Goal: Task Accomplishment & Management: Manage account settings

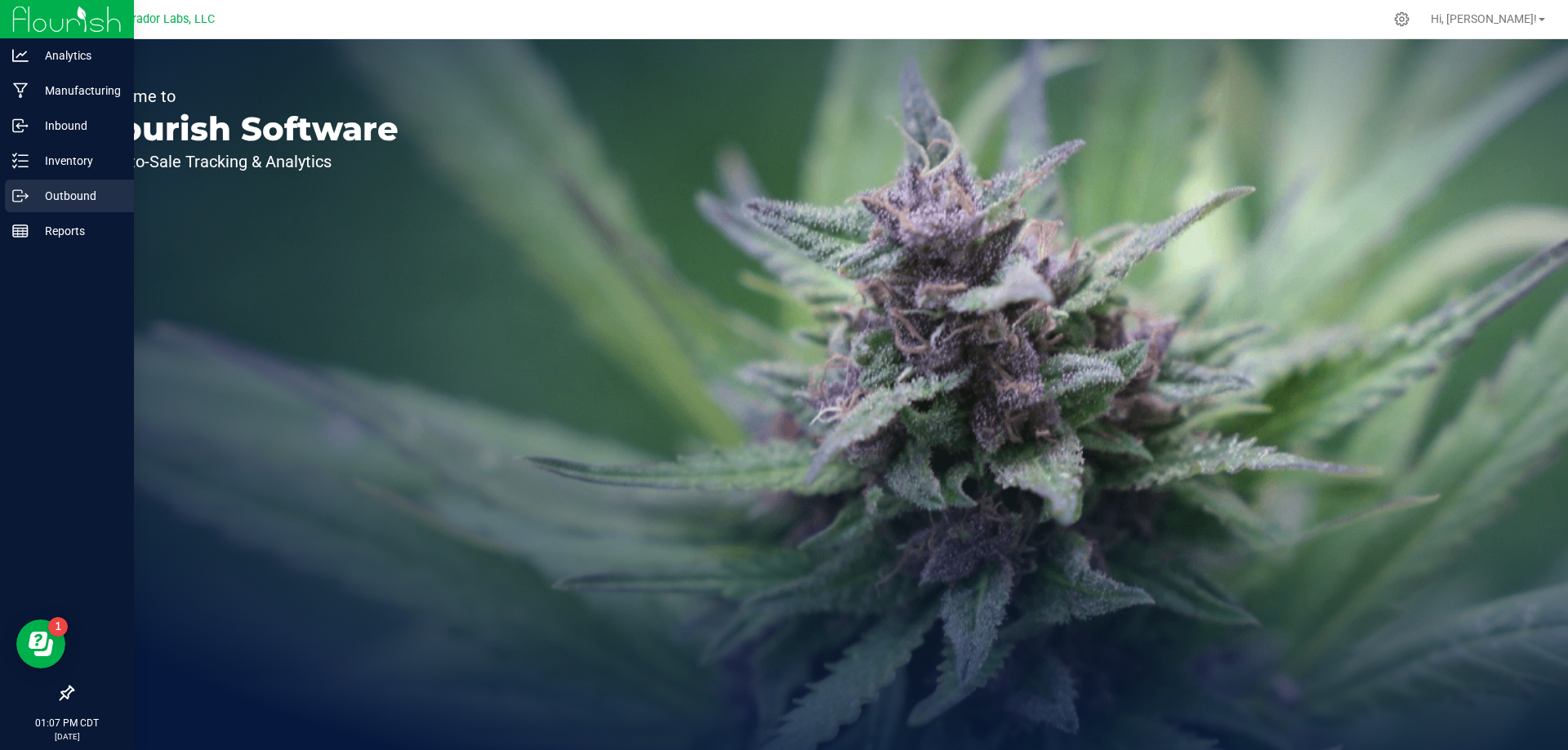
click at [45, 189] on p "Outbound" at bounding box center [78, 196] width 98 height 20
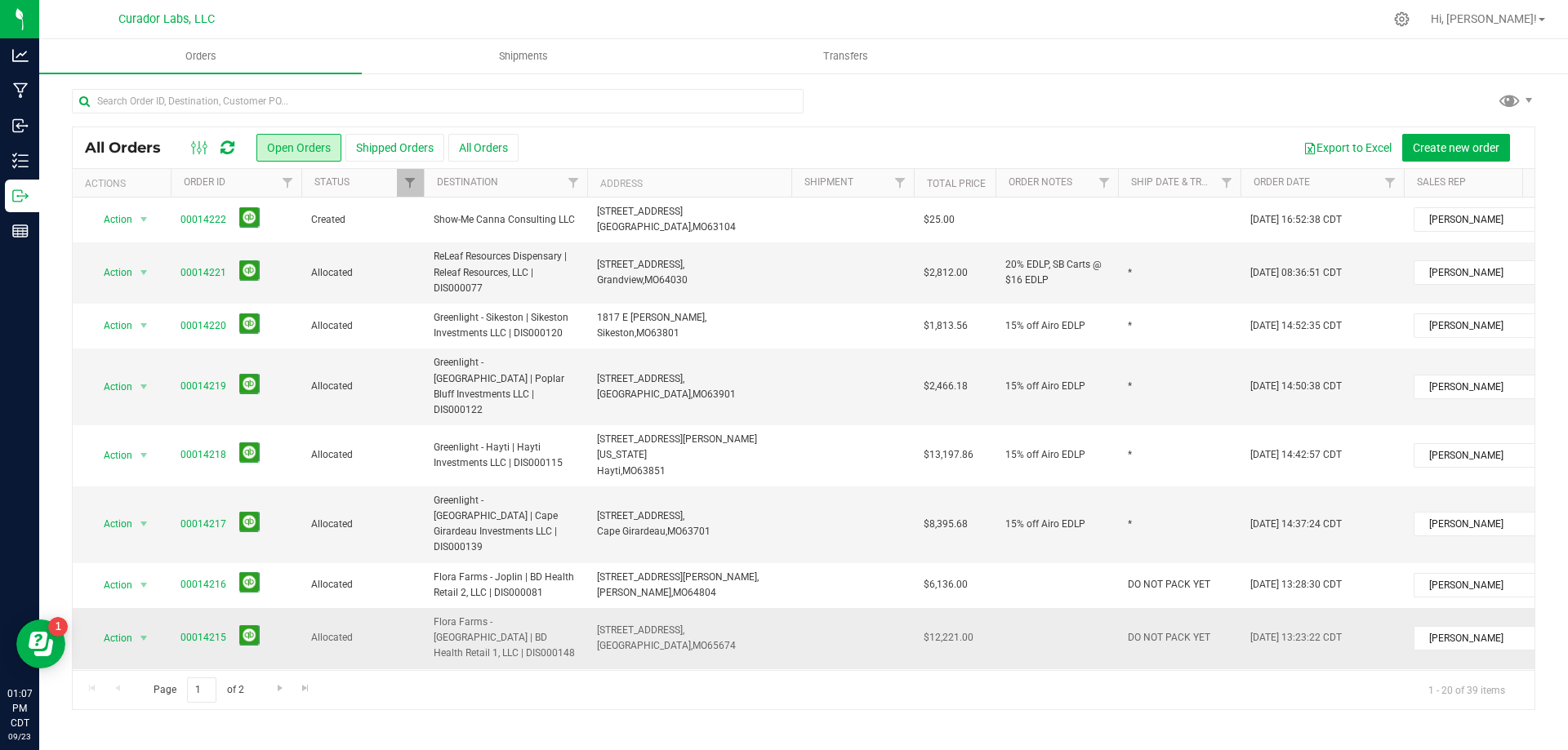
click at [547, 614] on span "Flora Farms - [GEOGRAPHIC_DATA] | BD Health Retail 1, LLC | DIS000148" at bounding box center [506, 638] width 144 height 47
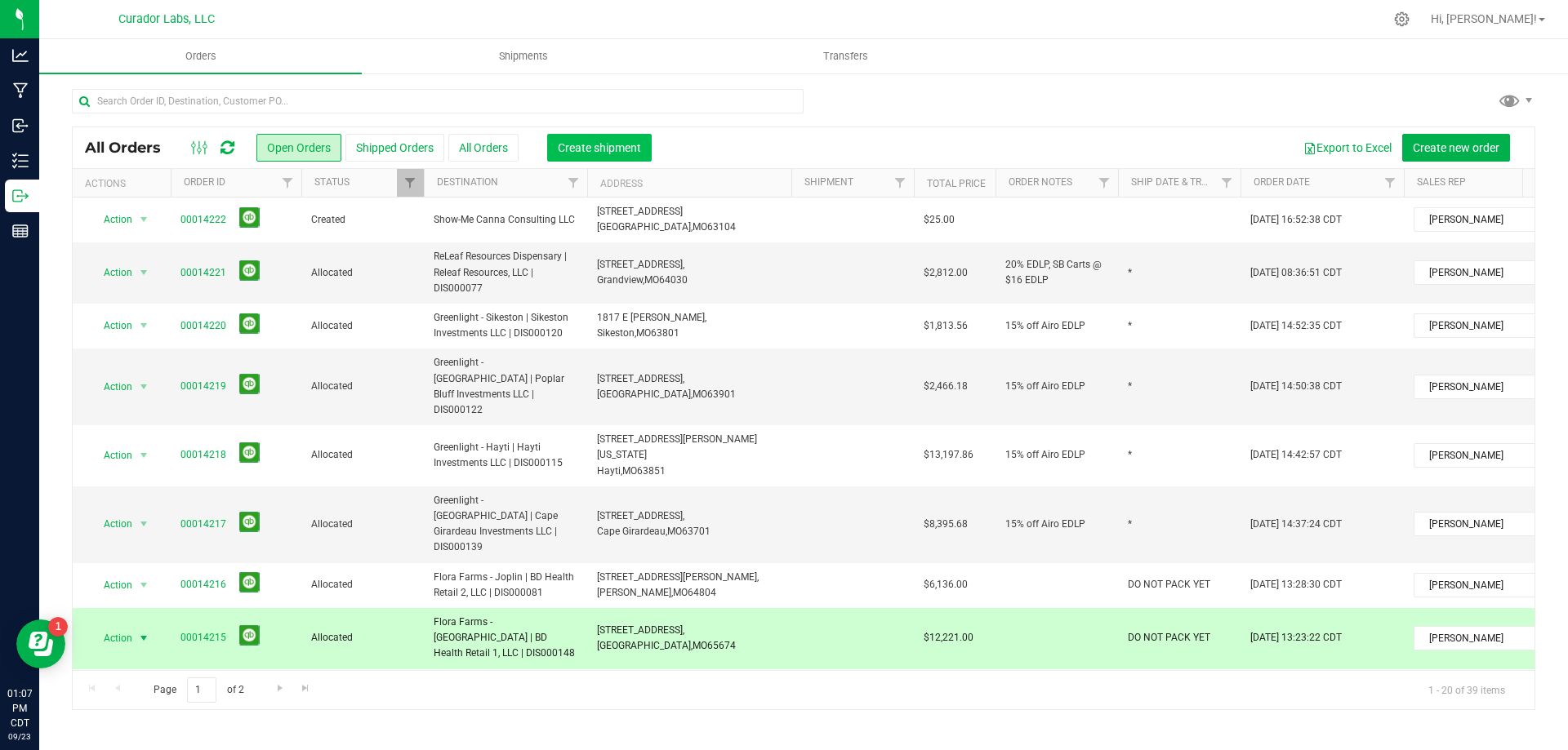
click at [566, 146] on span "Create shipment" at bounding box center [600, 148] width 83 height 13
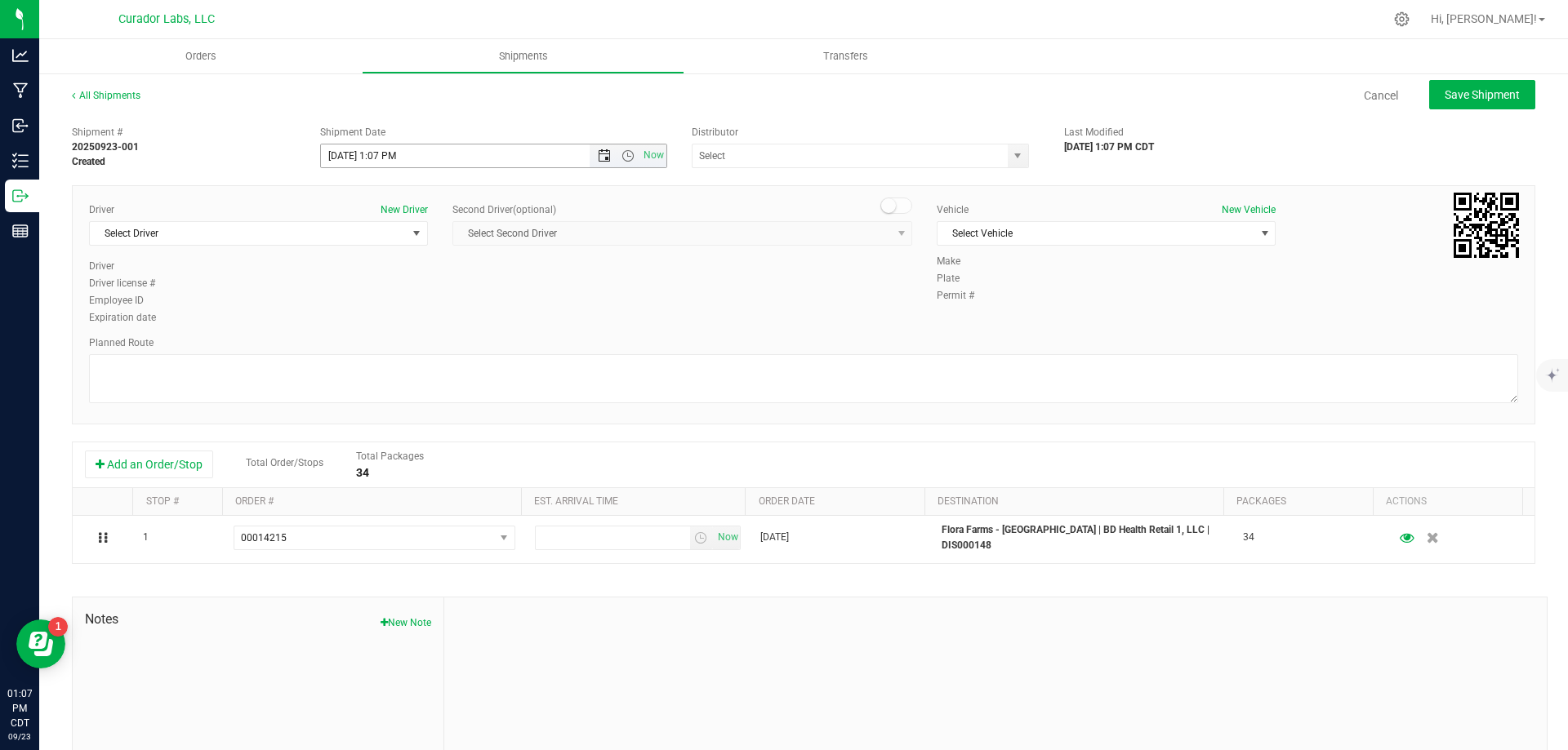
click at [599, 156] on span "Open the date view" at bounding box center [604, 156] width 13 height 13
click at [411, 328] on link "24" at bounding box center [404, 321] width 24 height 25
click at [622, 150] on span "Open the time view" at bounding box center [628, 156] width 13 height 13
click at [432, 271] on li "8:00 AM" at bounding box center [489, 273] width 341 height 21
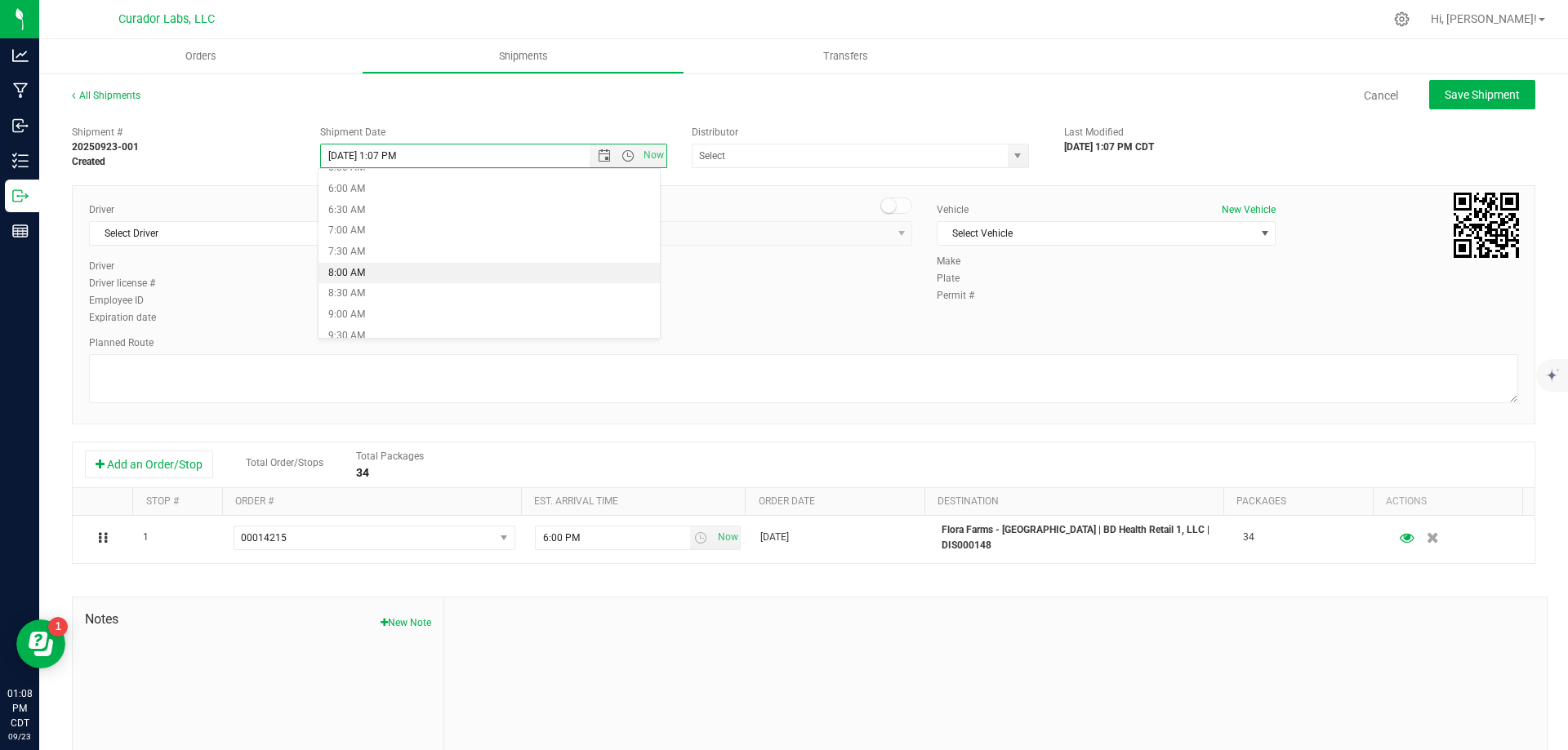
type input "[DATE] 8:00 AM"
click at [813, 152] on input "text" at bounding box center [845, 156] width 305 height 23
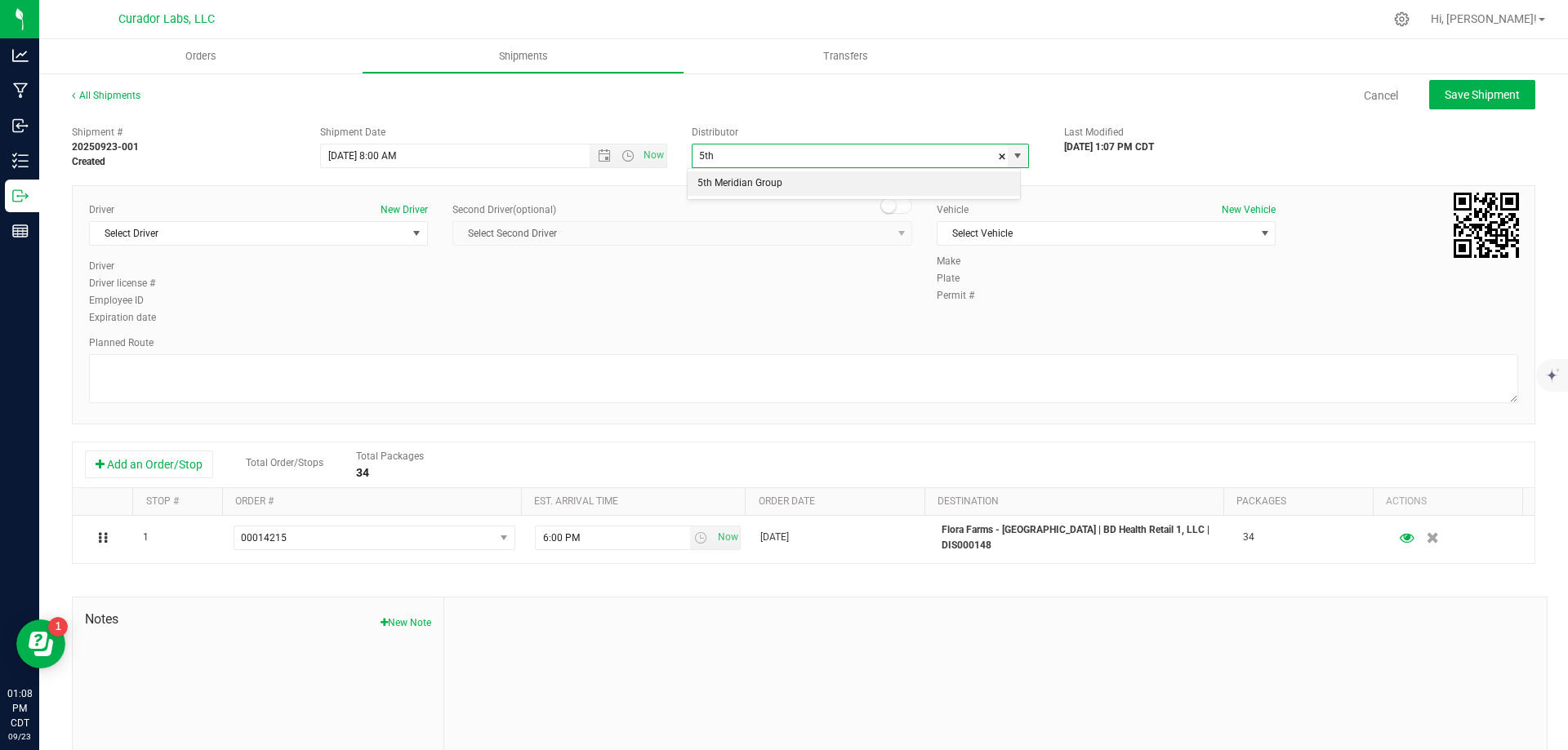
click at [766, 176] on li "5th Meridian Group" at bounding box center [854, 184] width 332 height 25
type input "5th Meridian Group"
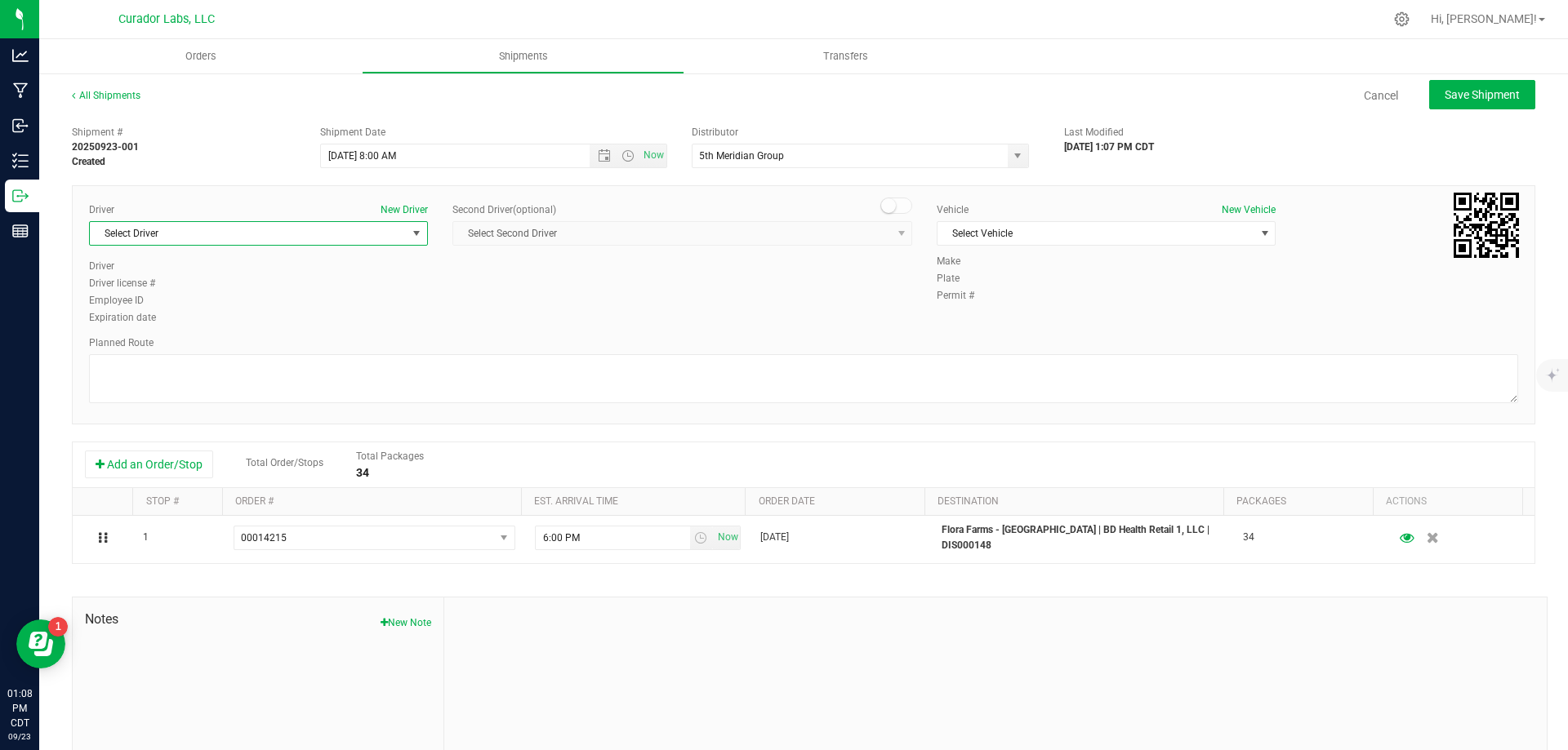
click at [166, 236] on span "Select Driver" at bounding box center [248, 233] width 317 height 23
click at [183, 296] on li "[PERSON_NAME]" at bounding box center [257, 302] width 334 height 25
type input "orteg"
click at [1002, 240] on span "Select Vehicle" at bounding box center [1096, 233] width 317 height 23
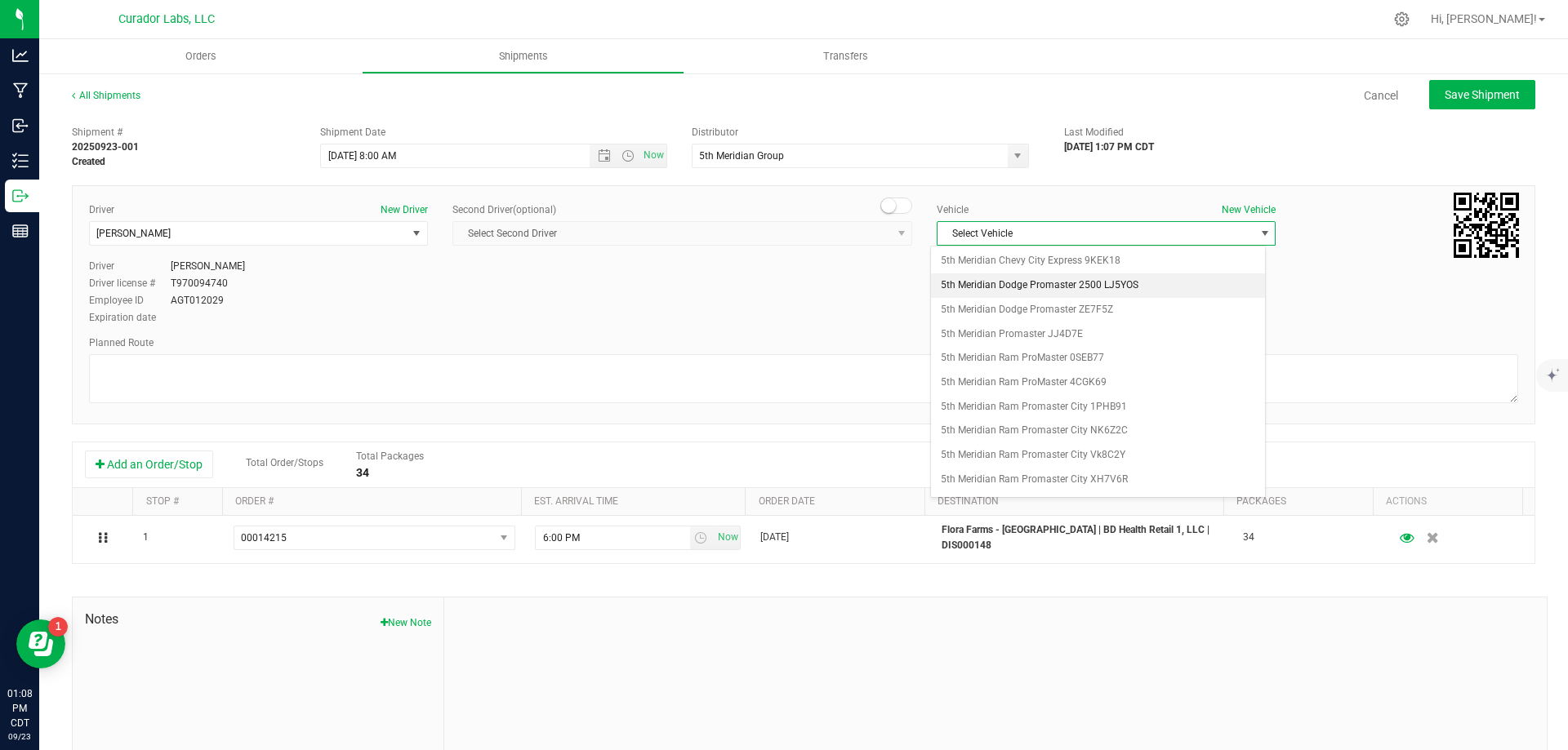
click at [1129, 285] on li "5th Meridian Dodge Promaster 2500 LJ5YOS" at bounding box center [1098, 285] width 334 height 25
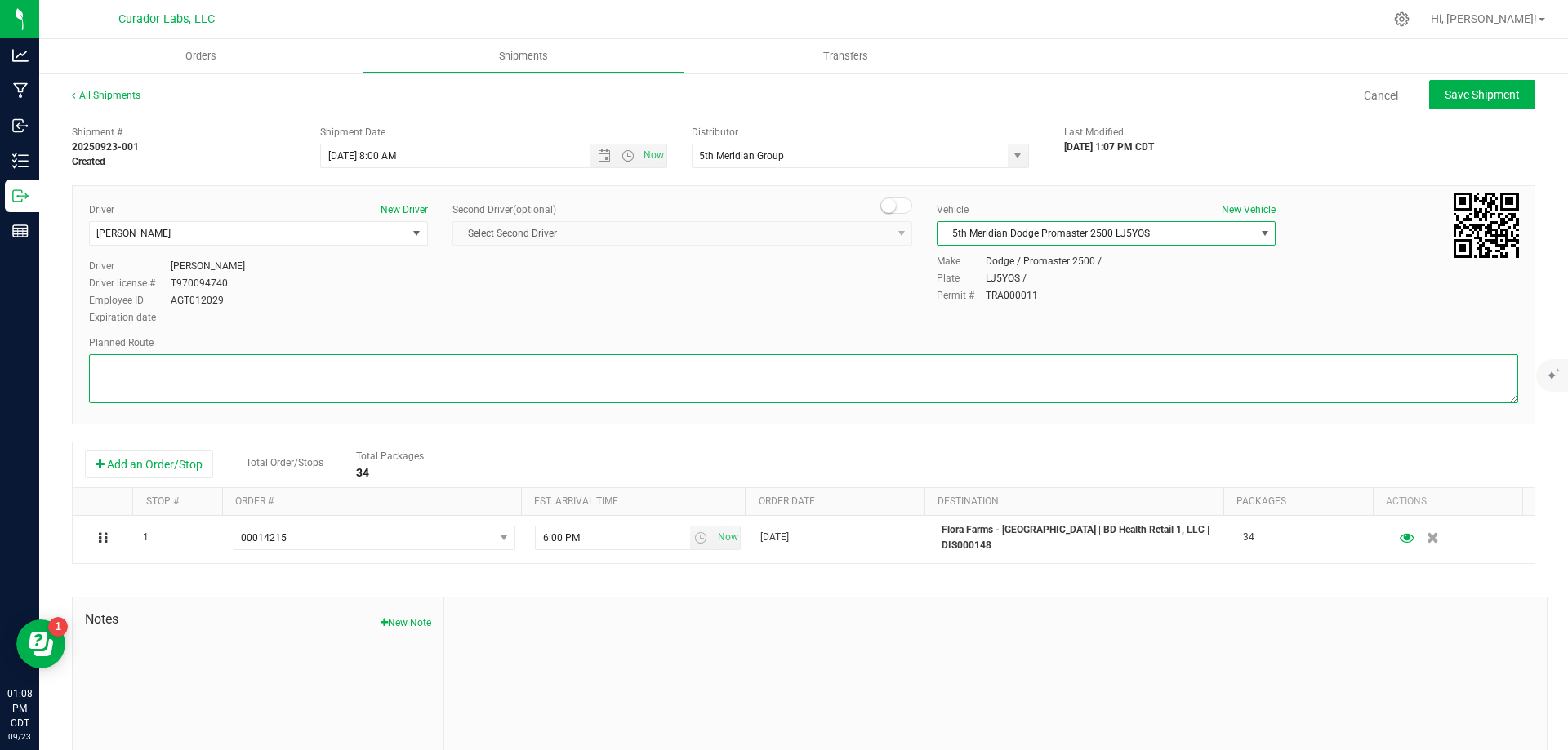
click at [835, 375] on textarea at bounding box center [804, 379] width 1429 height 49
paste textarea ""Continue to I-70 E 3 min (1.2 mi) Follow I-44 W to [GEOGRAPHIC_DATA][PERSON_NA…"
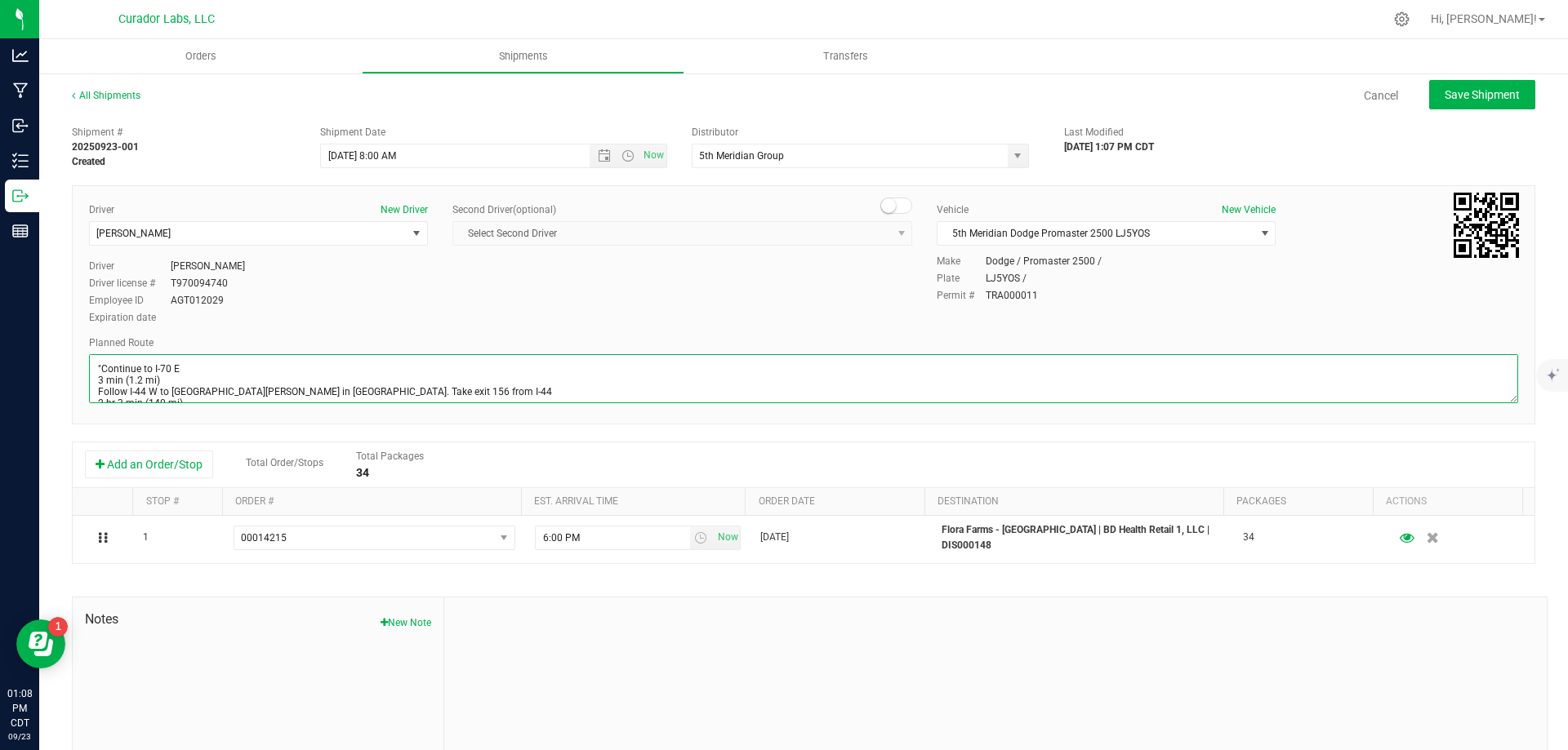
scroll to position [200, 0]
type textarea ""Continue to I-70 E 3 min (1.2 mi) Follow I-44 W to [GEOGRAPHIC_DATA][PERSON_NA…"
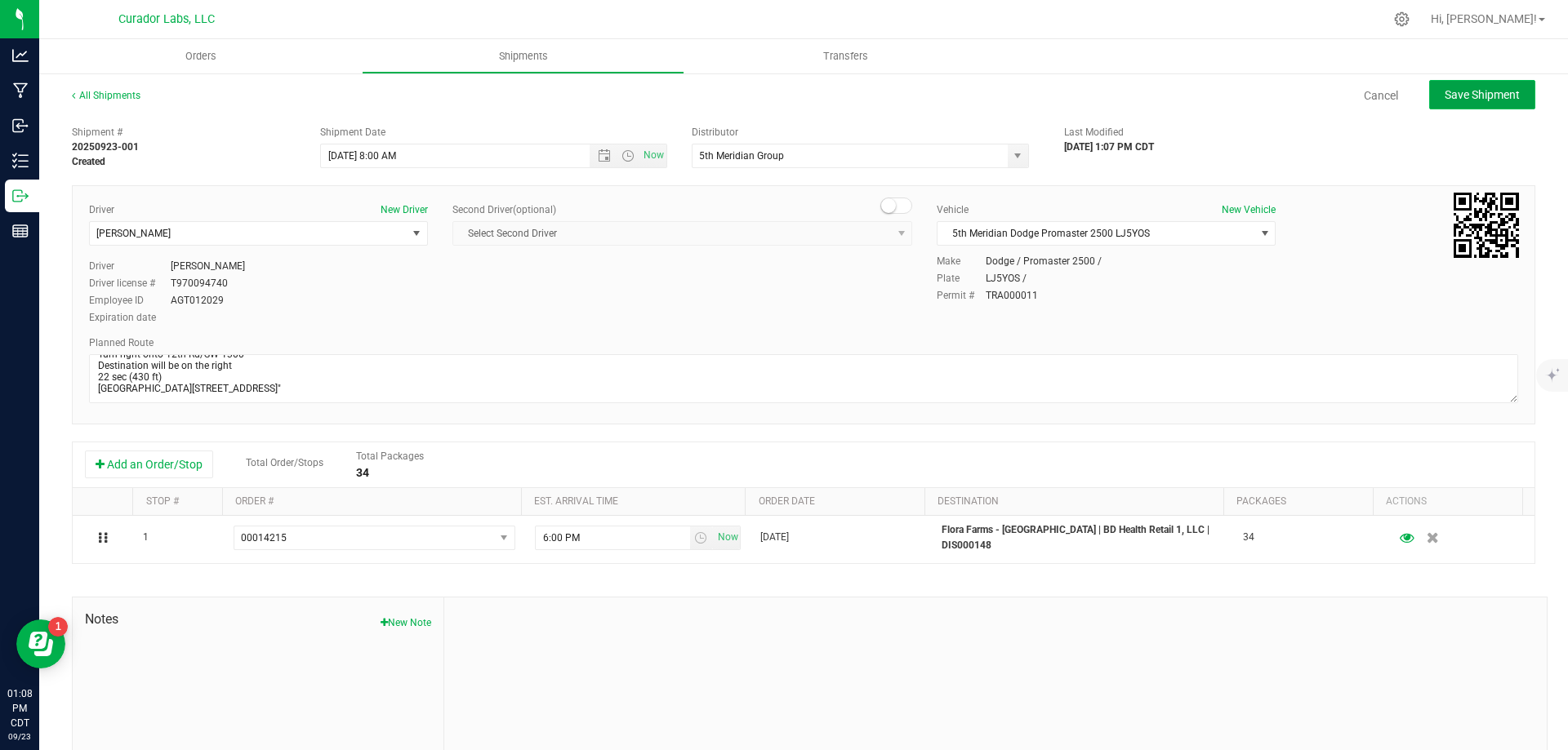
click at [1465, 95] on span "Save Shipment" at bounding box center [1482, 95] width 75 height 13
type input "[DATE] 1:00 PM"
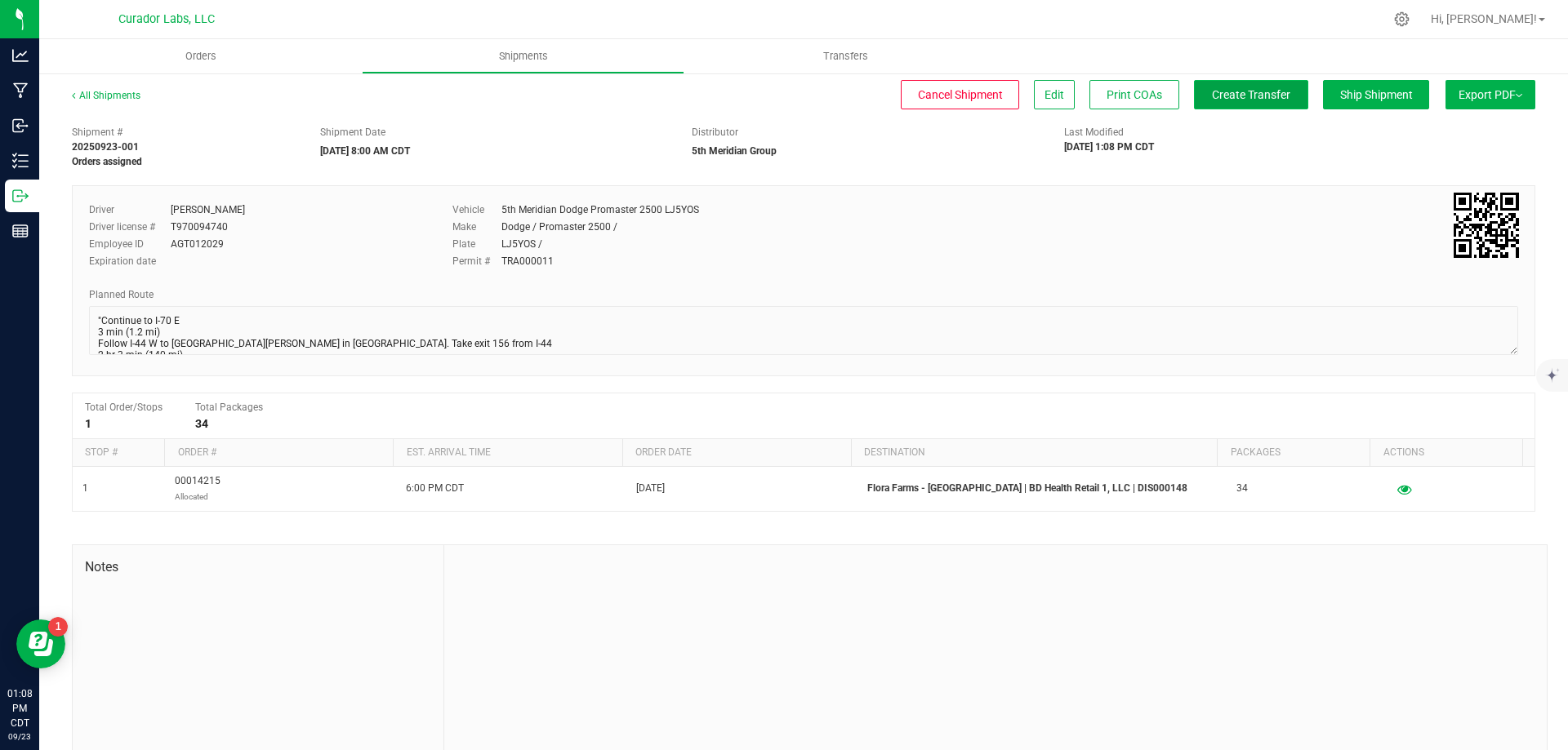
click at [1266, 91] on span "Create Transfer" at bounding box center [1251, 95] width 79 height 13
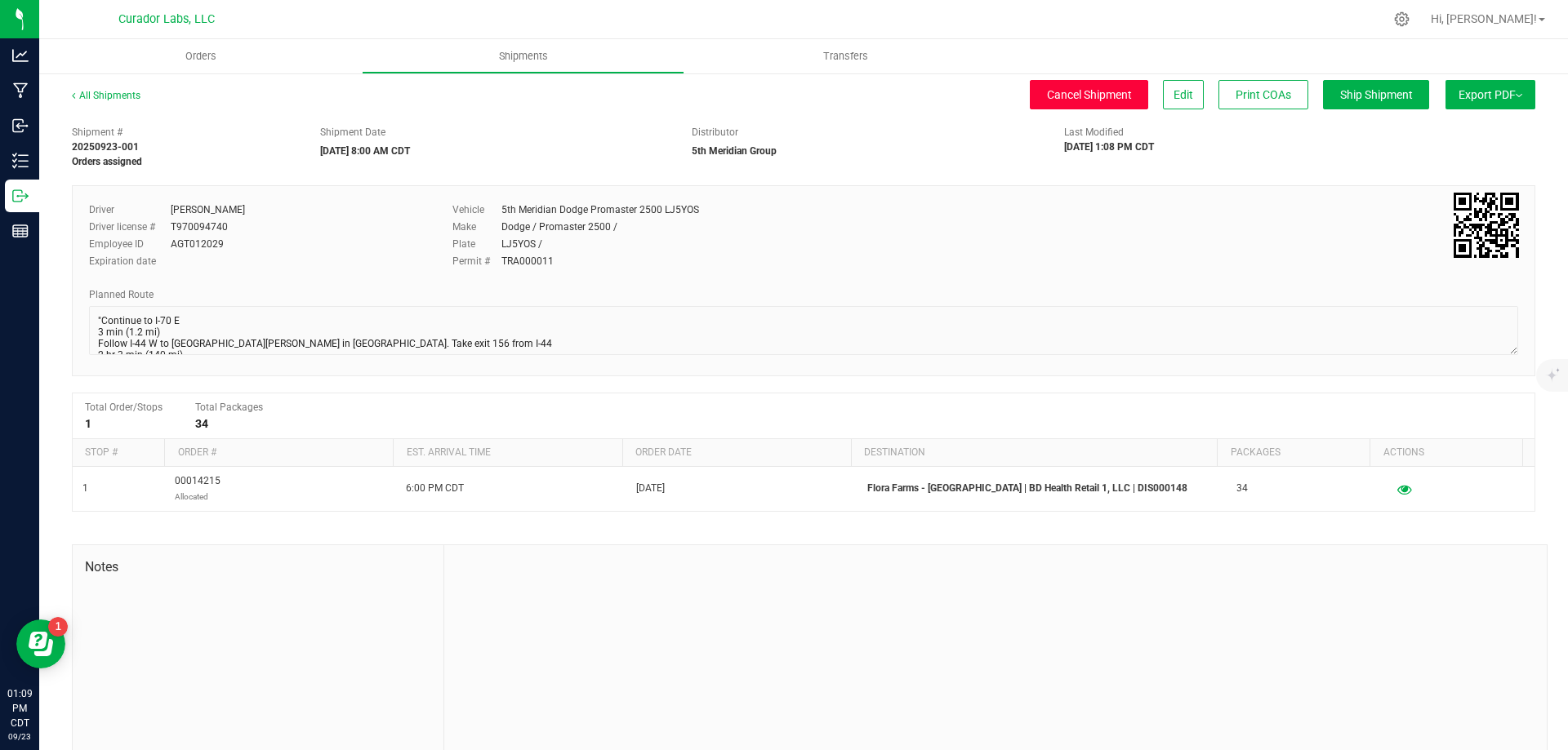
click at [1115, 95] on span "Cancel Shipment" at bounding box center [1089, 95] width 85 height 13
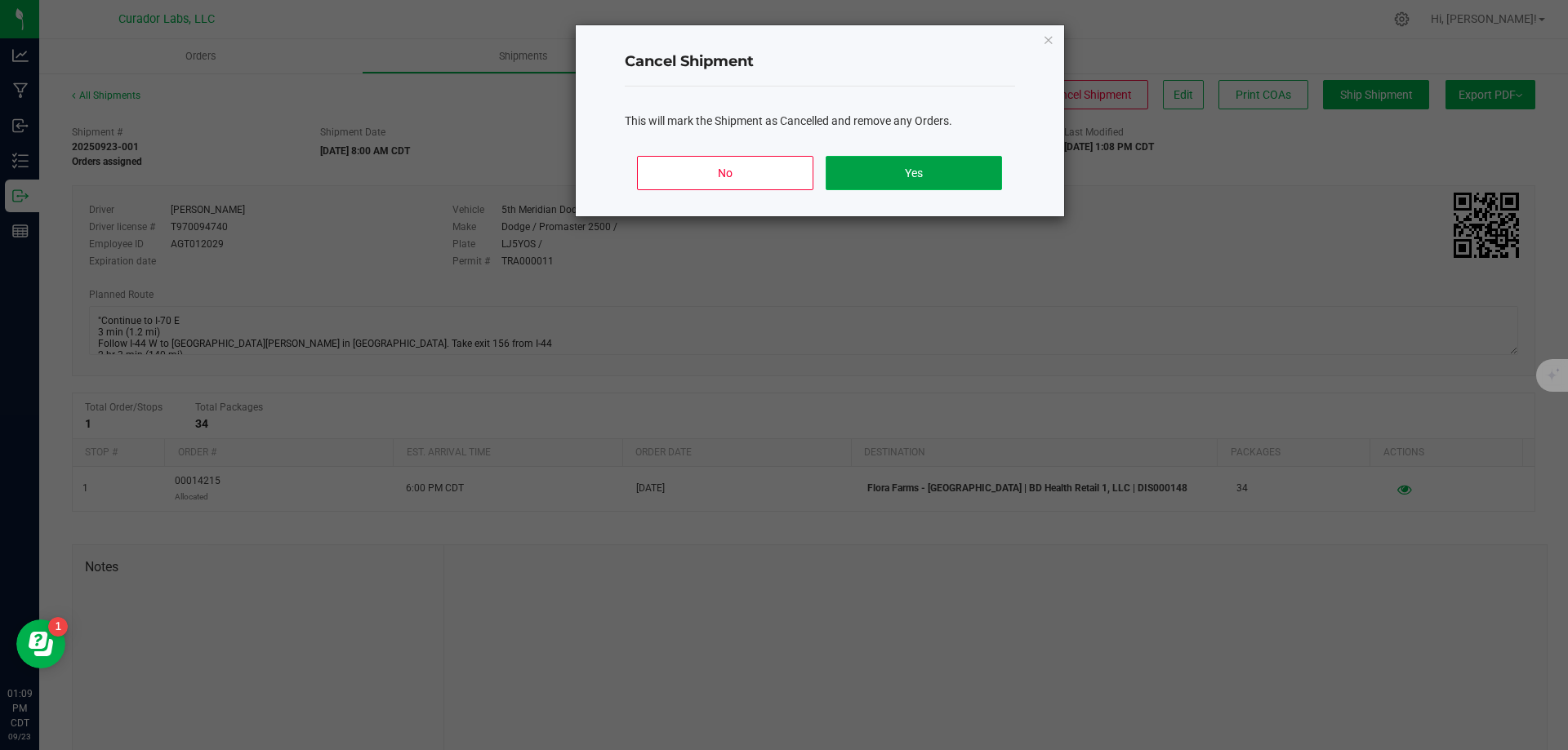
click at [919, 175] on button "Yes" at bounding box center [913, 173] width 176 height 34
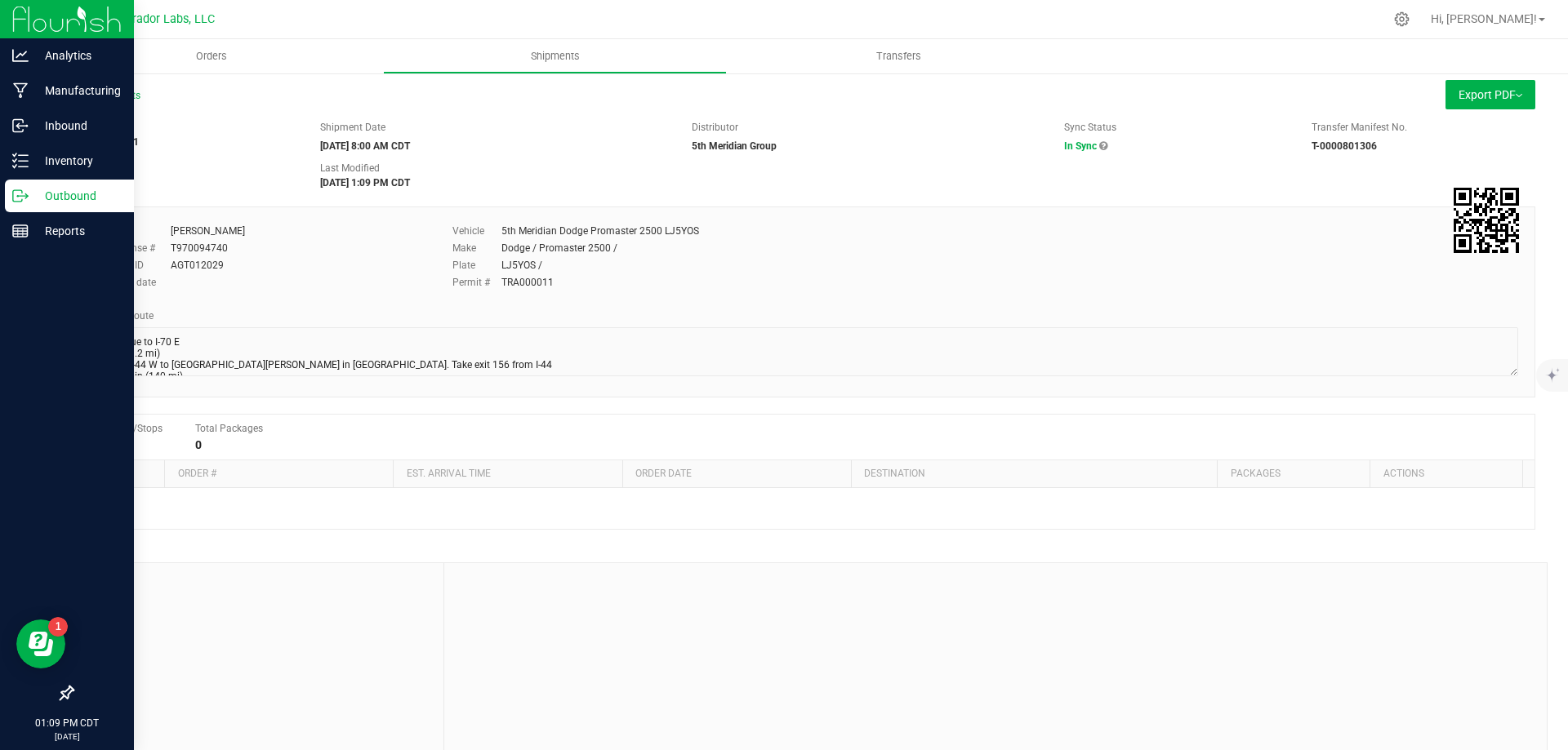
click at [29, 195] on p "Outbound" at bounding box center [78, 196] width 98 height 20
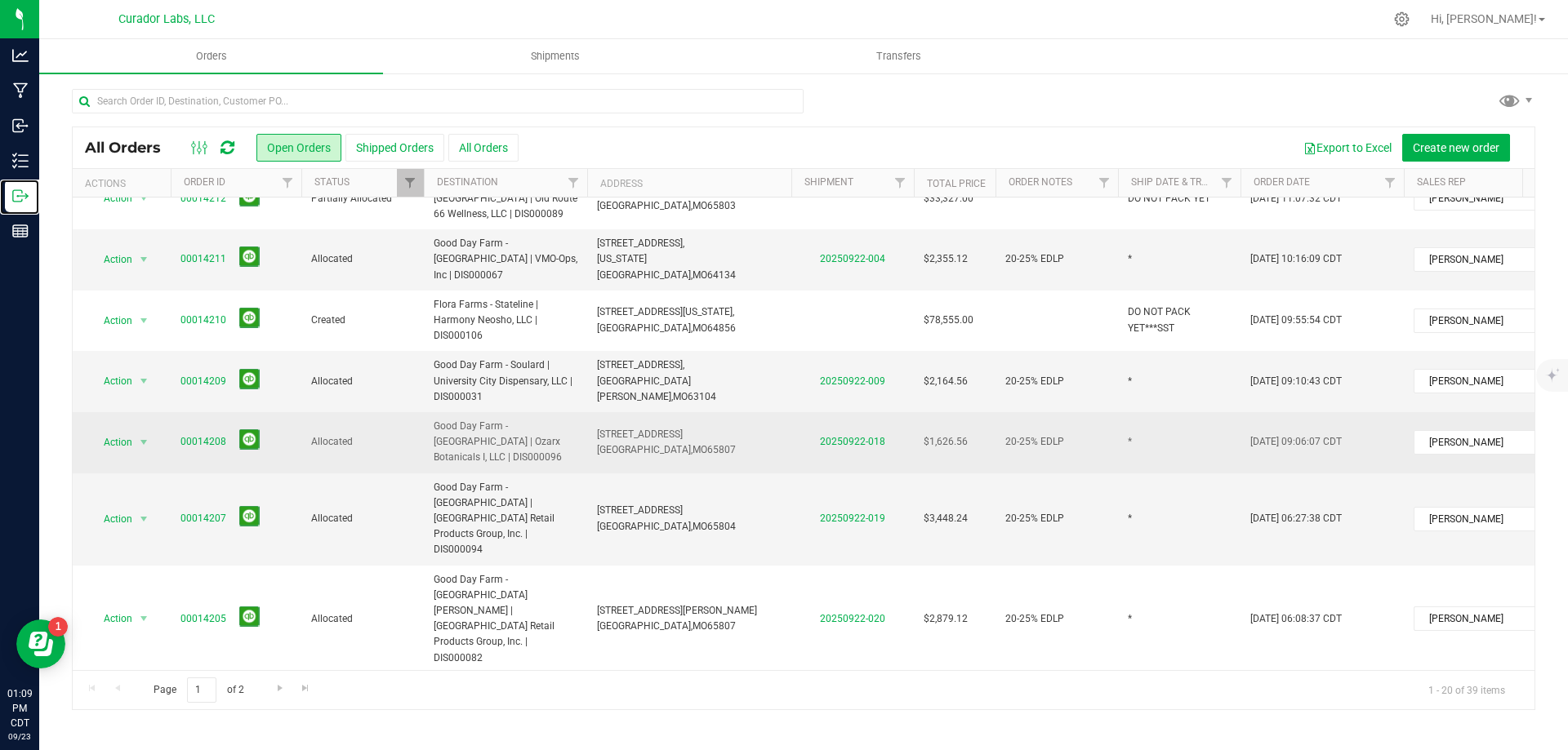
scroll to position [600, 0]
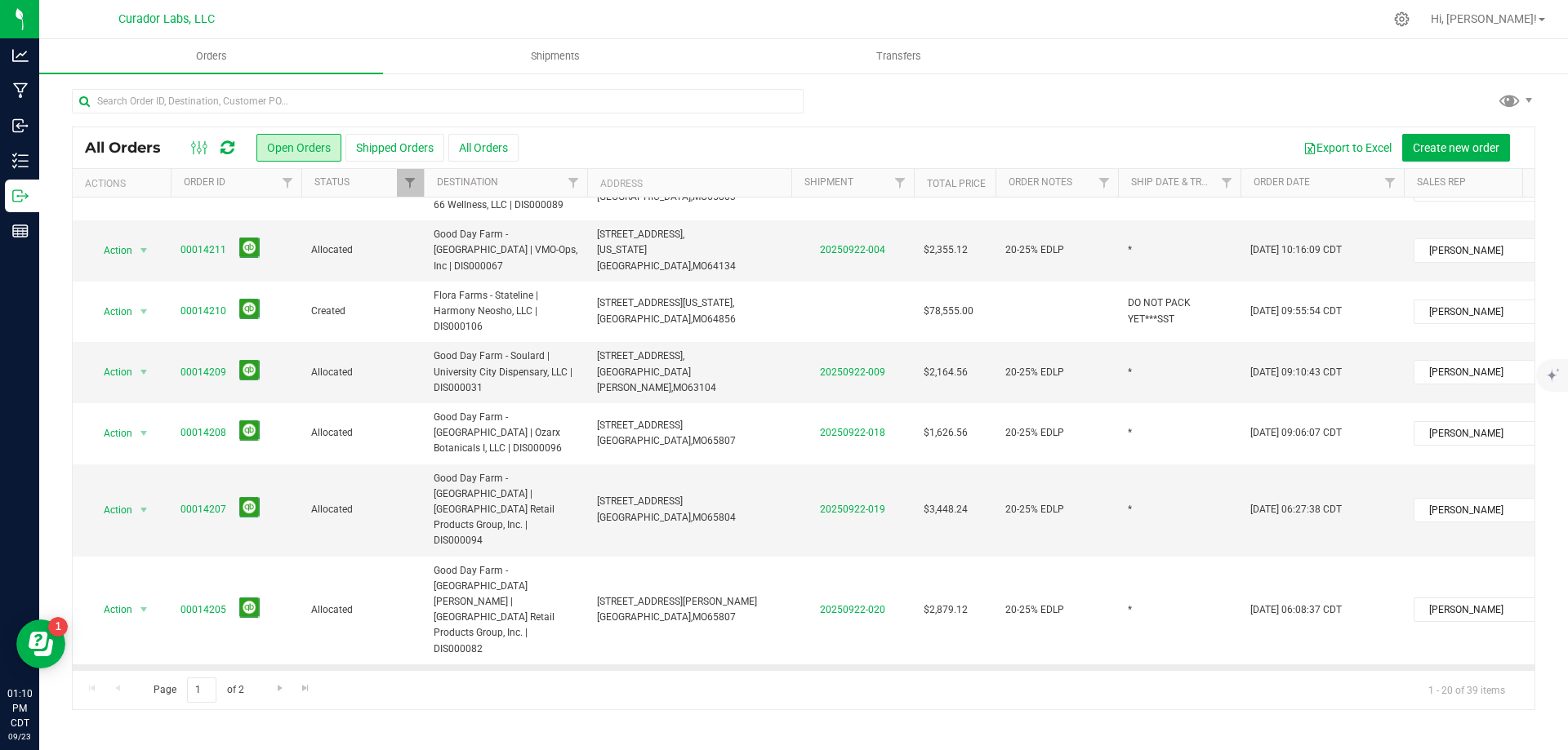
click at [547, 671] on span "Good Day Farm - Joplin | MO Retail Products Group, Inc | DIS000084" at bounding box center [506, 694] width 144 height 47
click at [602, 153] on span "Create shipment" at bounding box center [600, 148] width 83 height 13
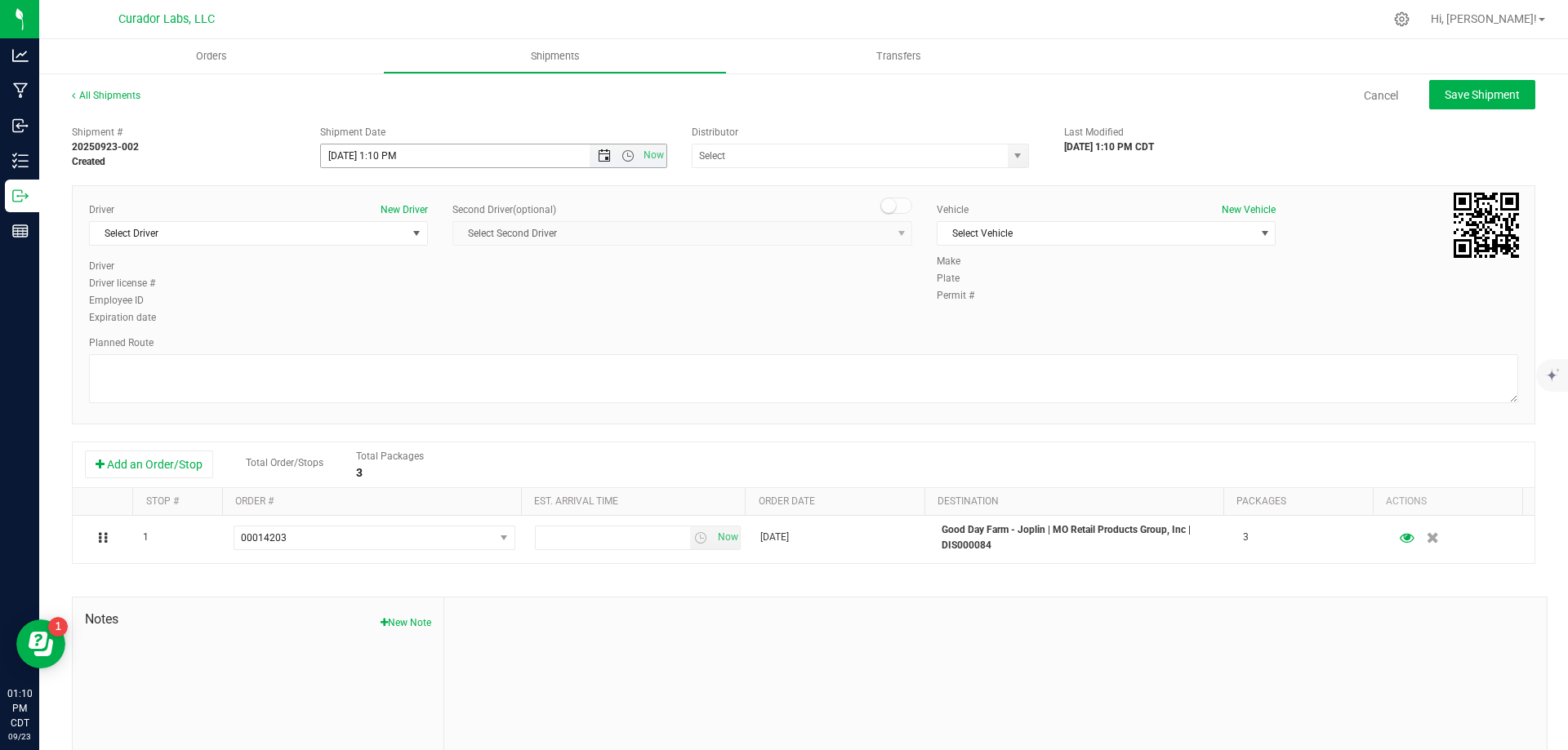
click at [597, 155] on span "Open the date view" at bounding box center [604, 156] width 13 height 13
click at [408, 318] on link "24" at bounding box center [404, 321] width 24 height 25
click at [623, 161] on span "Open the time view" at bounding box center [628, 156] width 13 height 13
click at [381, 273] on li "8:00 AM" at bounding box center [489, 273] width 341 height 21
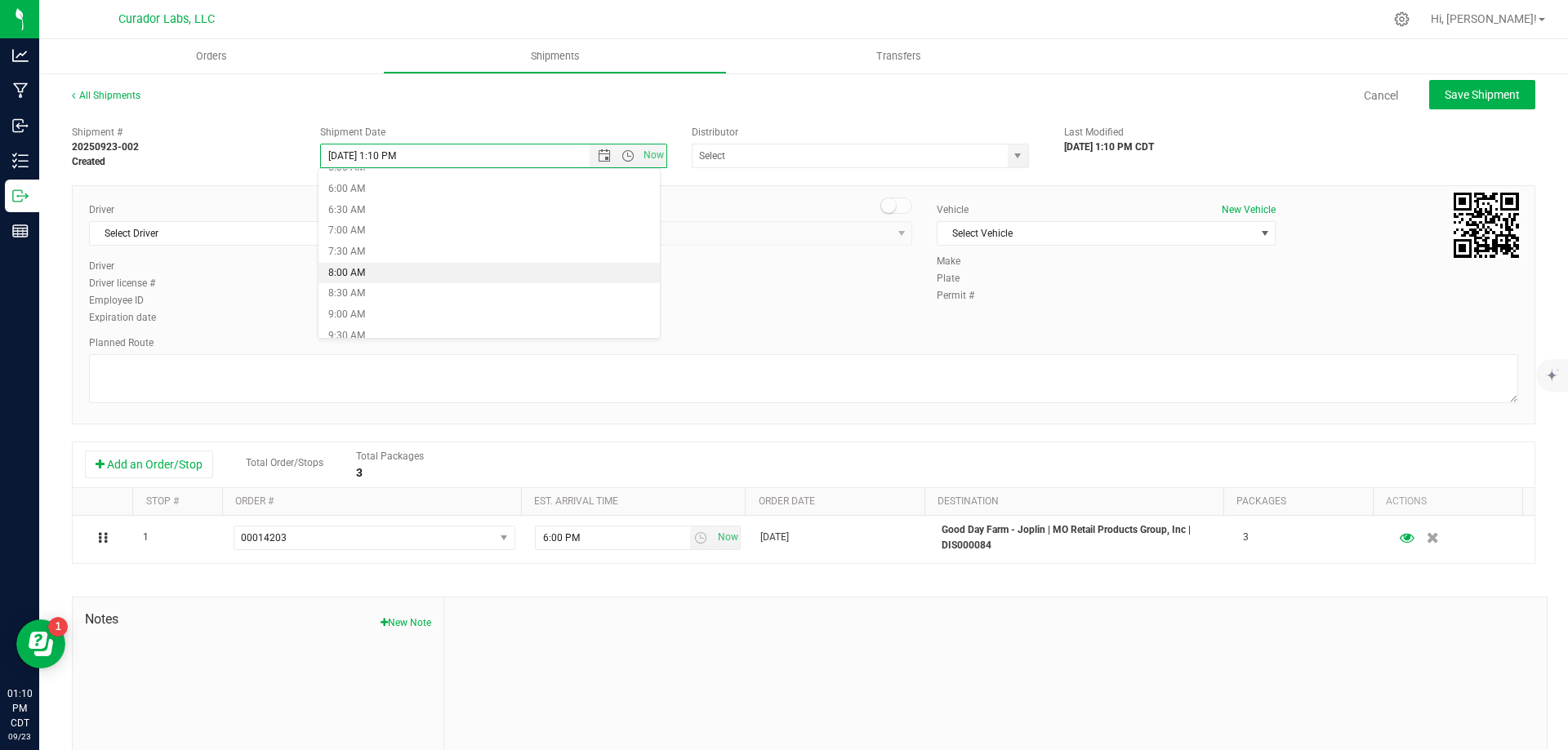
type input "[DATE] 8:00 AM"
click at [739, 156] on input "text" at bounding box center [845, 156] width 305 height 23
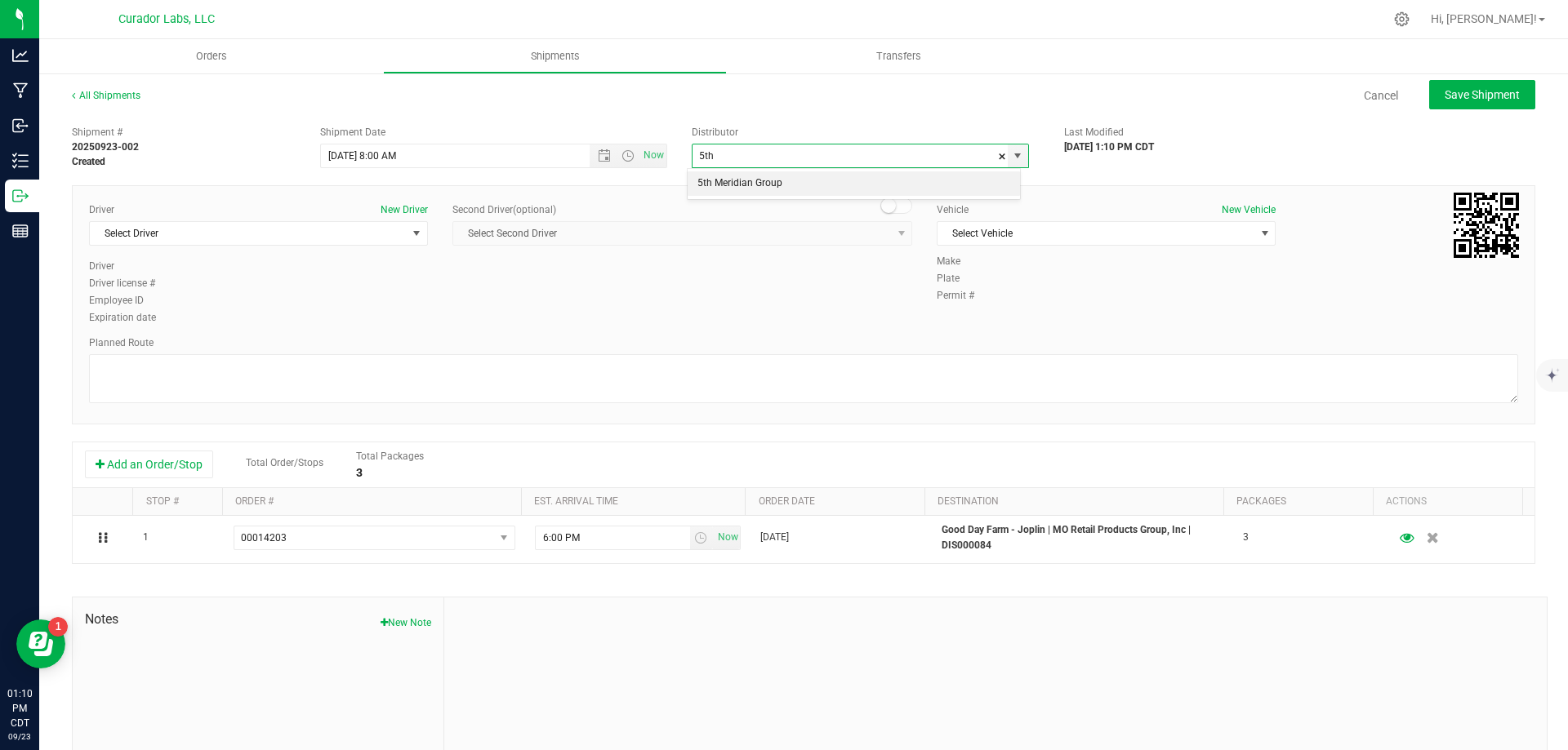
click at [735, 189] on li "5th Meridian Group" at bounding box center [854, 184] width 332 height 25
type input "5th Meridian Group"
click at [214, 241] on span "Select Driver" at bounding box center [248, 233] width 317 height 23
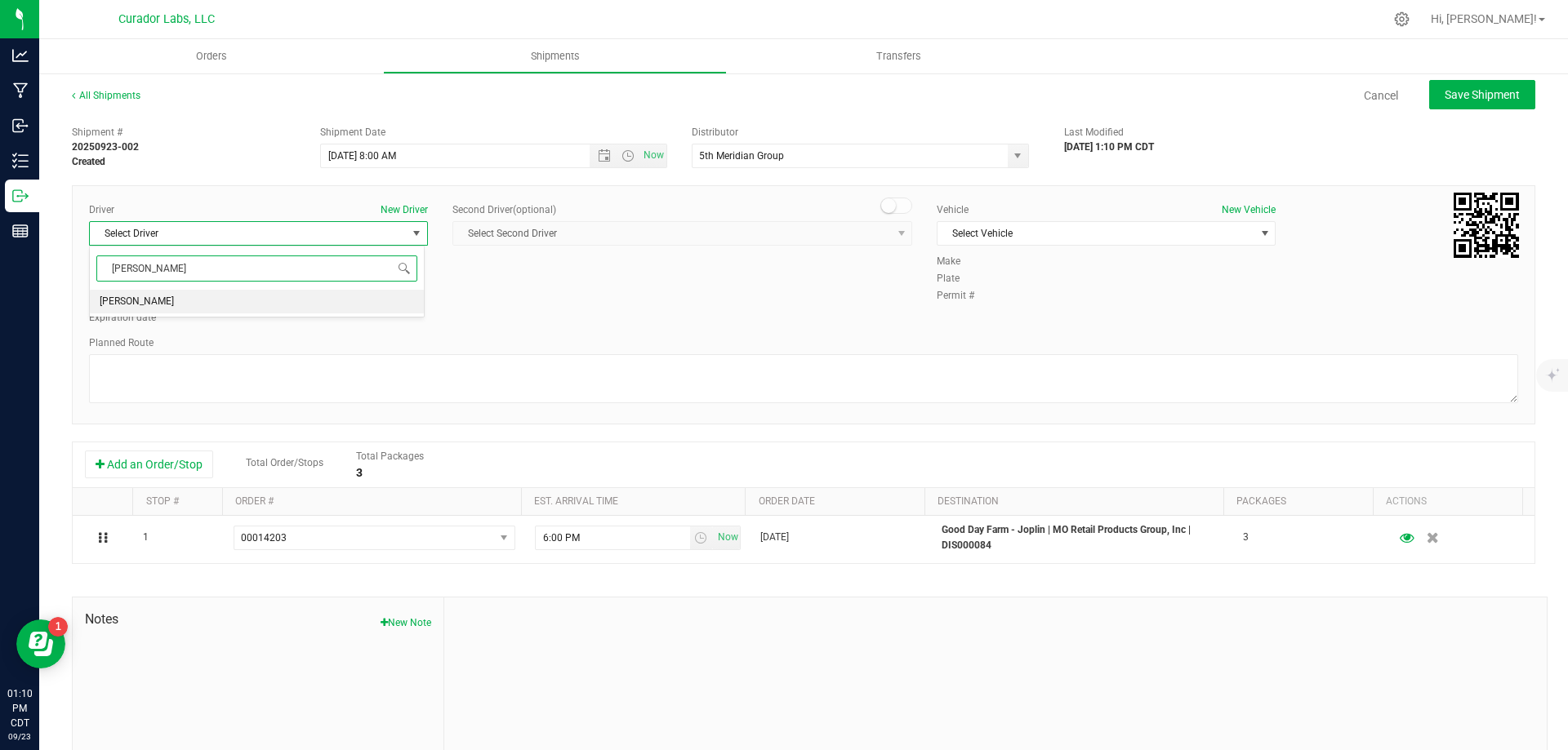
click at [196, 305] on li "[PERSON_NAME]" at bounding box center [257, 302] width 334 height 25
type input "[PERSON_NAME]"
click at [1031, 240] on span "Select Vehicle" at bounding box center [1096, 233] width 317 height 23
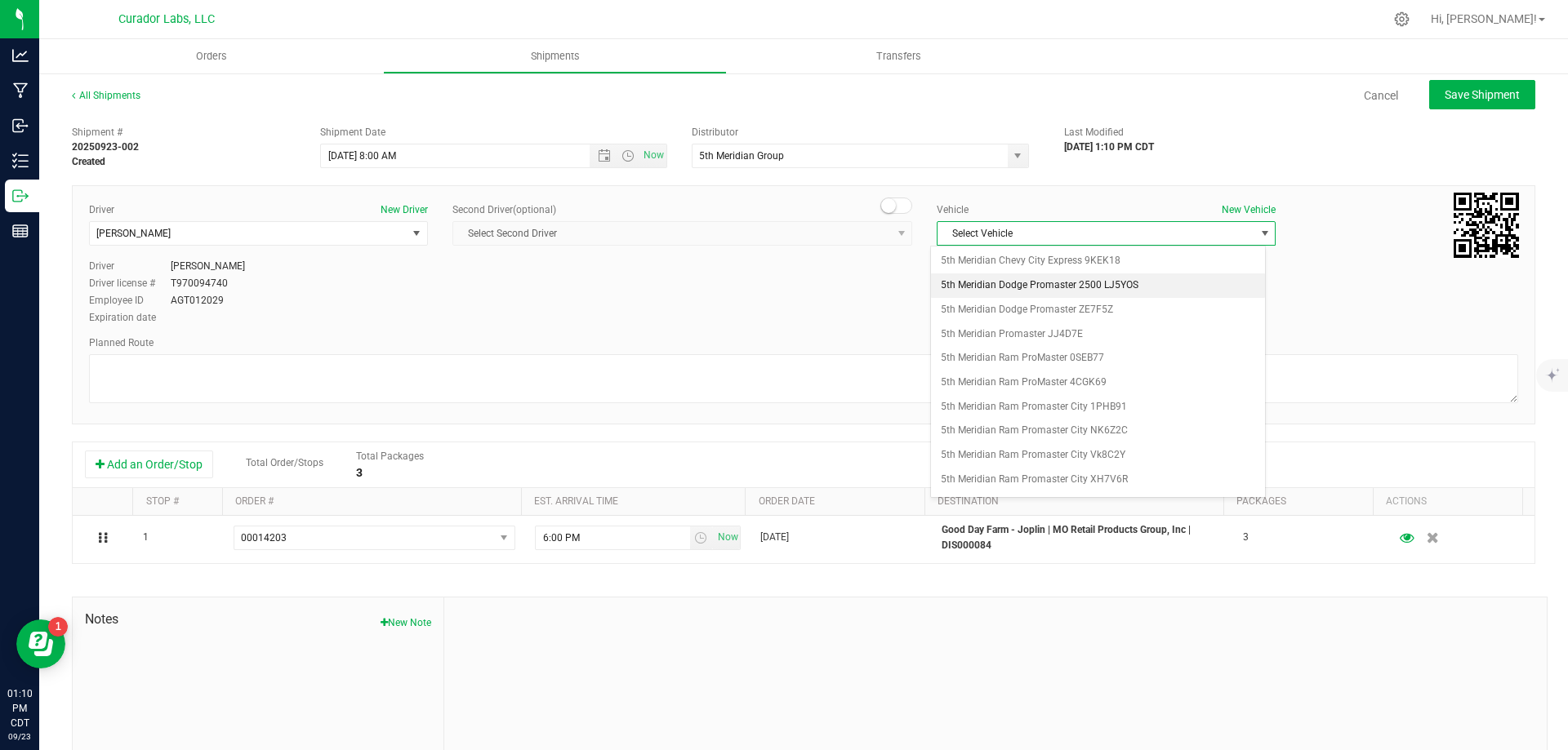
click at [1200, 290] on li "5th Meridian Dodge Promaster 2500 LJ5YOS" at bounding box center [1098, 285] width 334 height 25
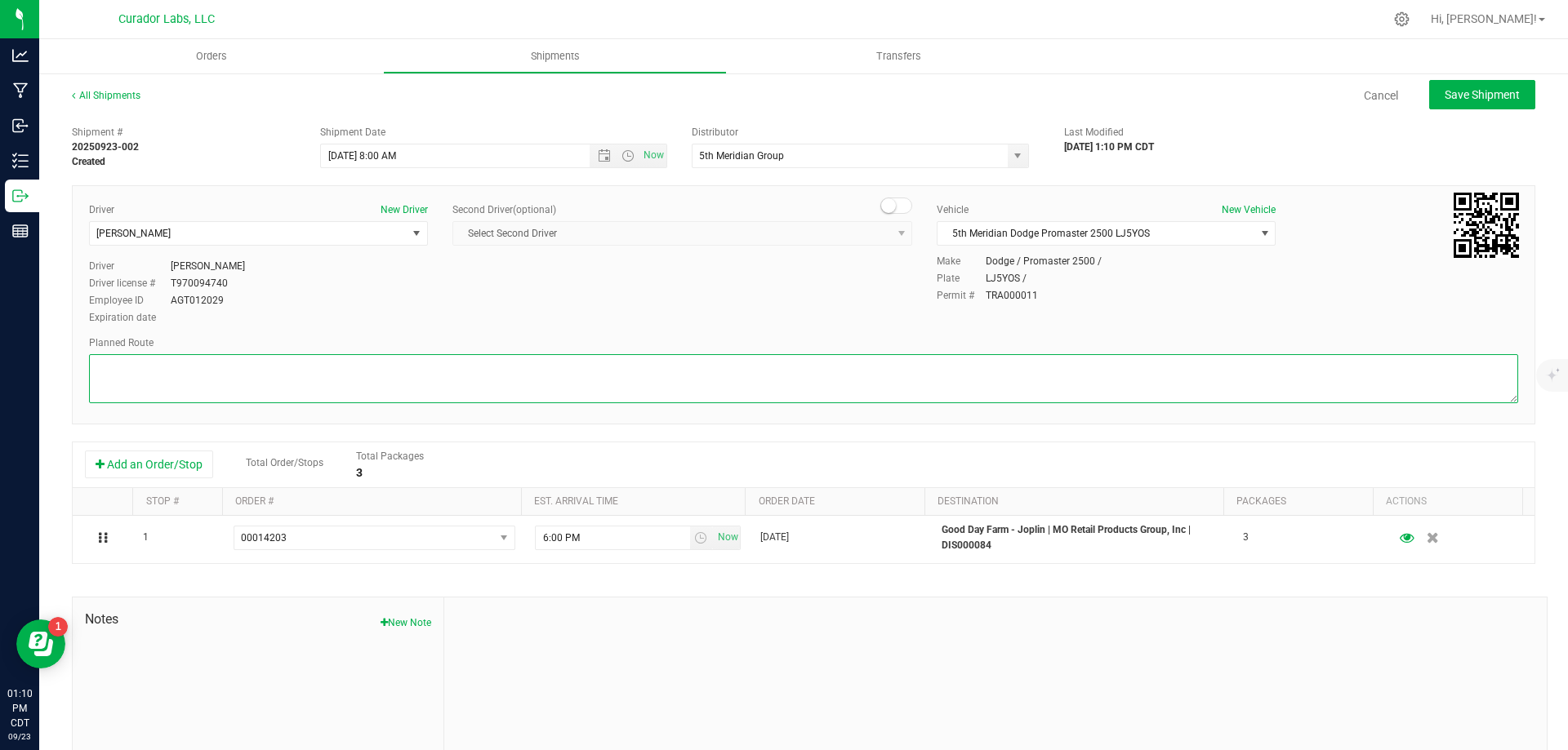
paste textarea """"Continue to I-70 E 3 min (1.2 mi) Follow I-44 W to [GEOGRAPHIC_DATA][PERSON_…"
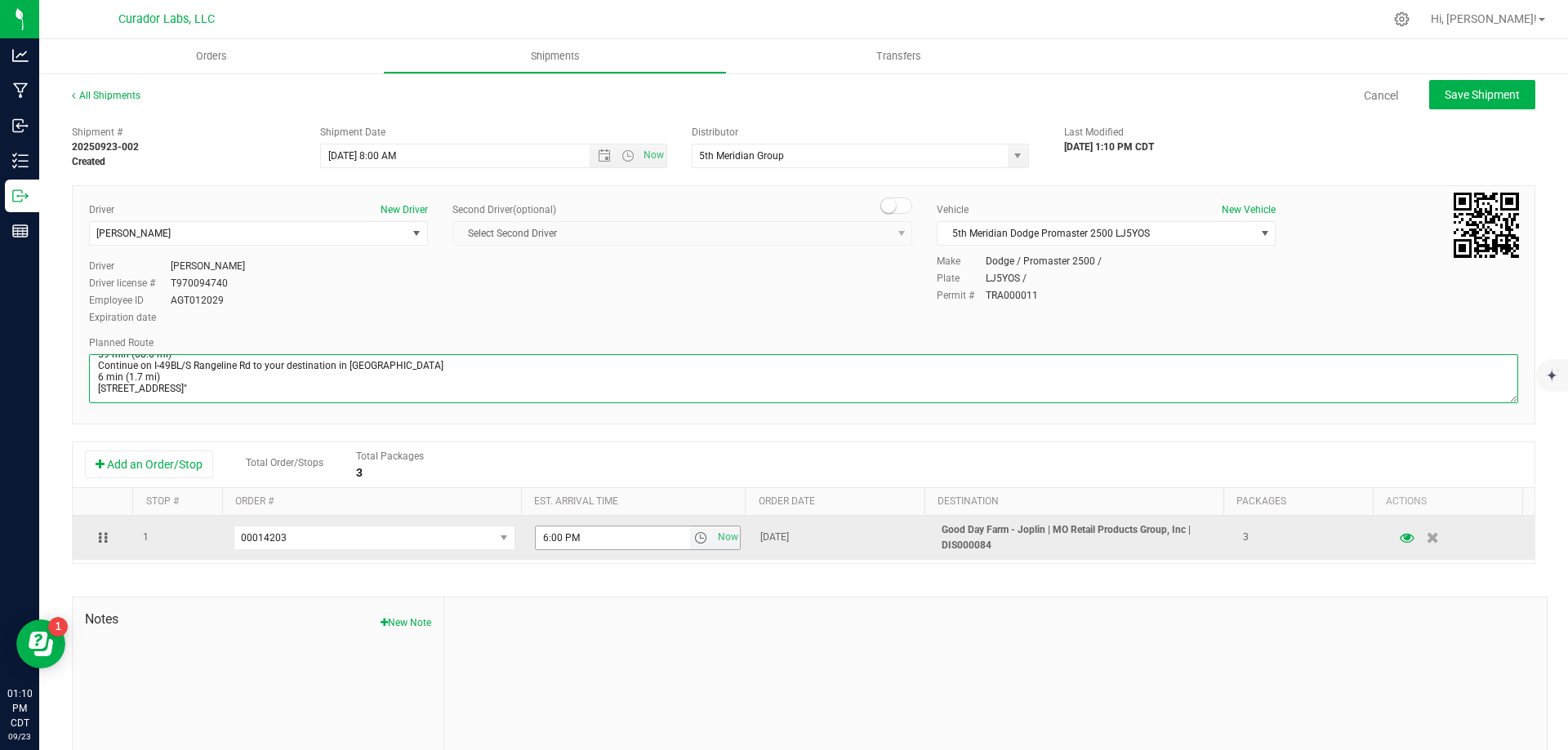
type textarea """"Continue to I-70 E 3 min (1.2 mi) Follow I-44 W to [GEOGRAPHIC_DATA][PERSON_…"
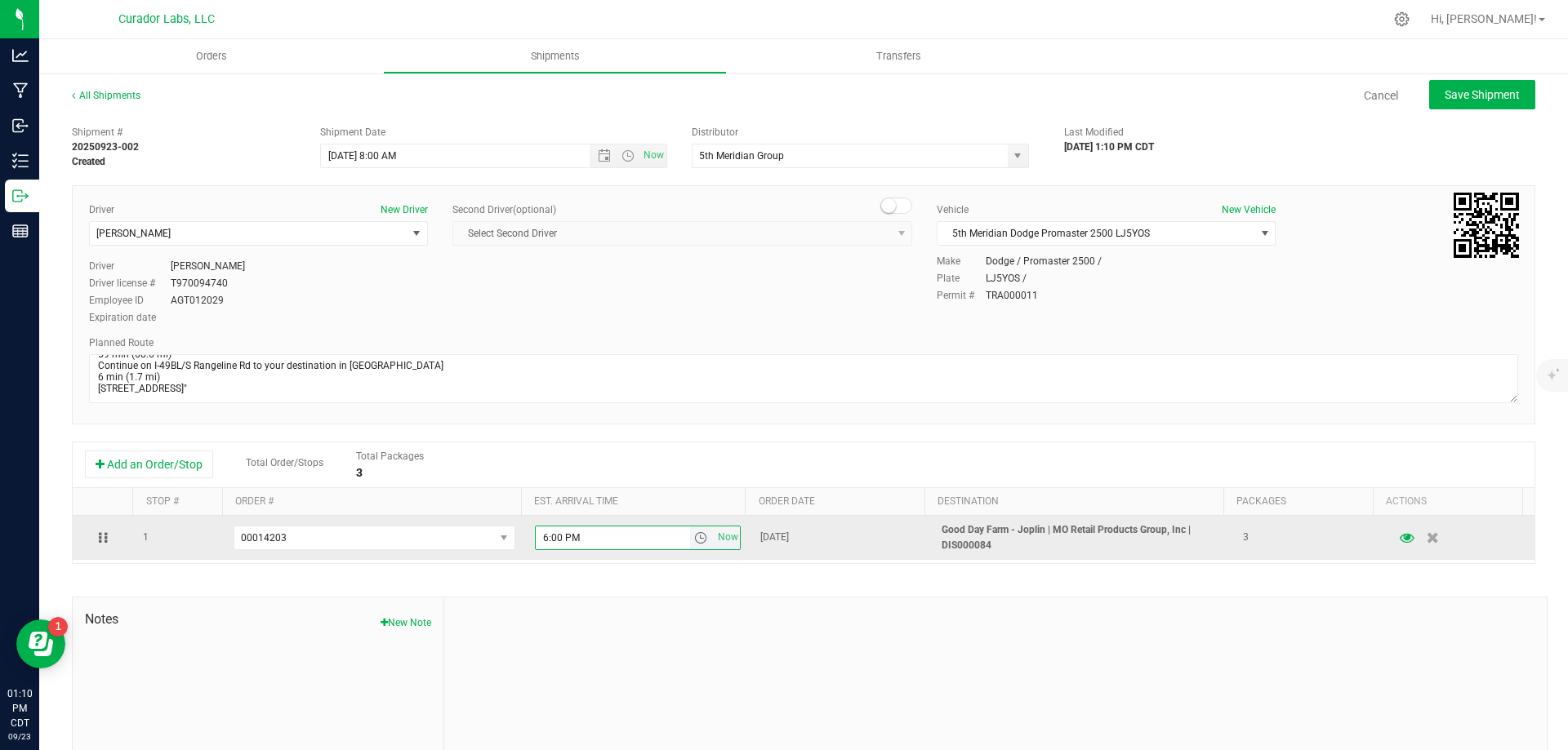
drag, startPoint x: 588, startPoint y: 540, endPoint x: 523, endPoint y: 540, distance: 65.0
click at [525, 540] on td "6:00 PM Now" at bounding box center [638, 538] width 226 height 44
type input "2:30 PM"
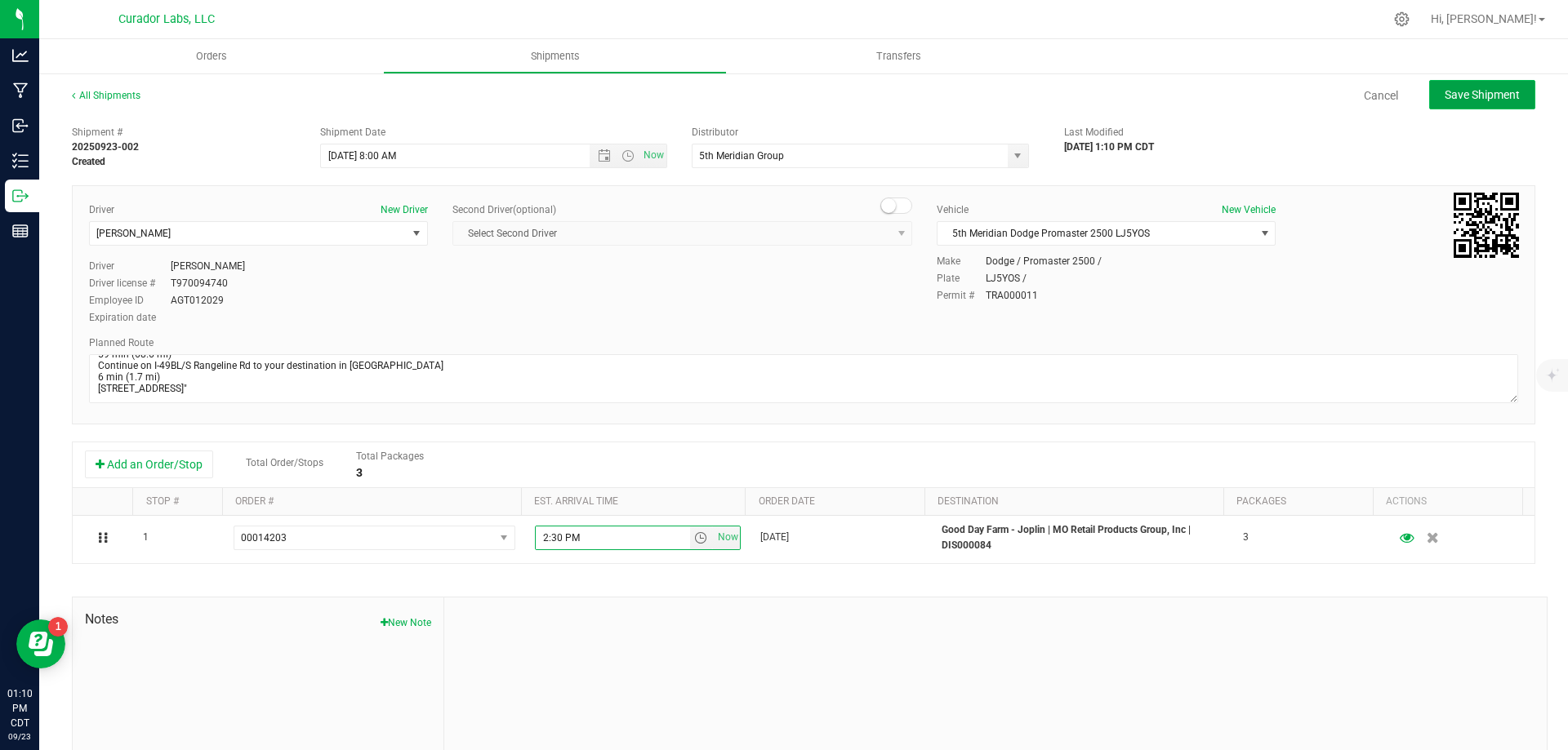
click at [1455, 100] on span "Save Shipment" at bounding box center [1482, 95] width 75 height 13
type input "[DATE] 1:00 PM"
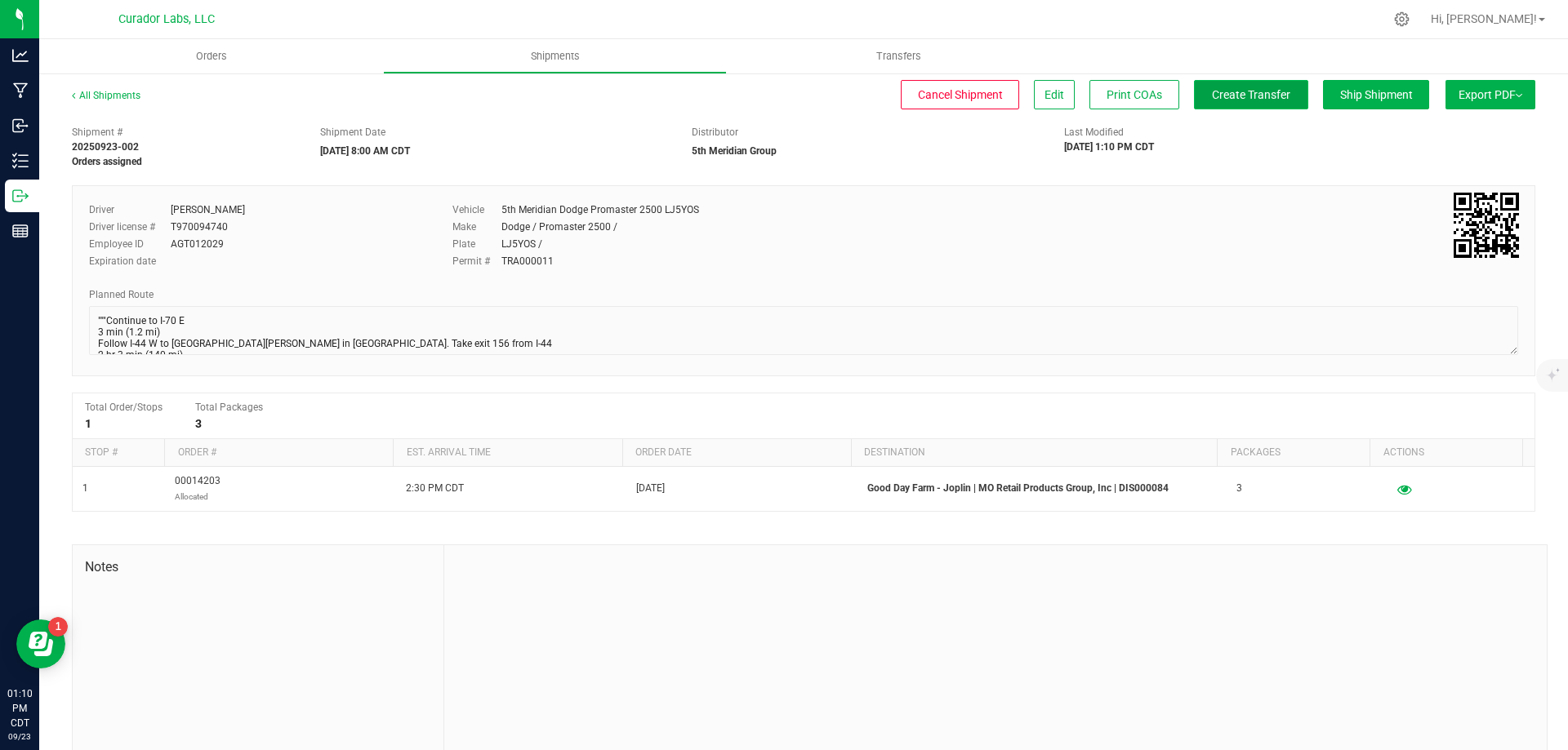
click at [1284, 101] on button "Create Transfer" at bounding box center [1251, 95] width 115 height 29
click at [199, 58] on span "Orders" at bounding box center [212, 56] width 75 height 15
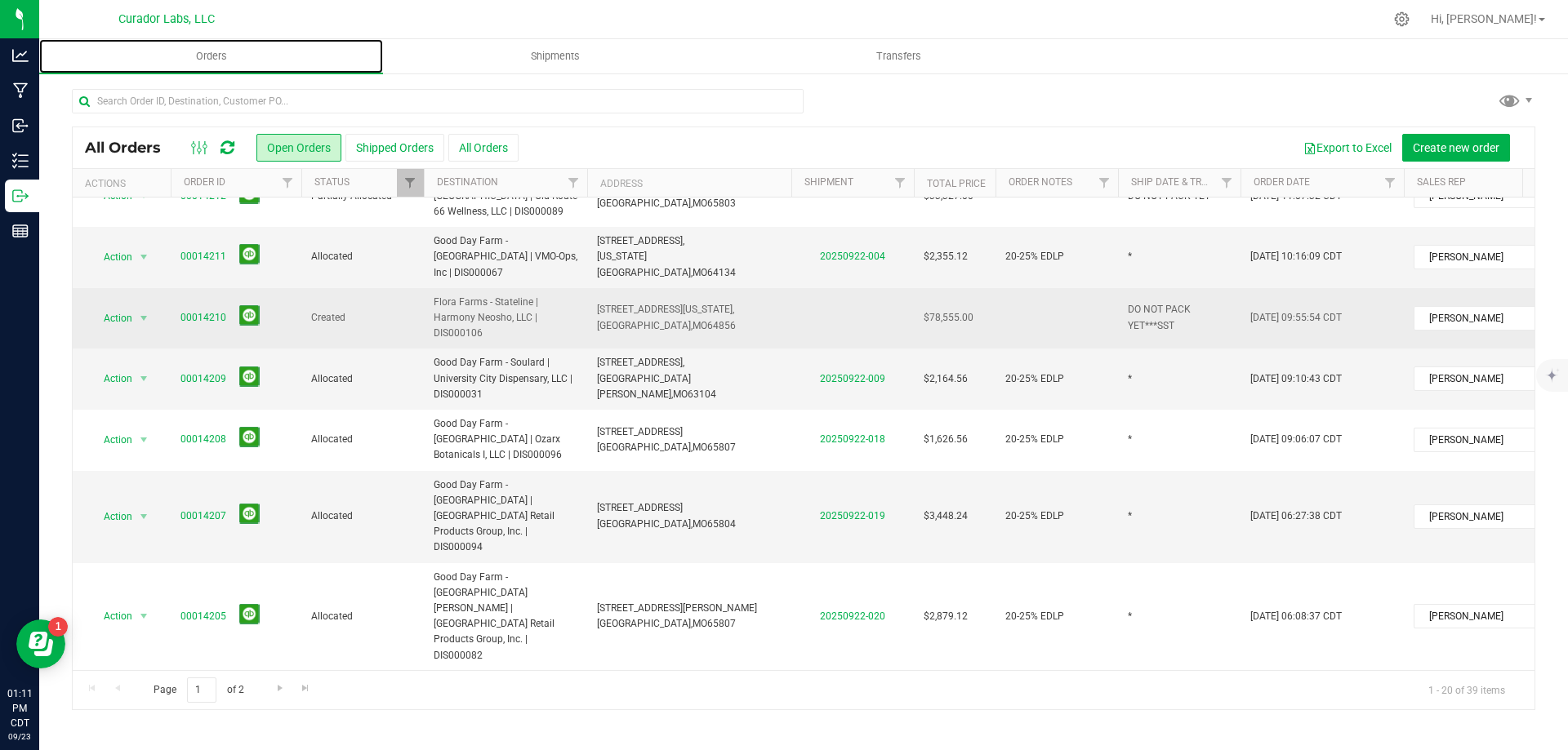
scroll to position [600, 0]
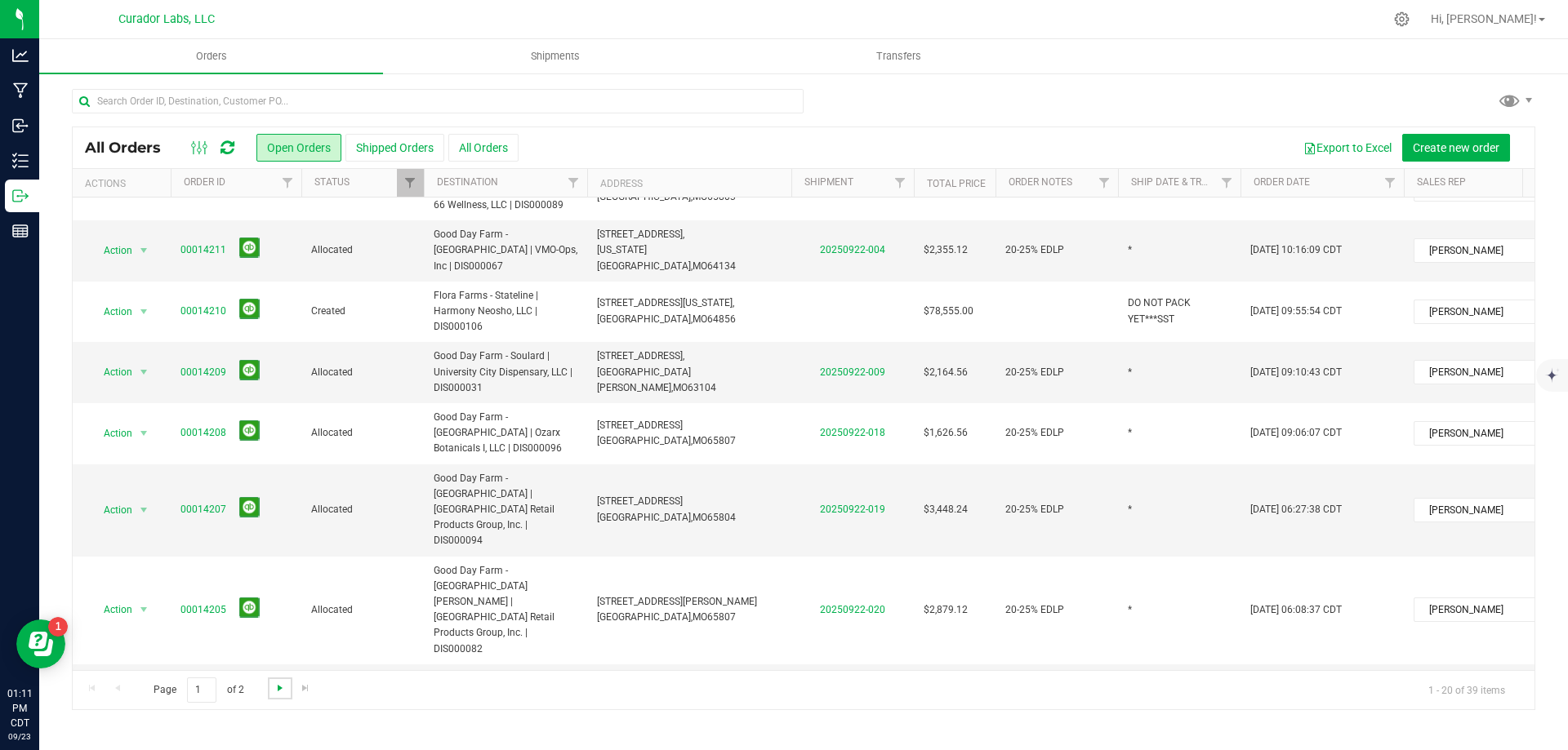
click at [282, 691] on span "Go to the next page" at bounding box center [280, 688] width 13 height 13
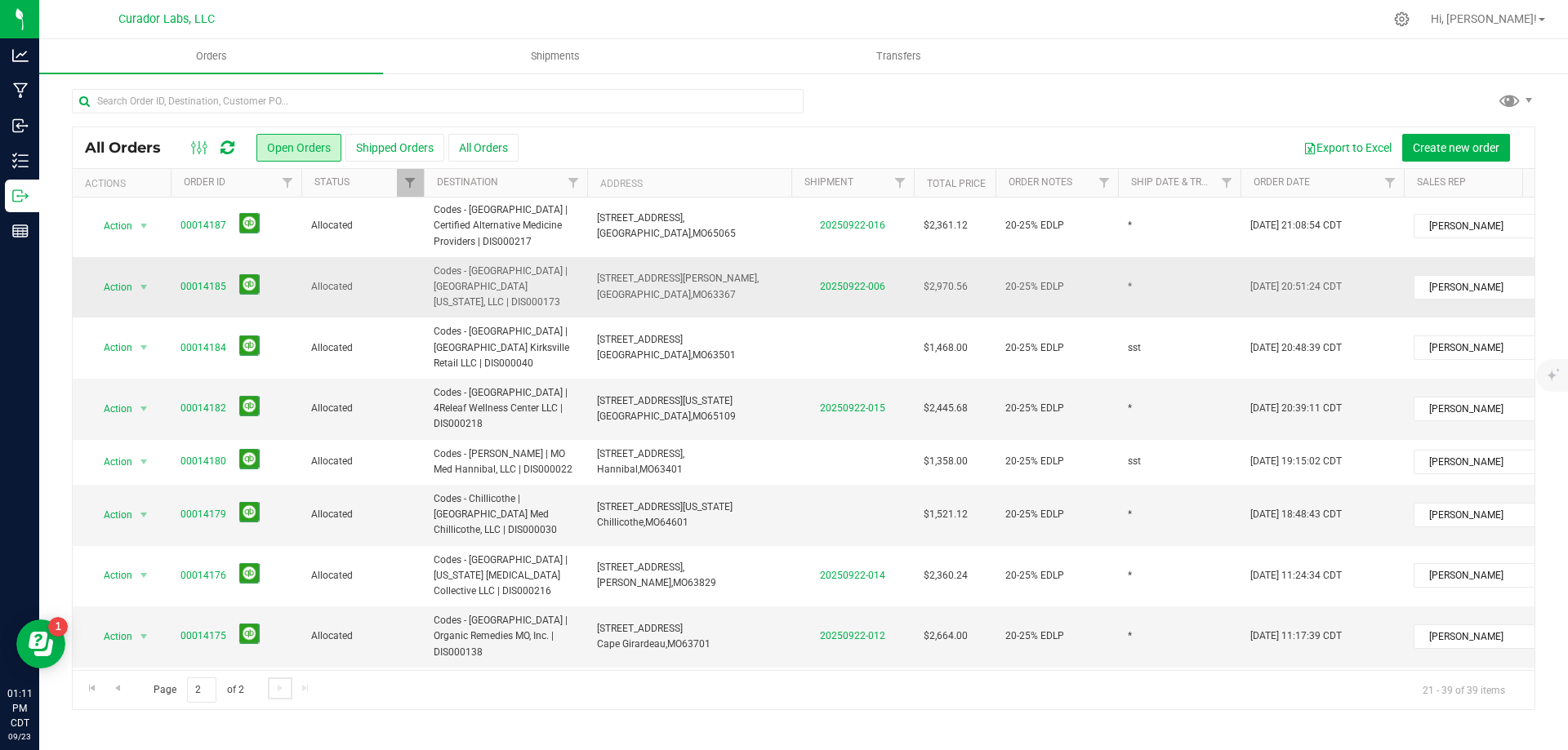
scroll to position [523, 0]
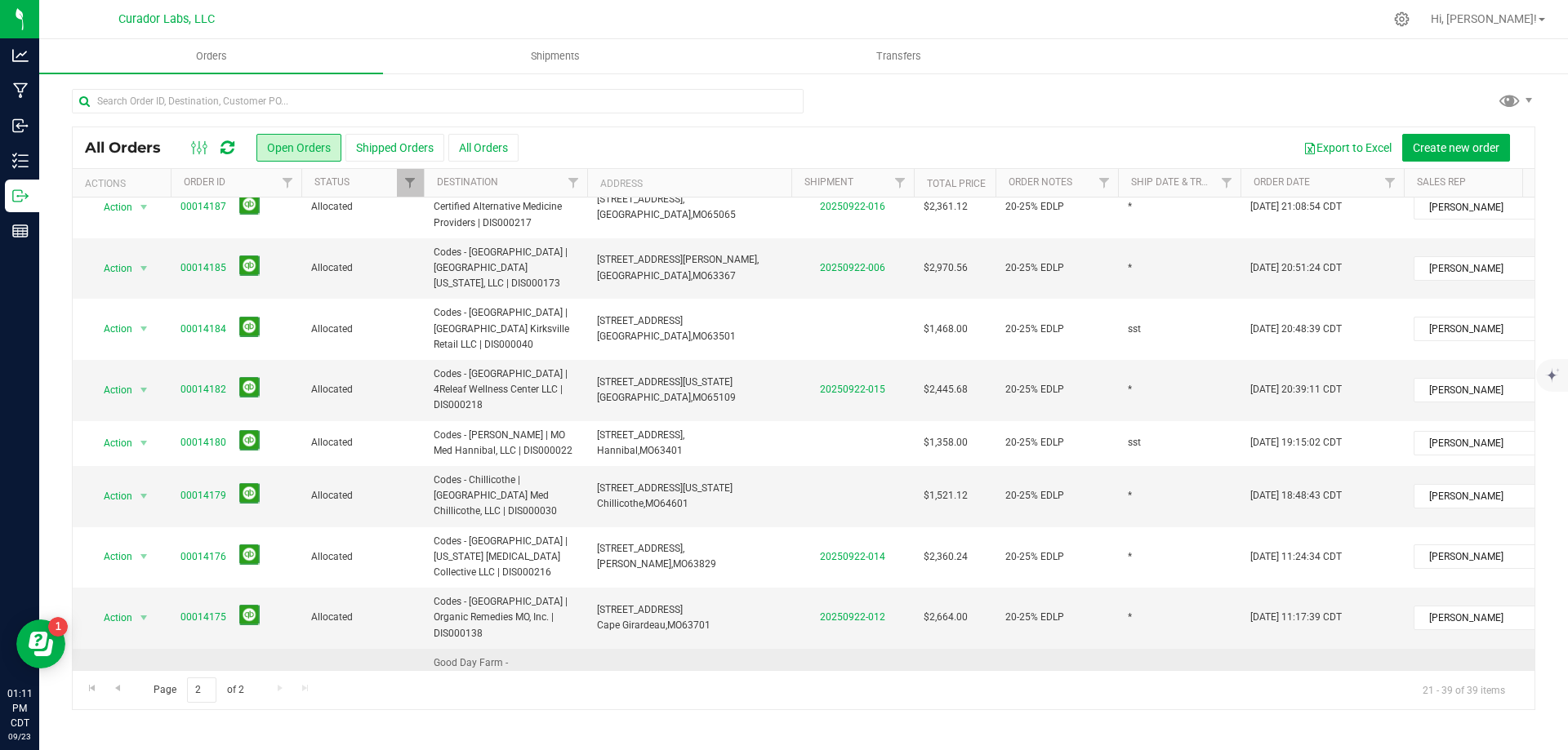
click at [620, 696] on span "St. [PERSON_NAME]," at bounding box center [642, 702] width 90 height 11
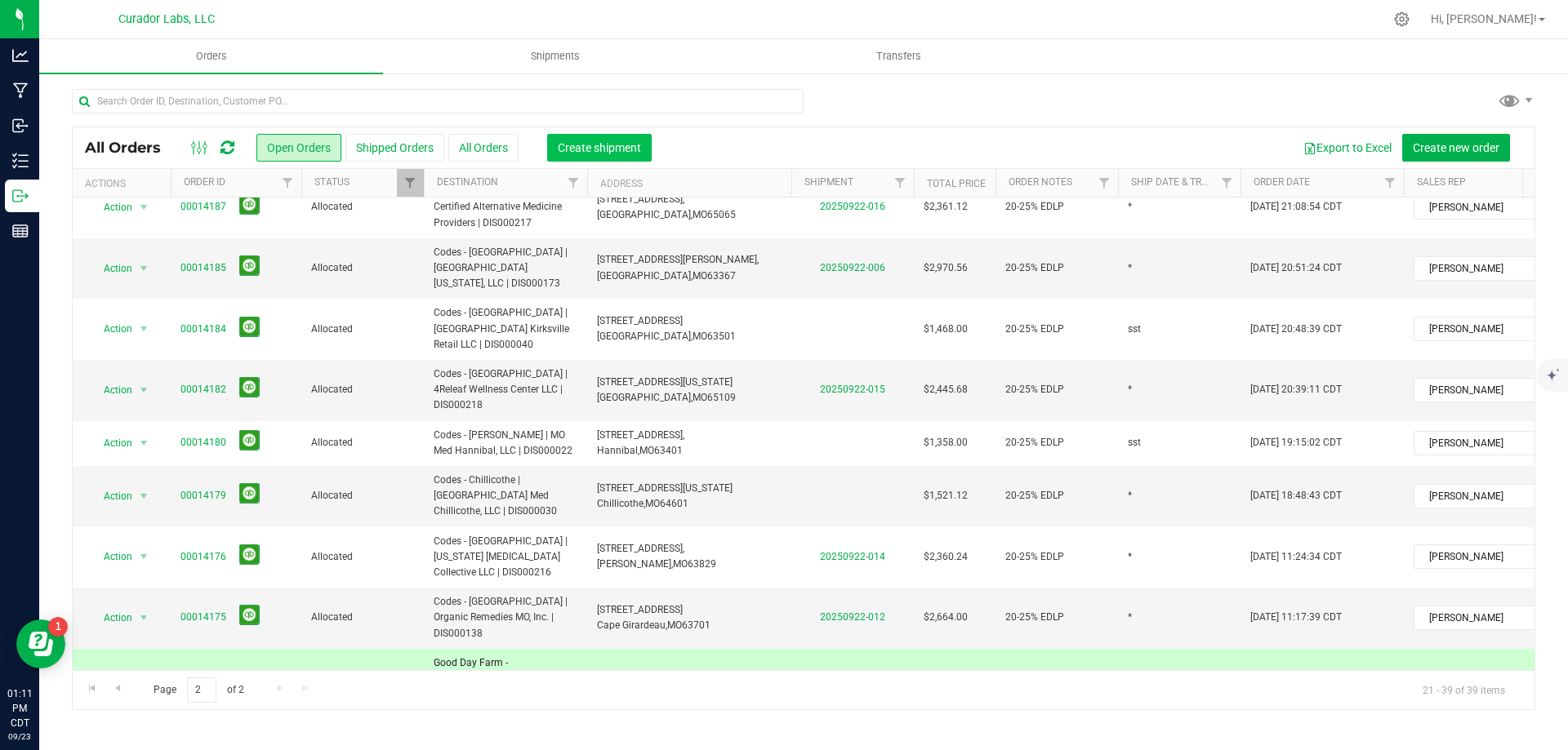
click at [623, 151] on span "Create shipment" at bounding box center [600, 148] width 83 height 13
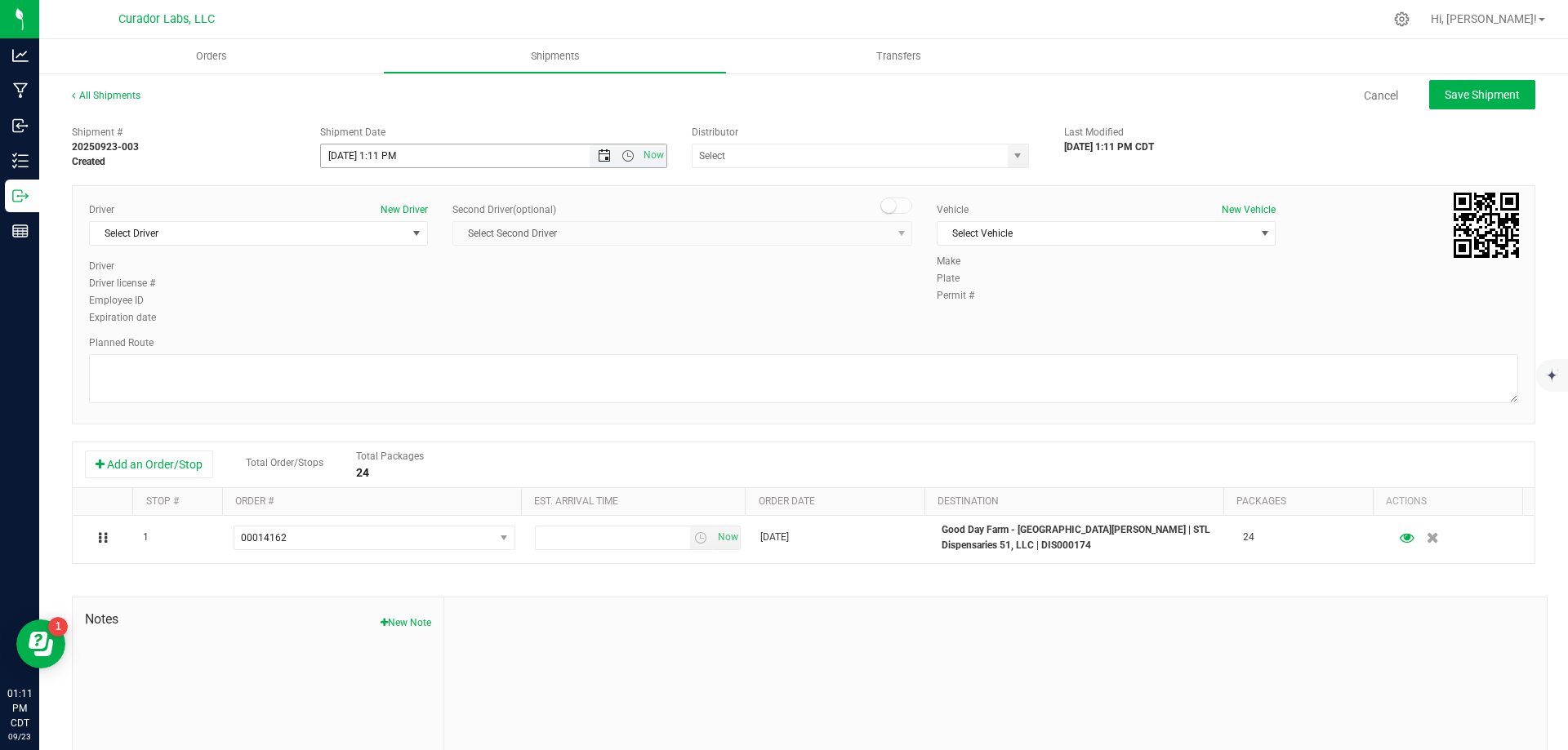
click at [597, 152] on span "Open the date view" at bounding box center [604, 156] width 13 height 13
click at [393, 318] on link "24" at bounding box center [404, 321] width 24 height 25
click at [621, 154] on span "Open the time view" at bounding box center [628, 156] width 13 height 13
click at [366, 255] on li "2:00 AM" at bounding box center [489, 266] width 341 height 21
click at [623, 153] on span "Open the time view" at bounding box center [628, 156] width 13 height 13
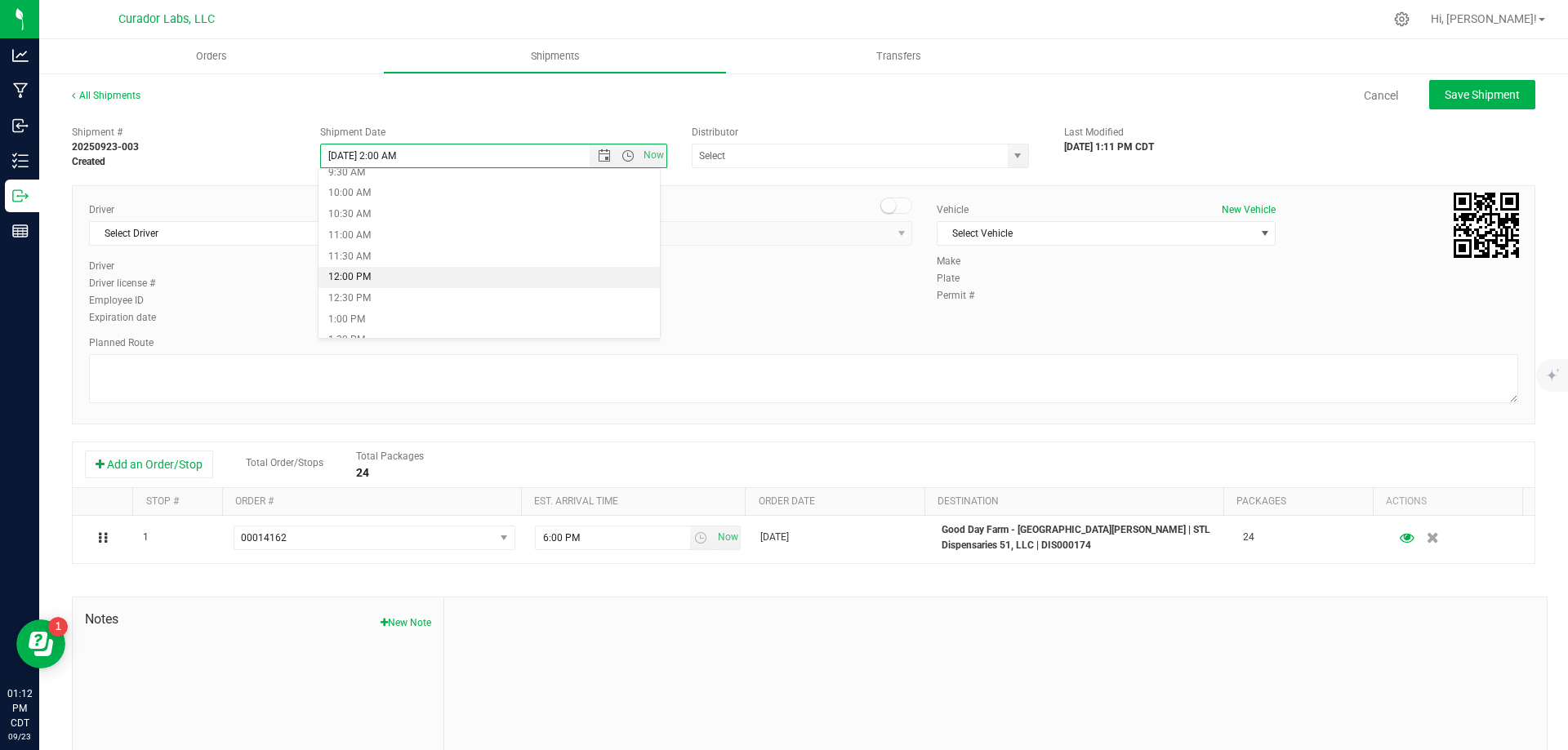
scroll to position [490, 0]
click at [358, 275] on li "2:00 PM" at bounding box center [489, 280] width 341 height 21
type input "[DATE] 2:00 PM"
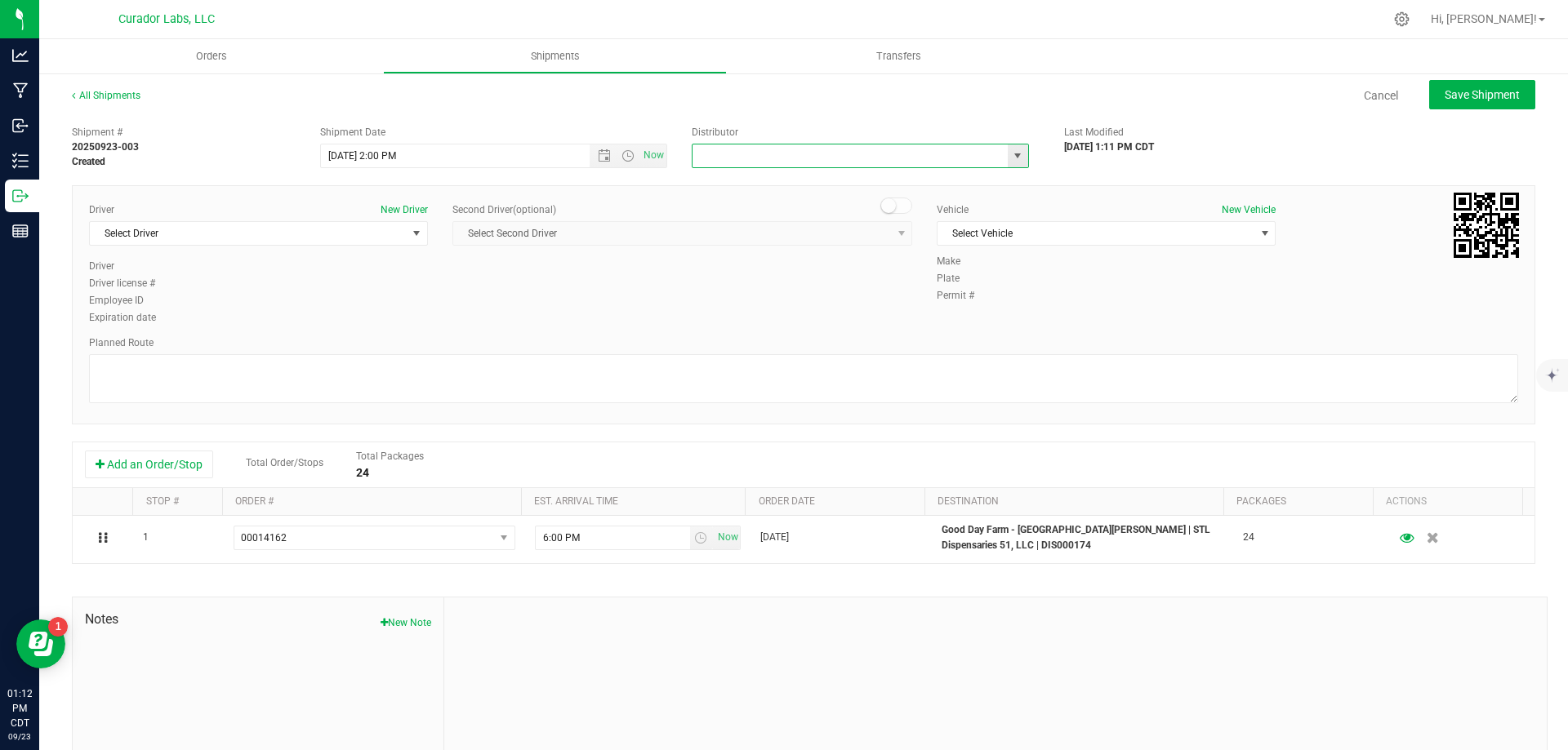
click at [719, 157] on input "text" at bounding box center [845, 156] width 305 height 23
click at [744, 176] on li "Supersonic Transportation, LLC" at bounding box center [854, 184] width 332 height 25
type input "Supersonic Transportation, LLC"
click at [291, 239] on span "Select Driver" at bounding box center [248, 233] width 317 height 23
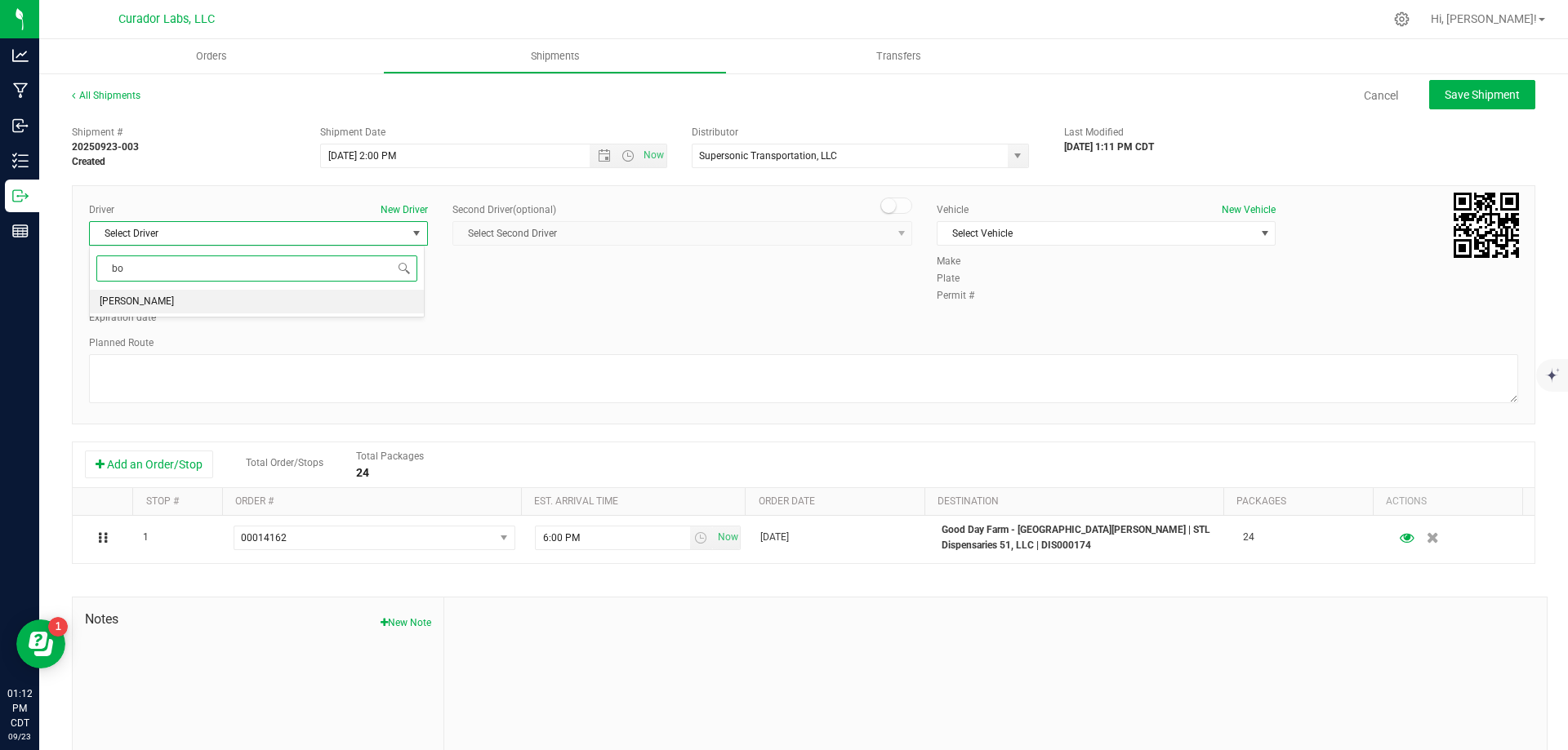
type input "b"
type input "[PERSON_NAME]"
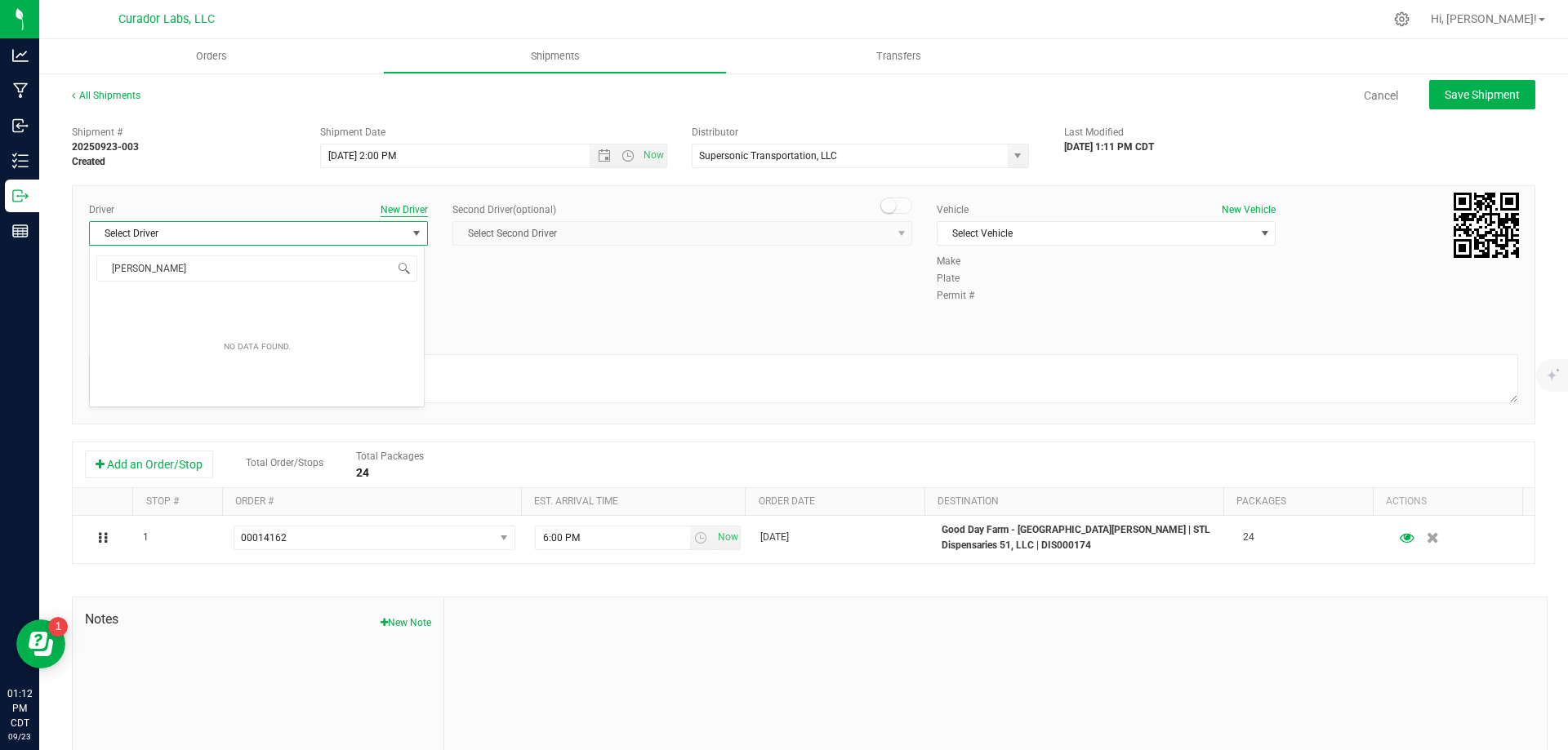
click at [388, 211] on button "New Driver" at bounding box center [404, 209] width 47 height 15
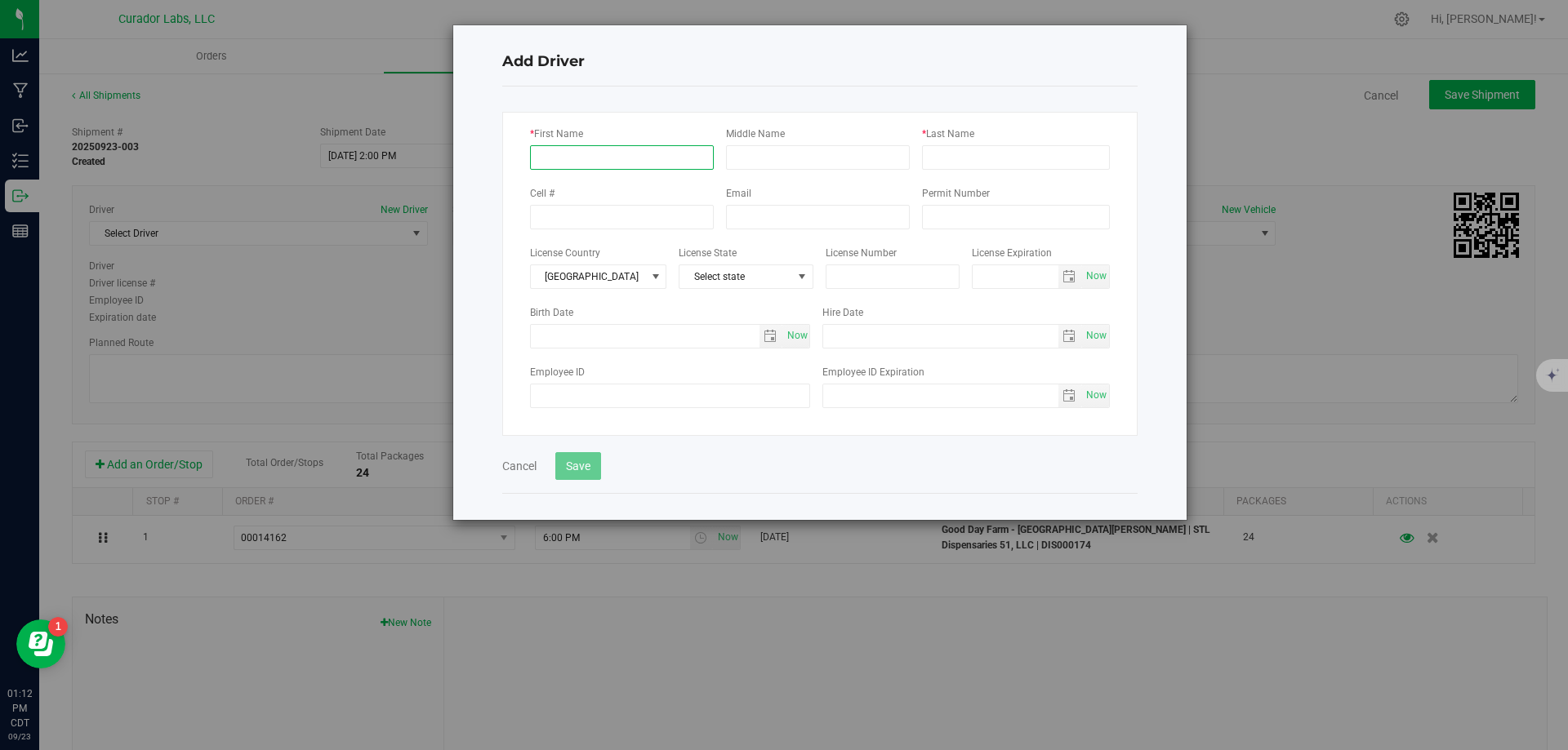
click at [612, 153] on input "* First Name" at bounding box center [622, 158] width 184 height 25
type input "[PERSON_NAME]"
click at [1061, 150] on input "* Last Name" at bounding box center [1016, 158] width 188 height 25
type input "[PERSON_NAME]"
click at [877, 272] on input "text" at bounding box center [893, 276] width 135 height 25
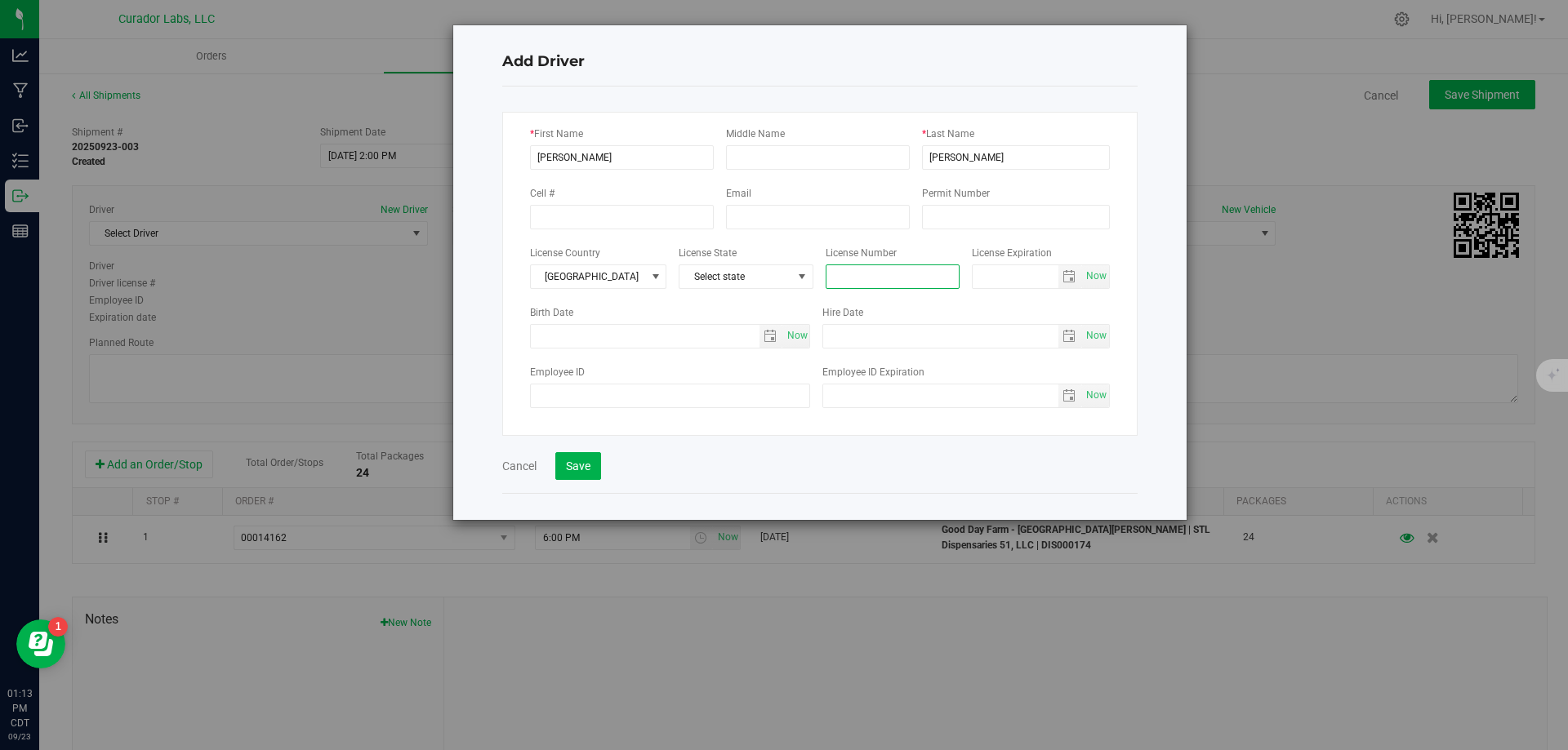
paste input "Z001119007"
type input "Z001119007"
click at [613, 398] on input "Employee ID" at bounding box center [670, 396] width 281 height 25
paste input "AGT017710"
type input "AGT017710"
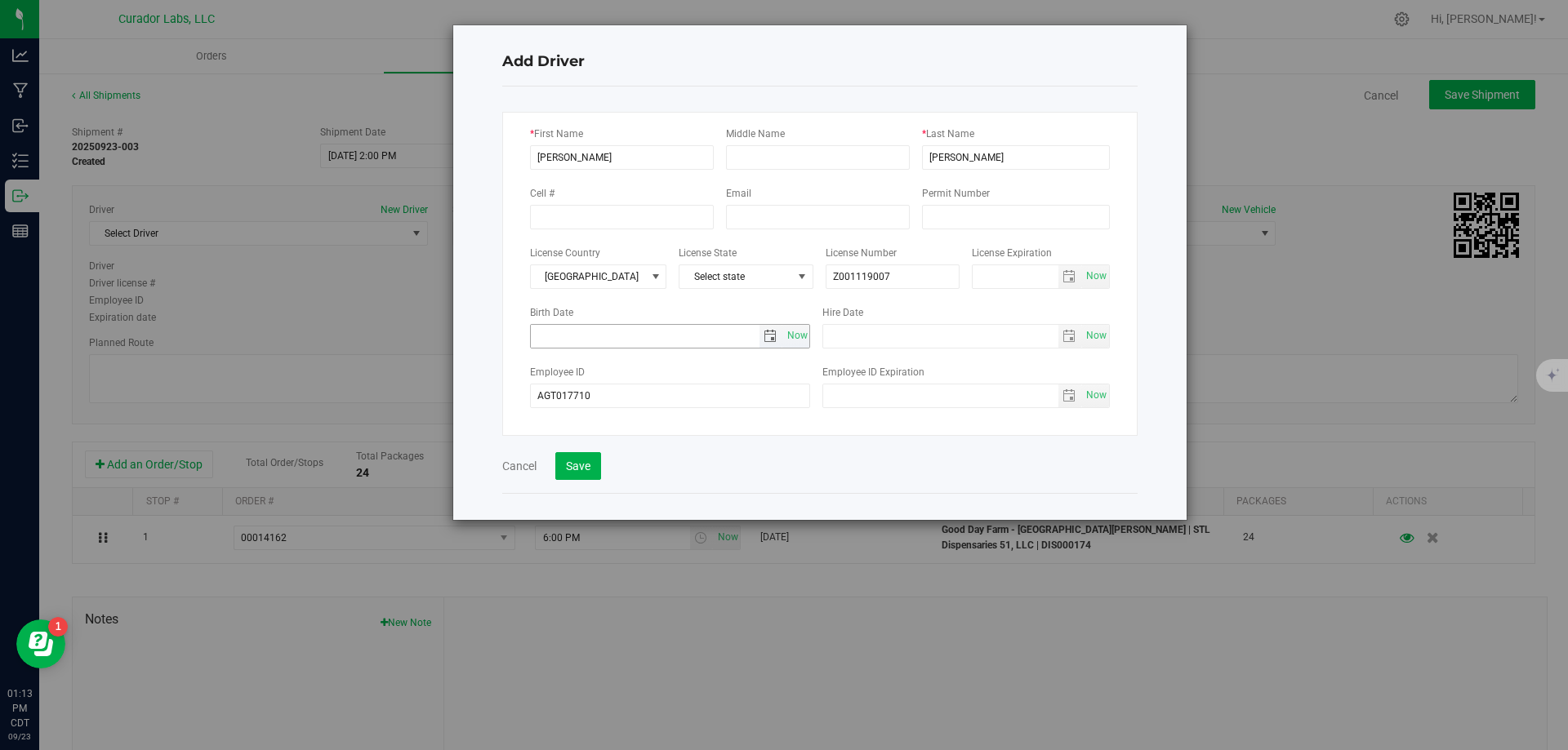
click at [582, 333] on input "text" at bounding box center [645, 336] width 228 height 23
click at [609, 220] on input "tel" at bounding box center [622, 217] width 184 height 25
paste input "[PHONE_NUMBER]"
type input "[PHONE_NUMBER]"
click at [575, 463] on button "Save" at bounding box center [579, 466] width 46 height 28
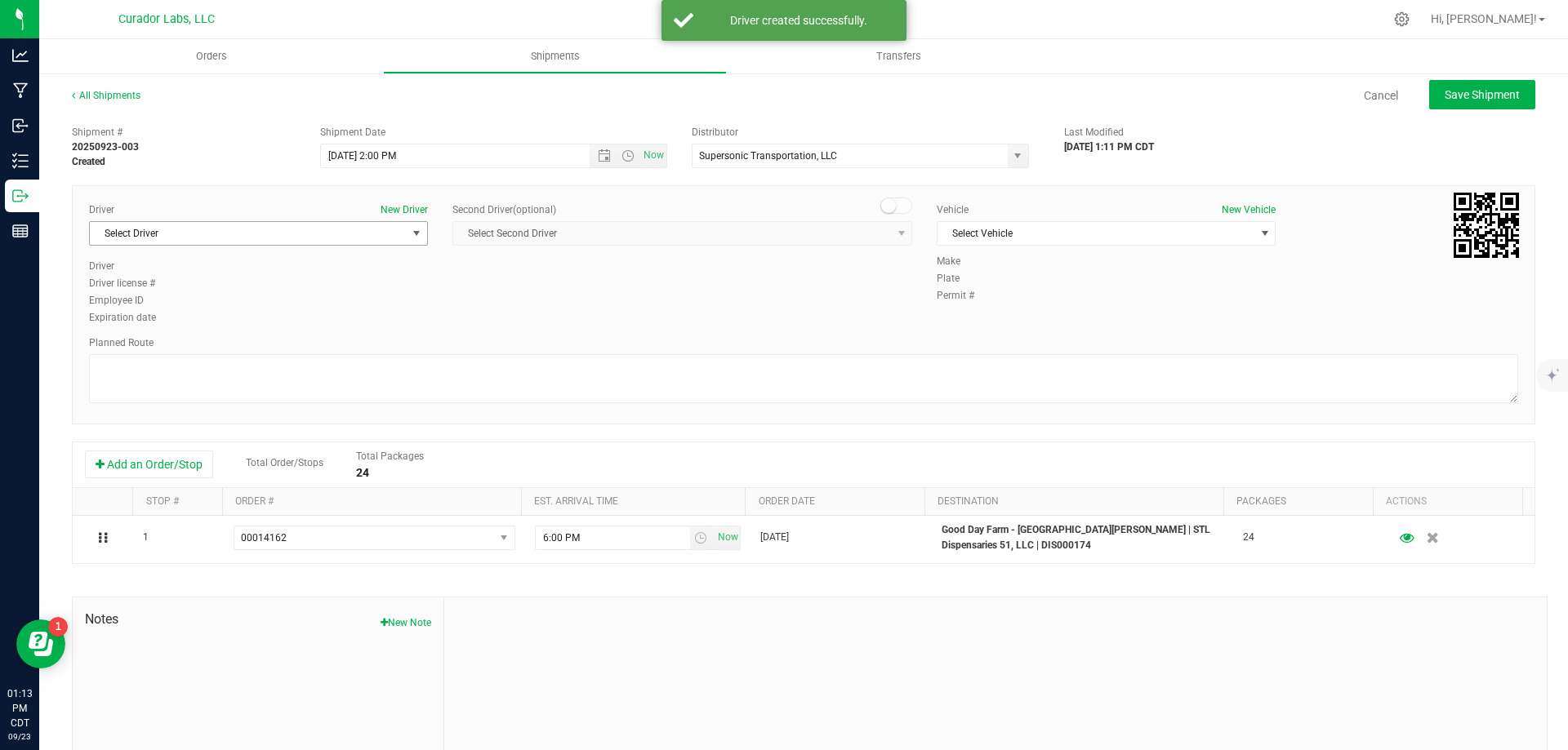
click at [211, 229] on span "Select Driver" at bounding box center [248, 233] width 317 height 23
type input "D"
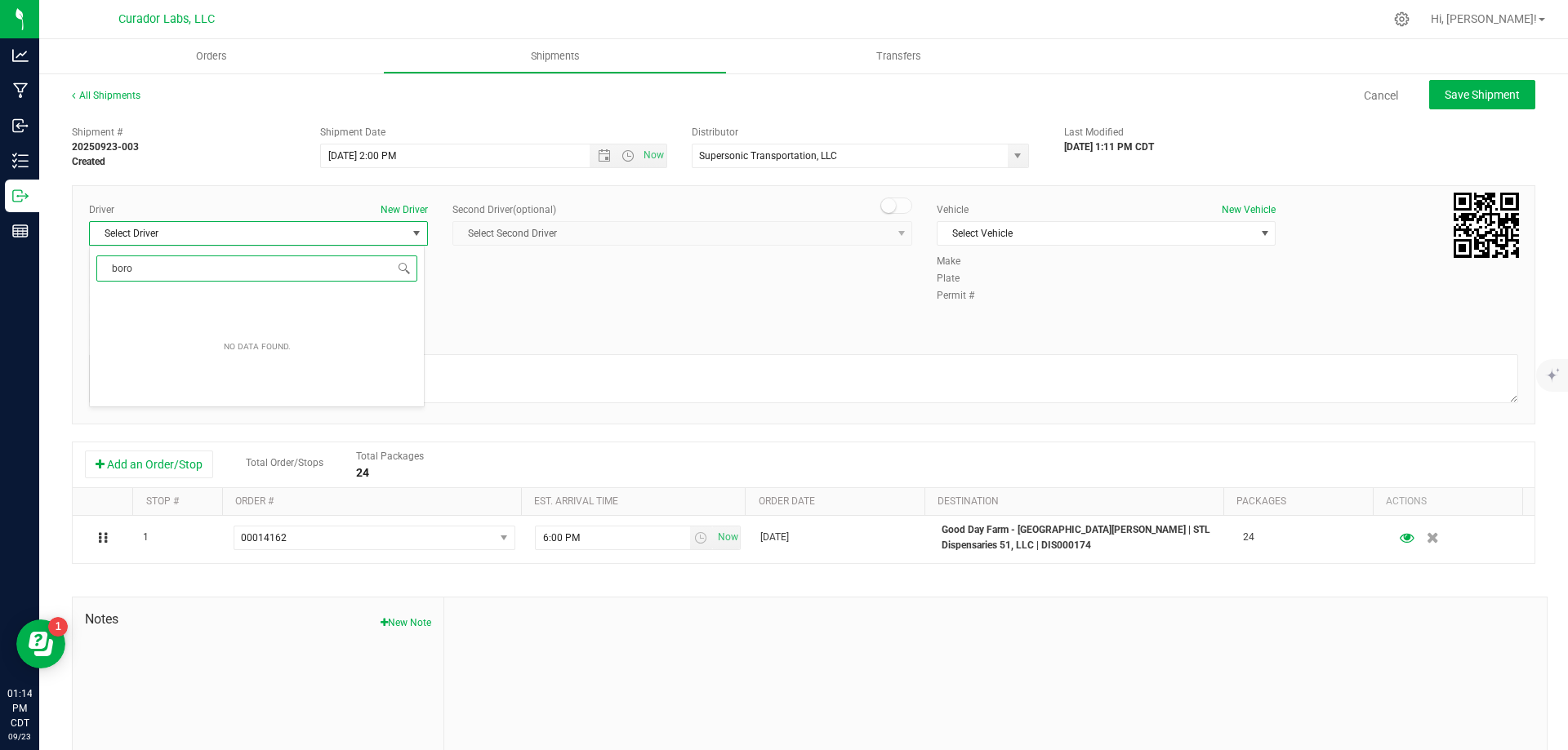
type input "boro"
click at [580, 321] on div "Driver New Driver Select Driver Select Driver Driver Driver license # Employee …" at bounding box center [804, 264] width 1453 height 125
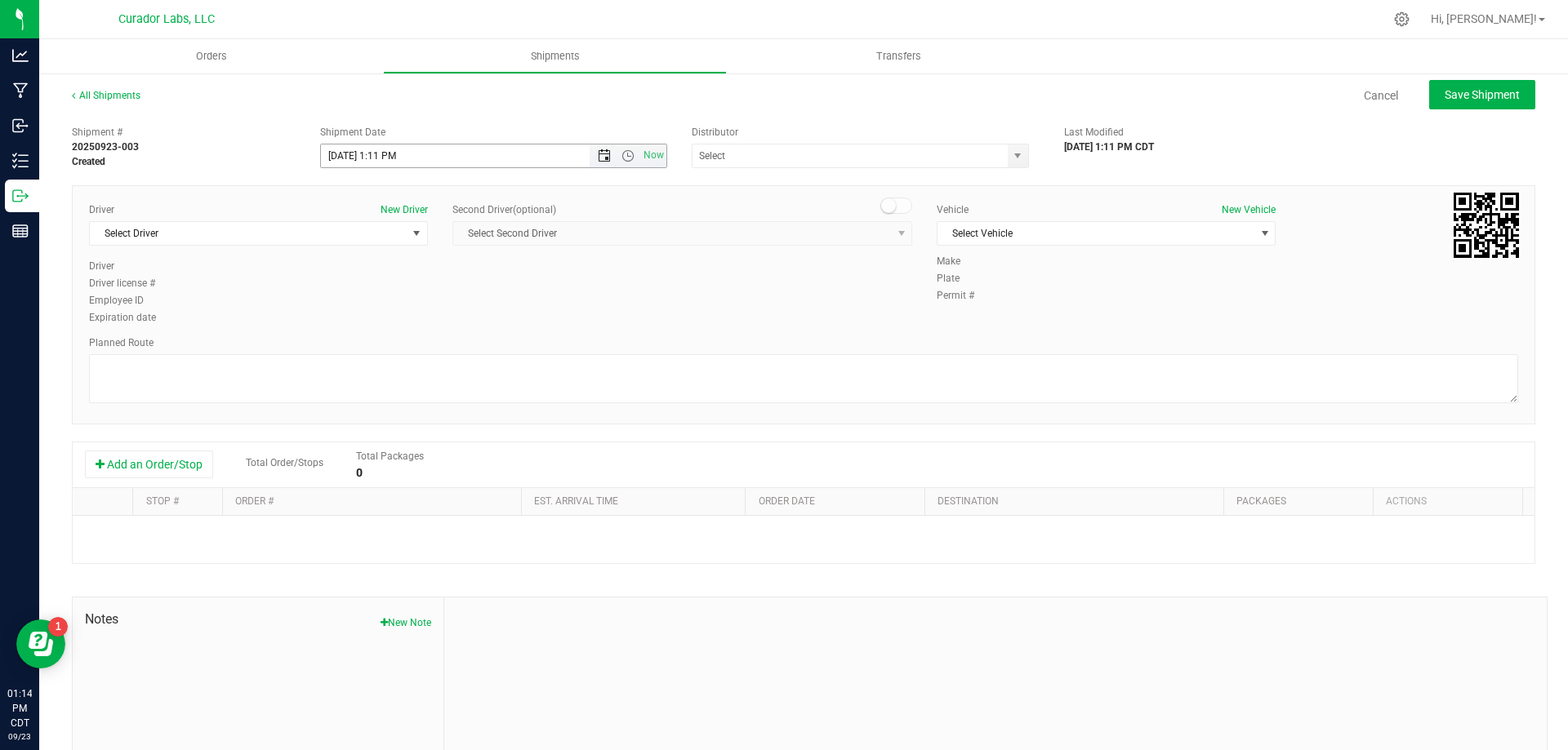
click at [602, 150] on span "Open the date view" at bounding box center [604, 156] width 13 height 13
click at [399, 317] on link "24" at bounding box center [404, 321] width 24 height 25
click at [624, 159] on span "Open the time view" at bounding box center [628, 156] width 13 height 13
click at [519, 266] on li "8:00 AM" at bounding box center [489, 273] width 341 height 21
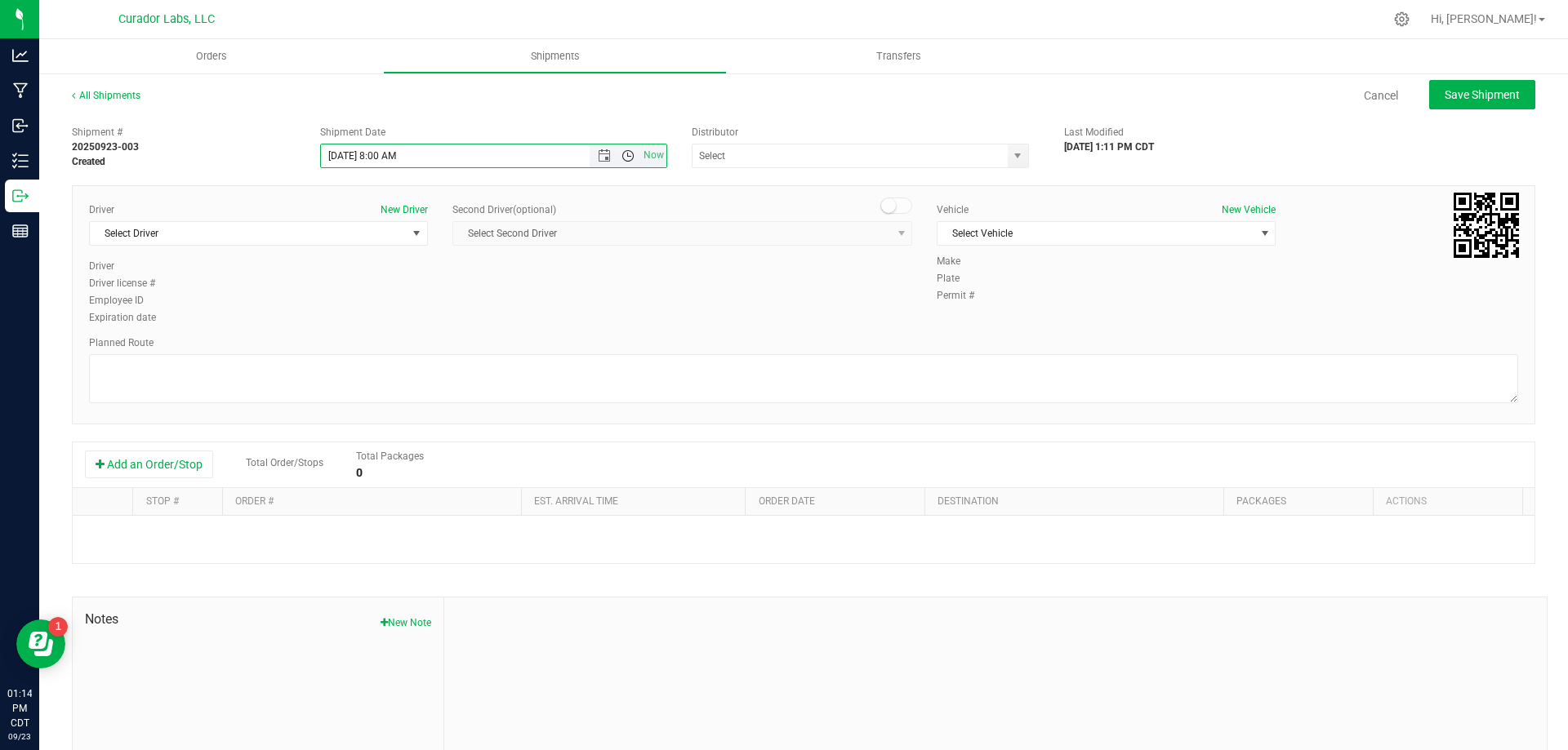
click at [621, 155] on span "Open the time view" at bounding box center [628, 156] width 13 height 13
click at [412, 280] on li "2:00 PM" at bounding box center [489, 280] width 341 height 21
type input "[DATE] 2:00 PM"
click at [700, 153] on input "text" at bounding box center [845, 156] width 305 height 23
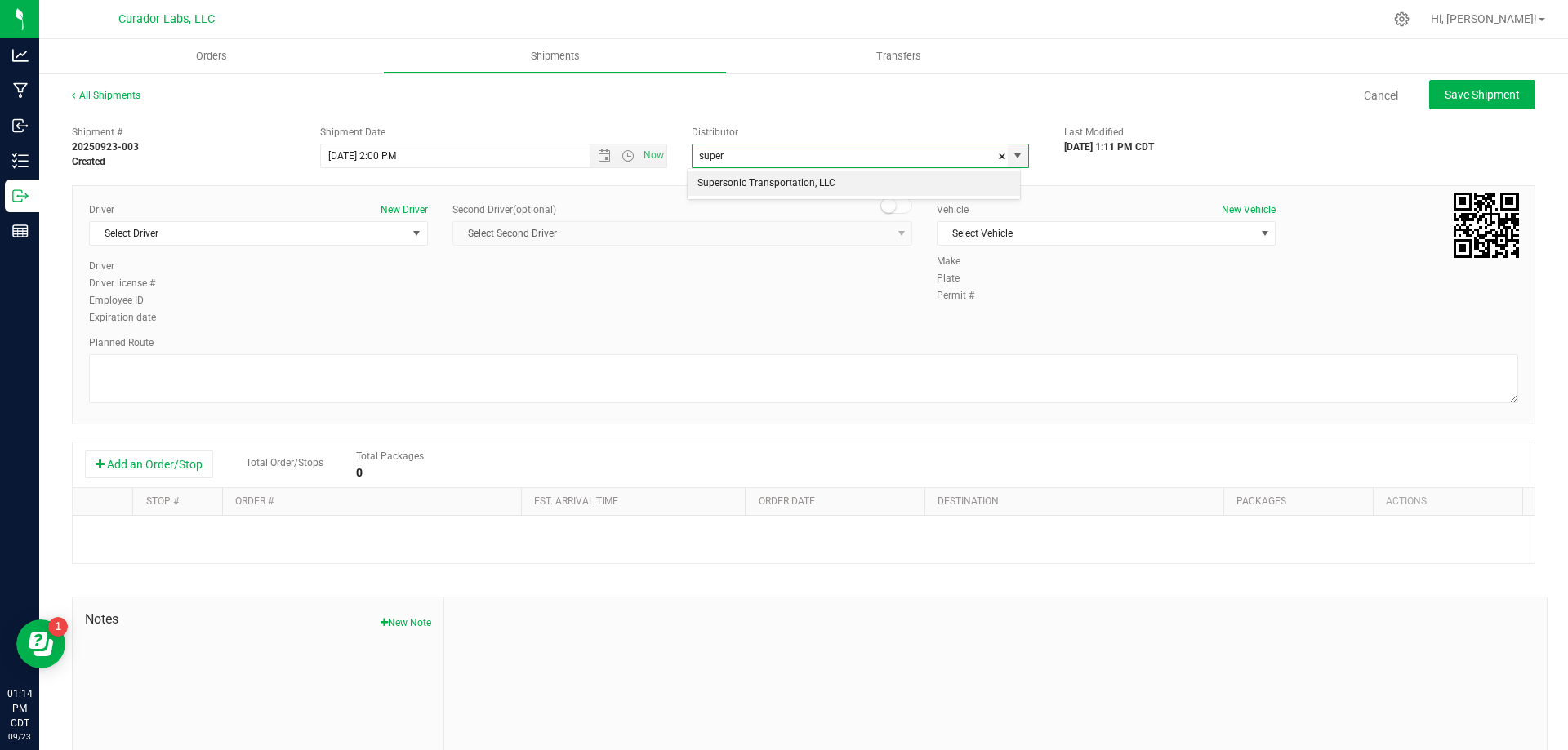
drag, startPoint x: 755, startPoint y: 186, endPoint x: 699, endPoint y: 209, distance: 60.5
click at [756, 186] on li "Supersonic Transportation, LLC" at bounding box center [854, 184] width 332 height 25
type input "Supersonic Transportation, LLC"
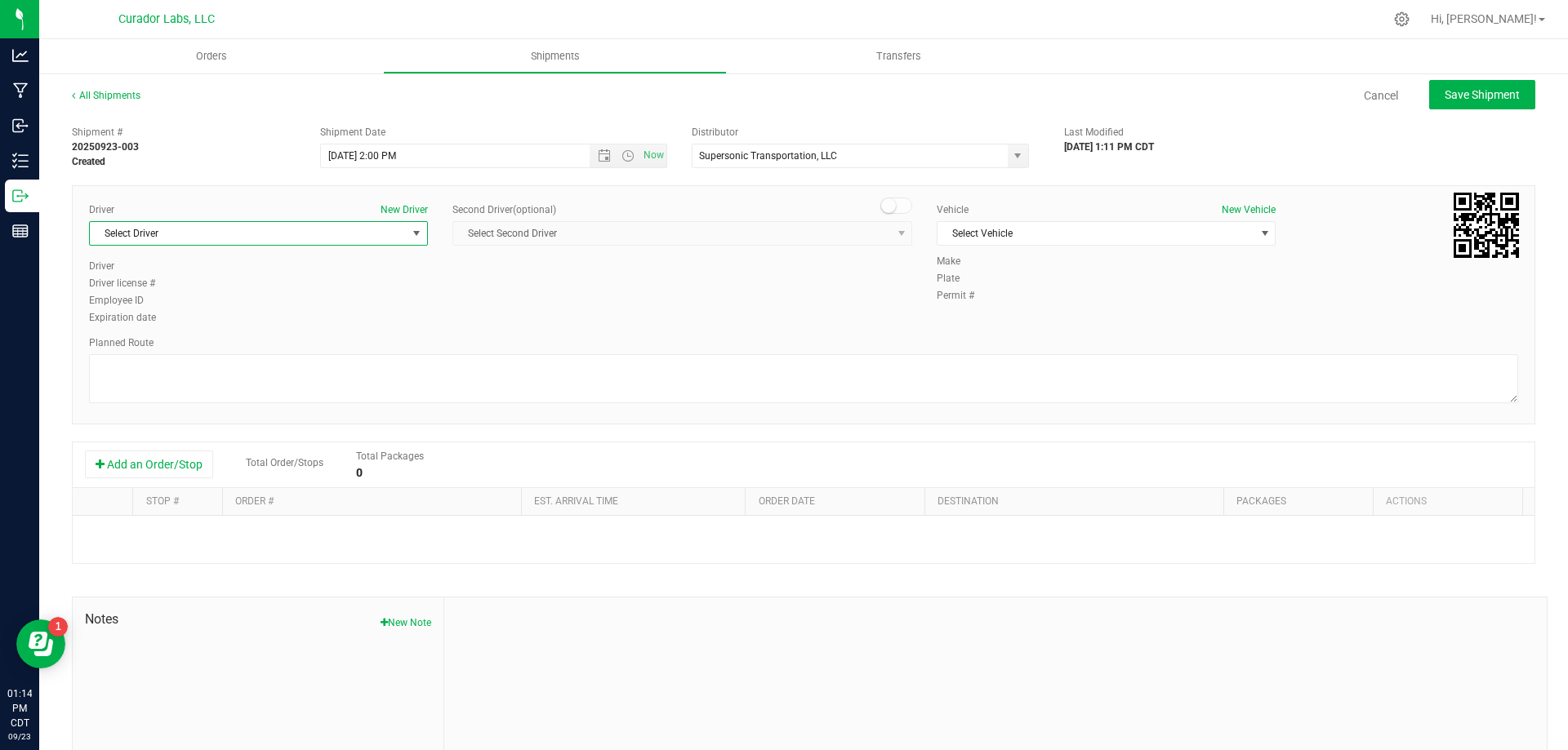
click at [368, 227] on span "Select Driver" at bounding box center [248, 233] width 317 height 23
click at [224, 305] on li "Dane Borovicka" at bounding box center [257, 302] width 334 height 25
type input "bor"
click at [989, 233] on span "Select Vehicle" at bounding box center [1096, 233] width 317 height 23
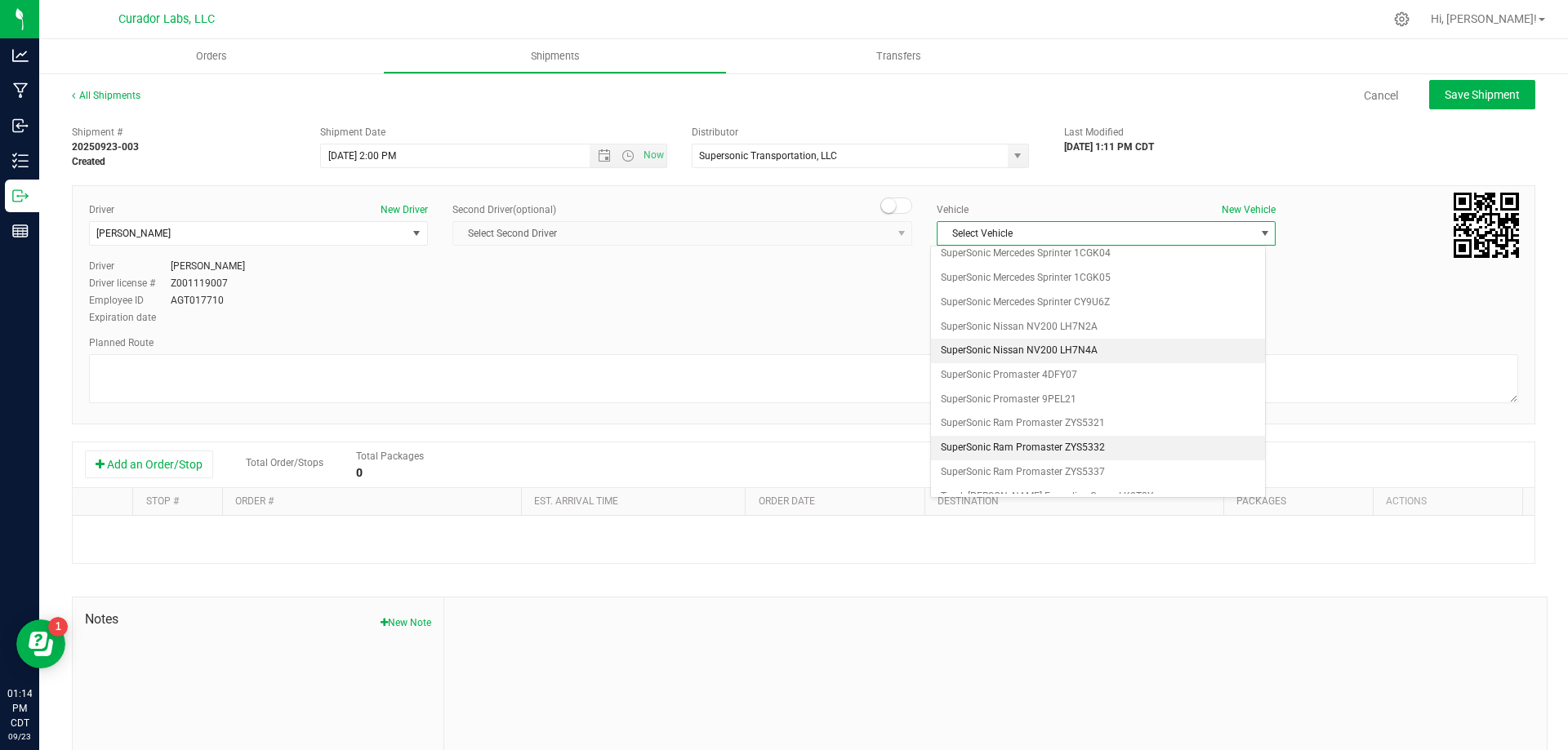
scroll to position [950, 0]
click at [1100, 283] on li "SuperSonic Mercedes Sprinter 1CGK05" at bounding box center [1098, 281] width 334 height 25
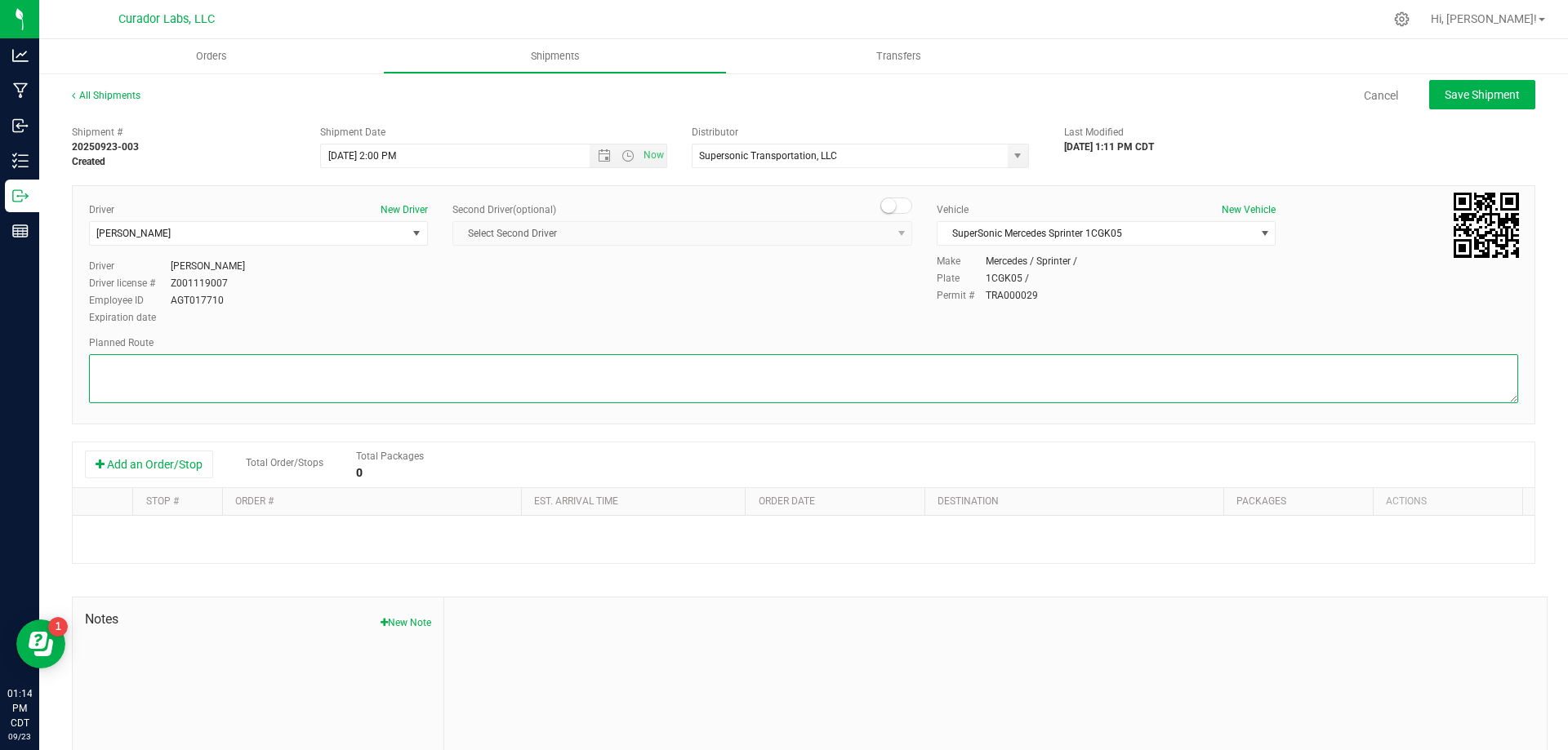
click at [677, 377] on textarea at bounding box center [804, 379] width 1429 height 49
click at [515, 370] on textarea at bounding box center [804, 379] width 1429 height 49
paste textarea ""7110 N Broadway St. Louis, MO 63147  Get on I-70 W from N Broadway and E Tayl…"
type textarea ""7110 N Broadway St. Louis, MO 63147  Get on I-70 W from N Broadway and E Tayl…"
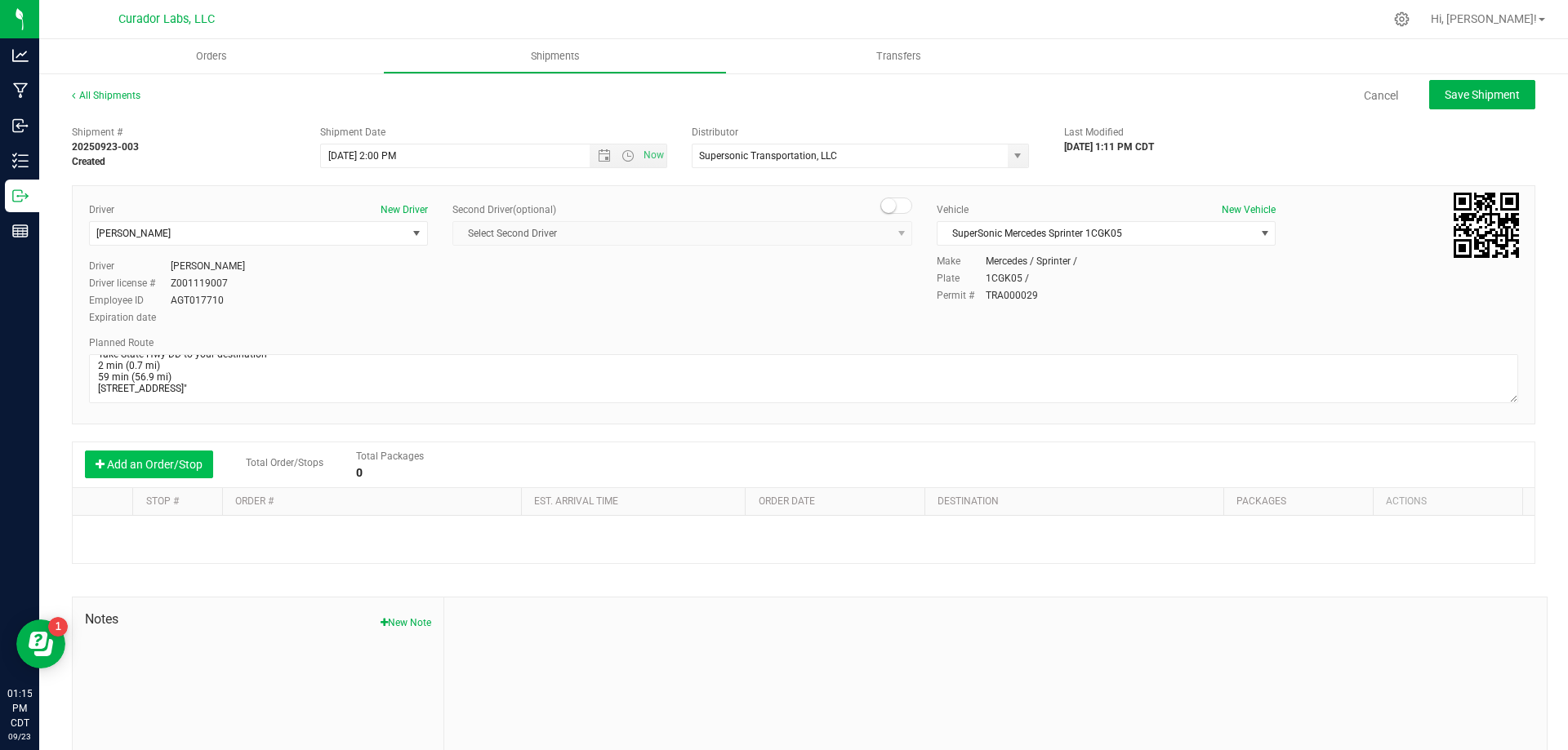
click at [193, 467] on button "Add an Order/Stop" at bounding box center [149, 465] width 128 height 28
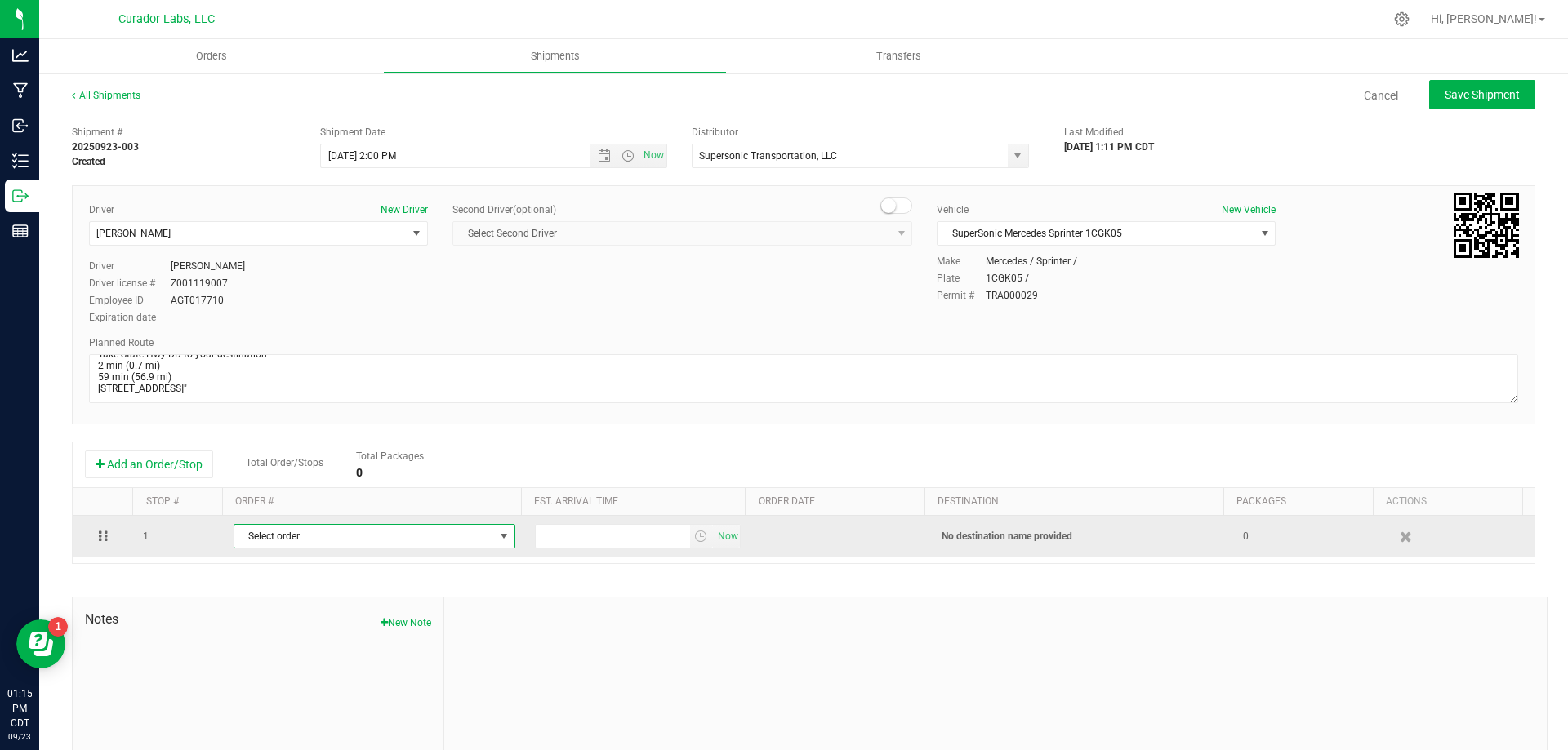
click at [325, 532] on span "Select order" at bounding box center [363, 537] width 259 height 23
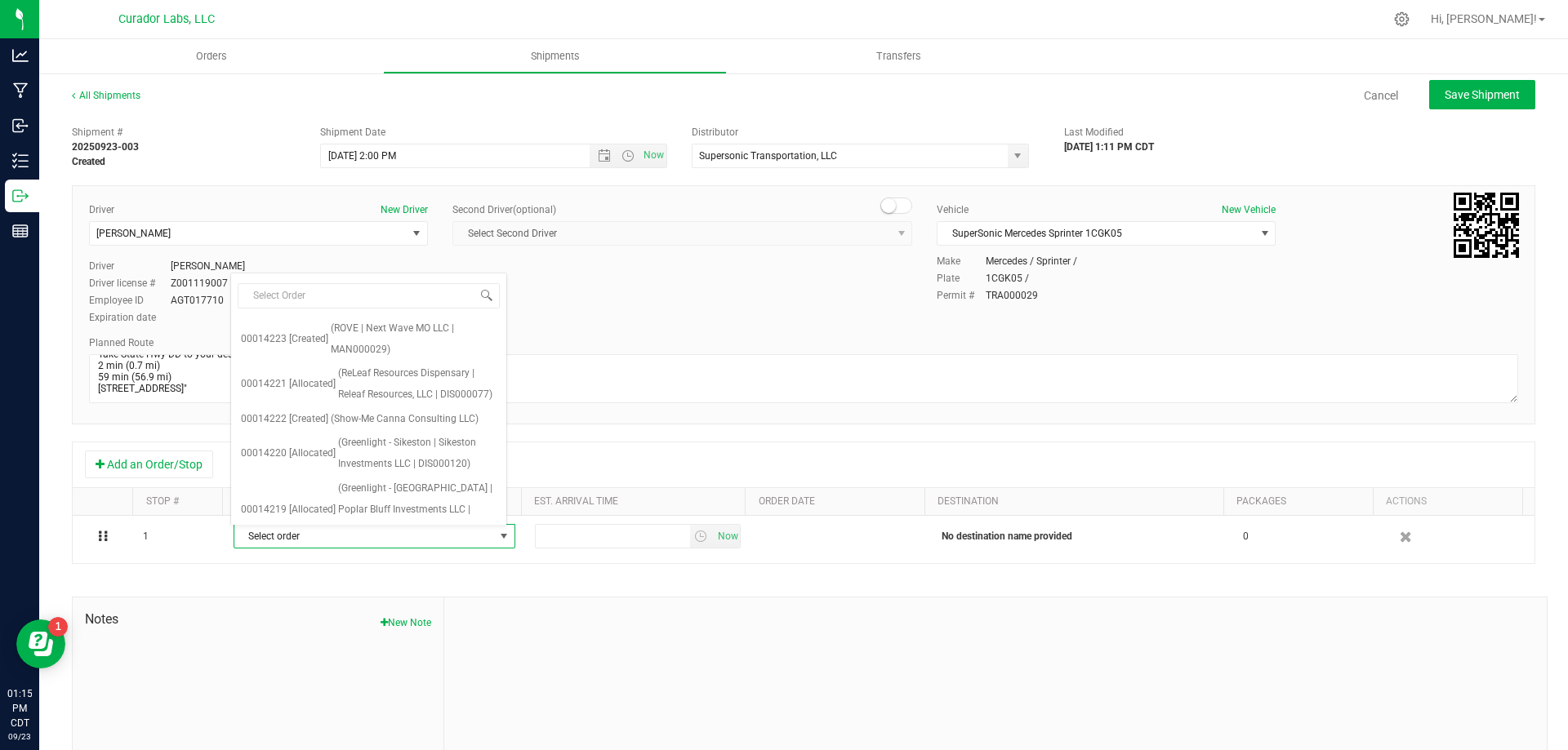
click at [597, 429] on div "Shipment # 20250923-003 Created Shipment Date 9/24/2025 2:00 PM Now Distributor…" at bounding box center [804, 467] width 1463 height 699
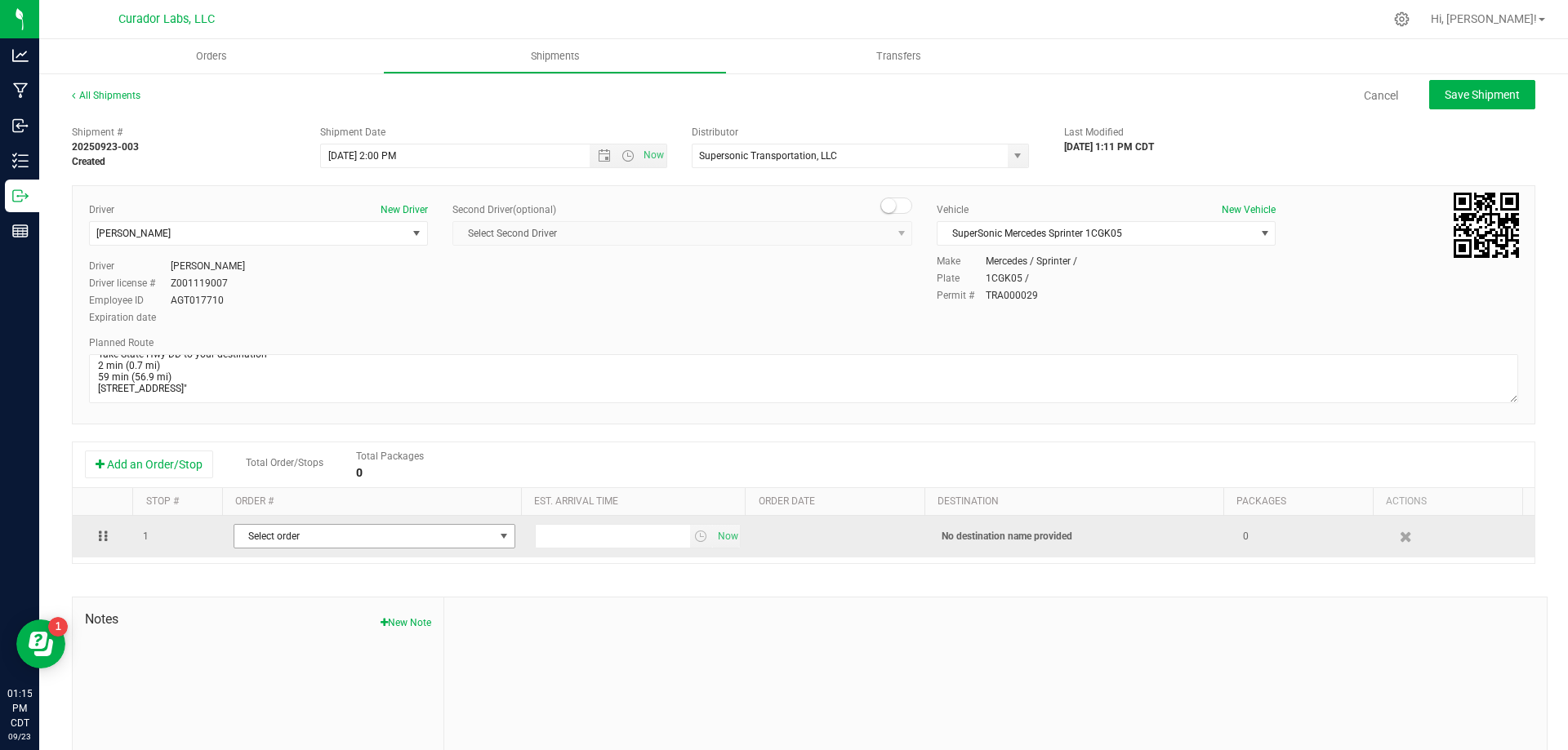
click at [498, 538] on span "select" at bounding box center [504, 537] width 13 height 13
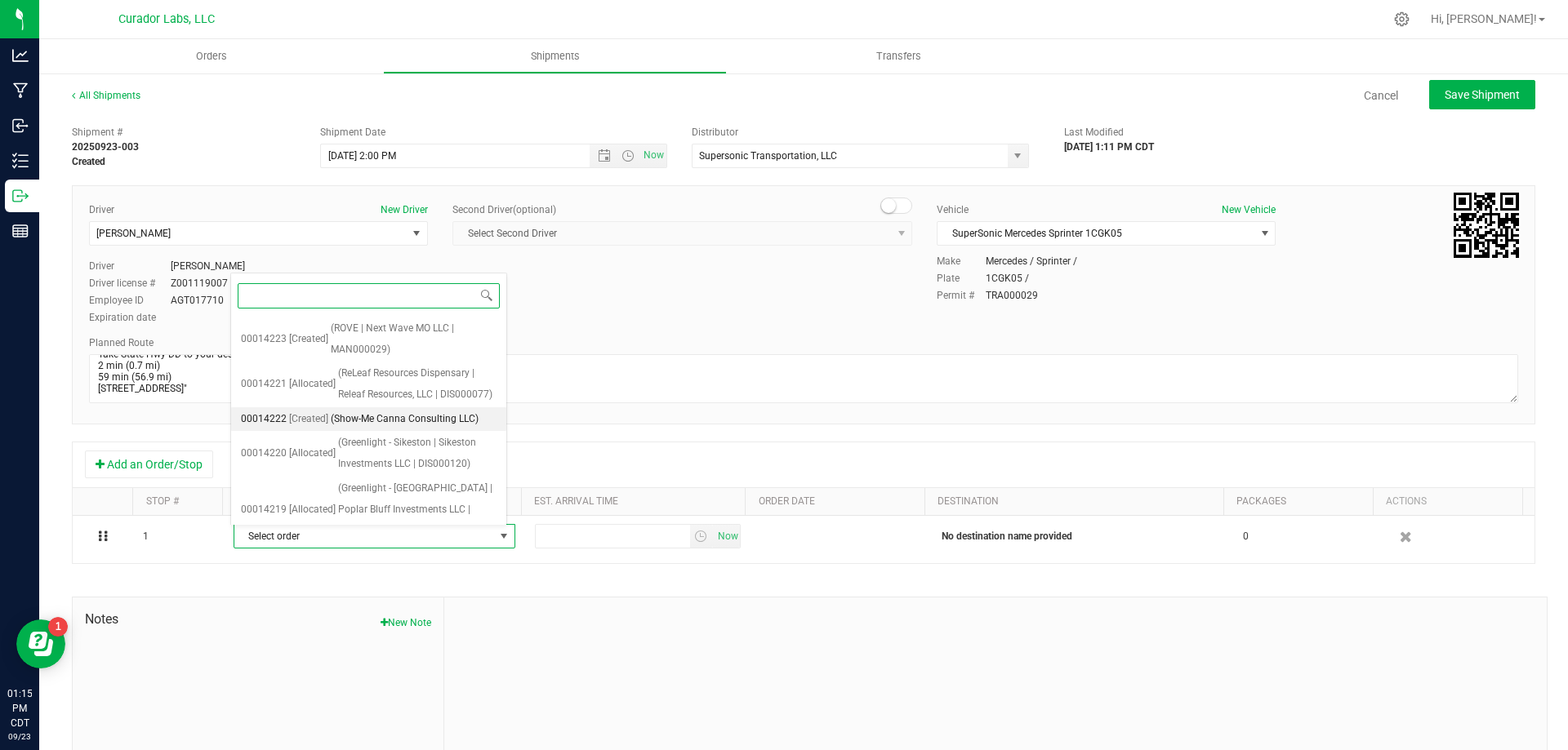
scroll to position [760, 0]
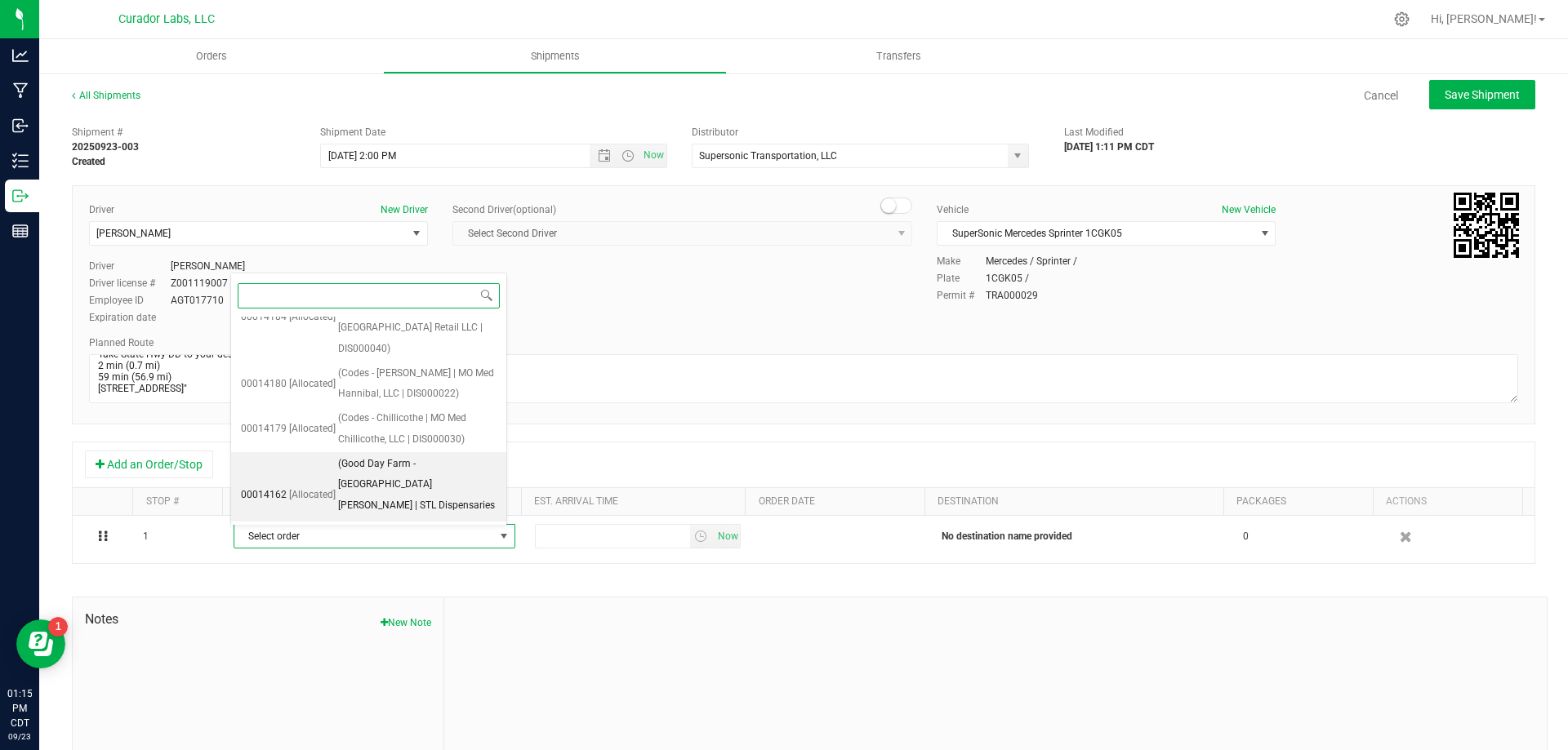
click at [440, 454] on span "(Good Day Farm - [GEOGRAPHIC_DATA][PERSON_NAME] | STL Dispensaries 51, LLC | DI…" at bounding box center [417, 496] width 159 height 84
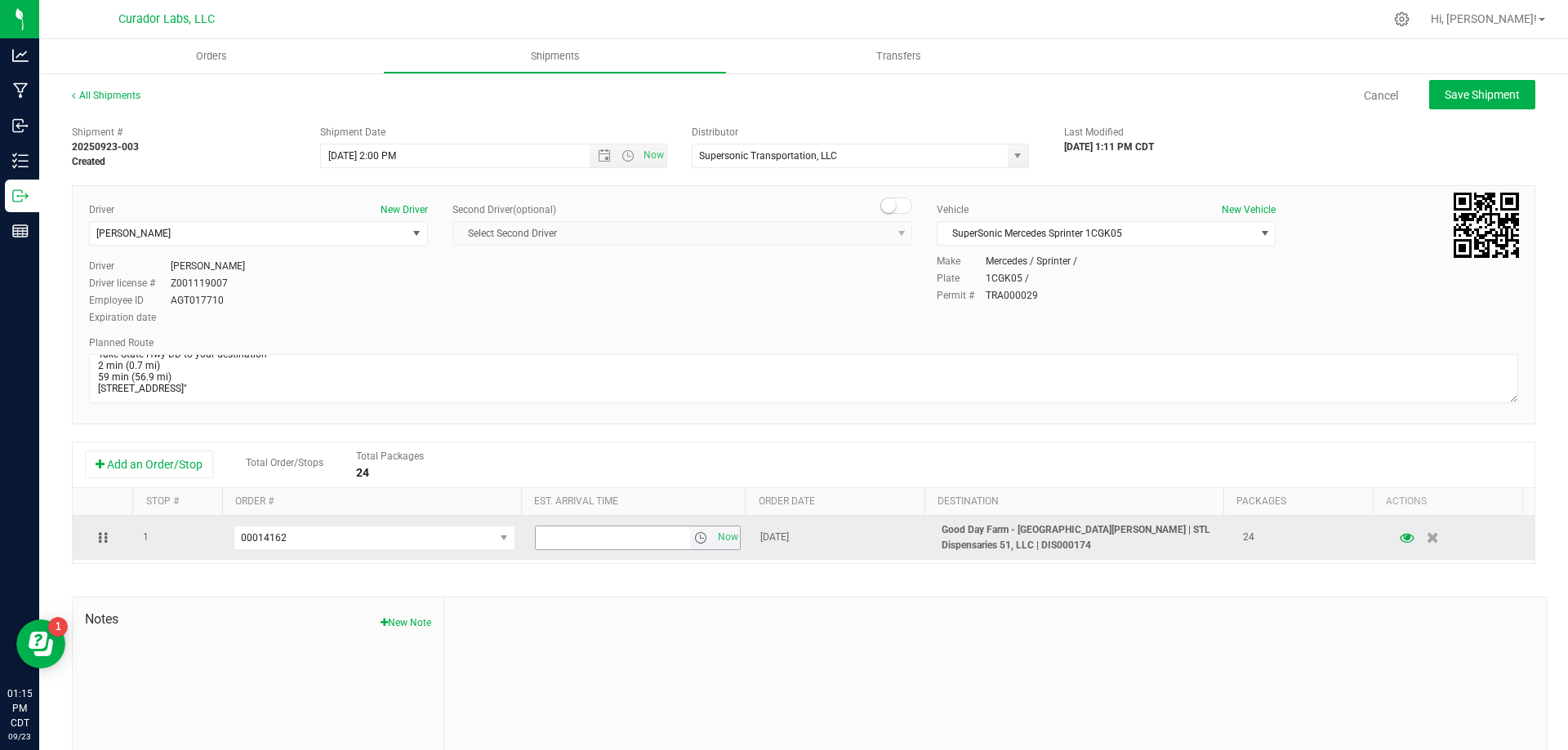
click at [597, 543] on input "text" at bounding box center [613, 538] width 155 height 23
type input "11:00 AM"
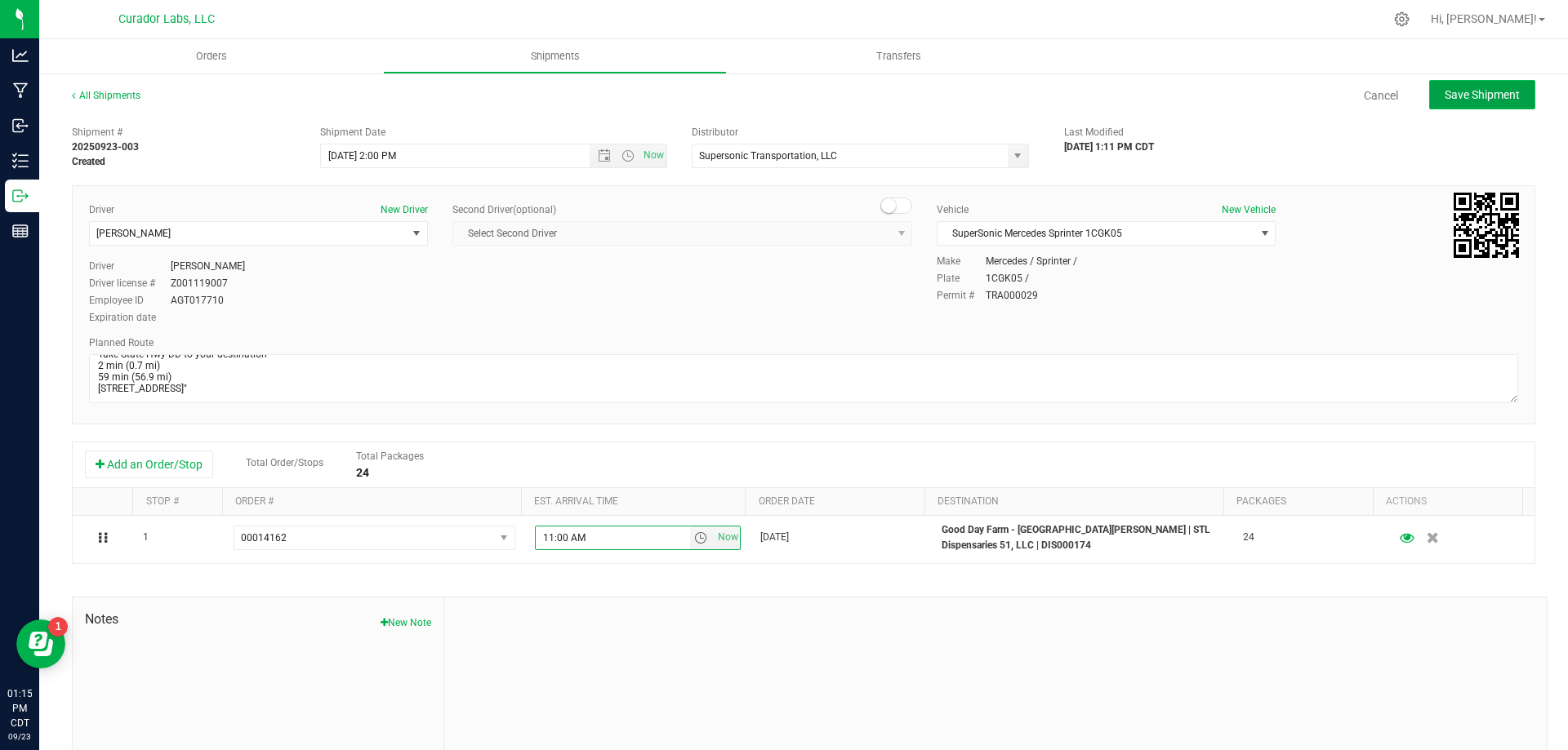
click at [1474, 94] on span "Save Shipment" at bounding box center [1482, 95] width 75 height 13
type input "9/24/2025 7:00 PM"
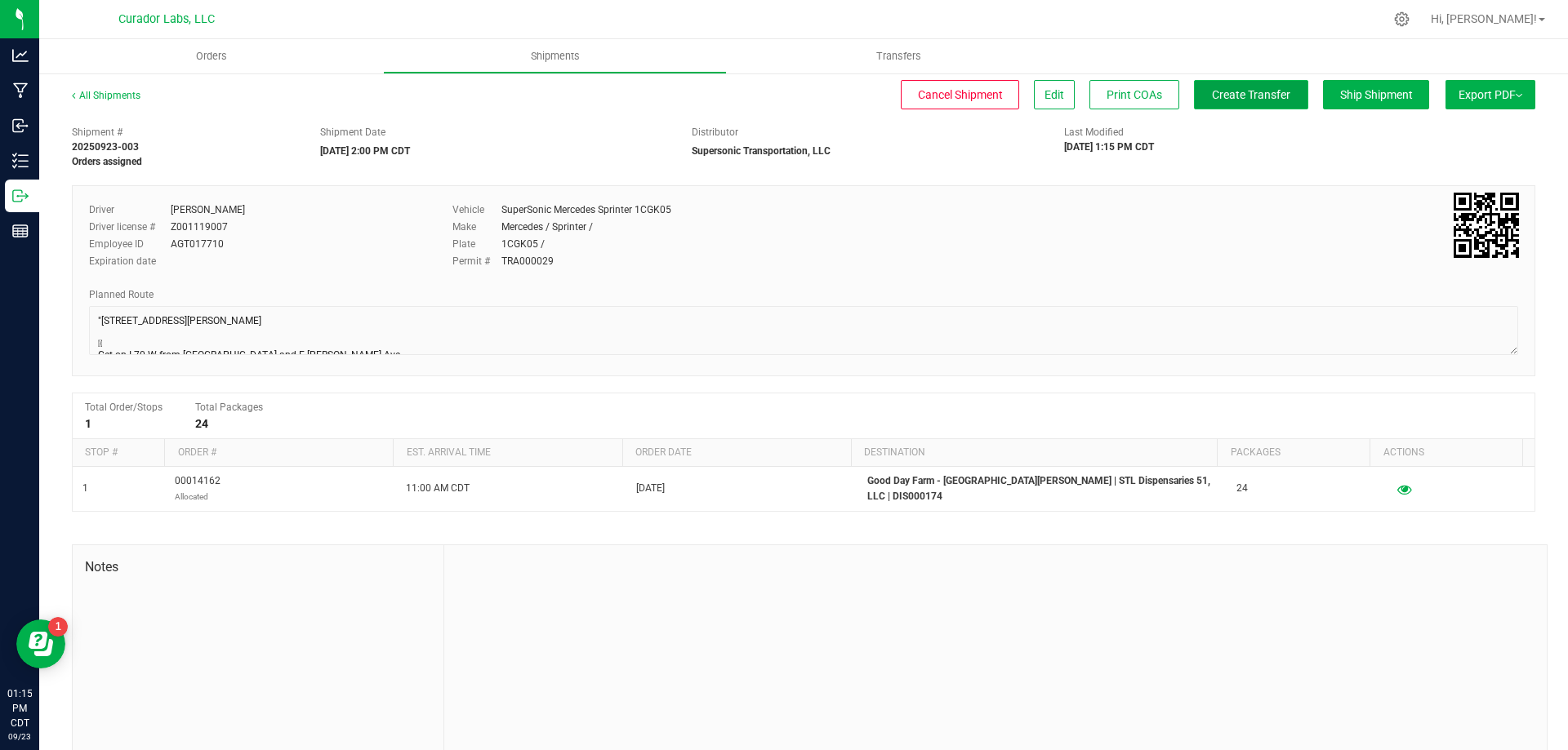
click at [1247, 104] on button "Create Transfer" at bounding box center [1251, 95] width 115 height 29
click at [219, 52] on span "Orders" at bounding box center [212, 56] width 75 height 15
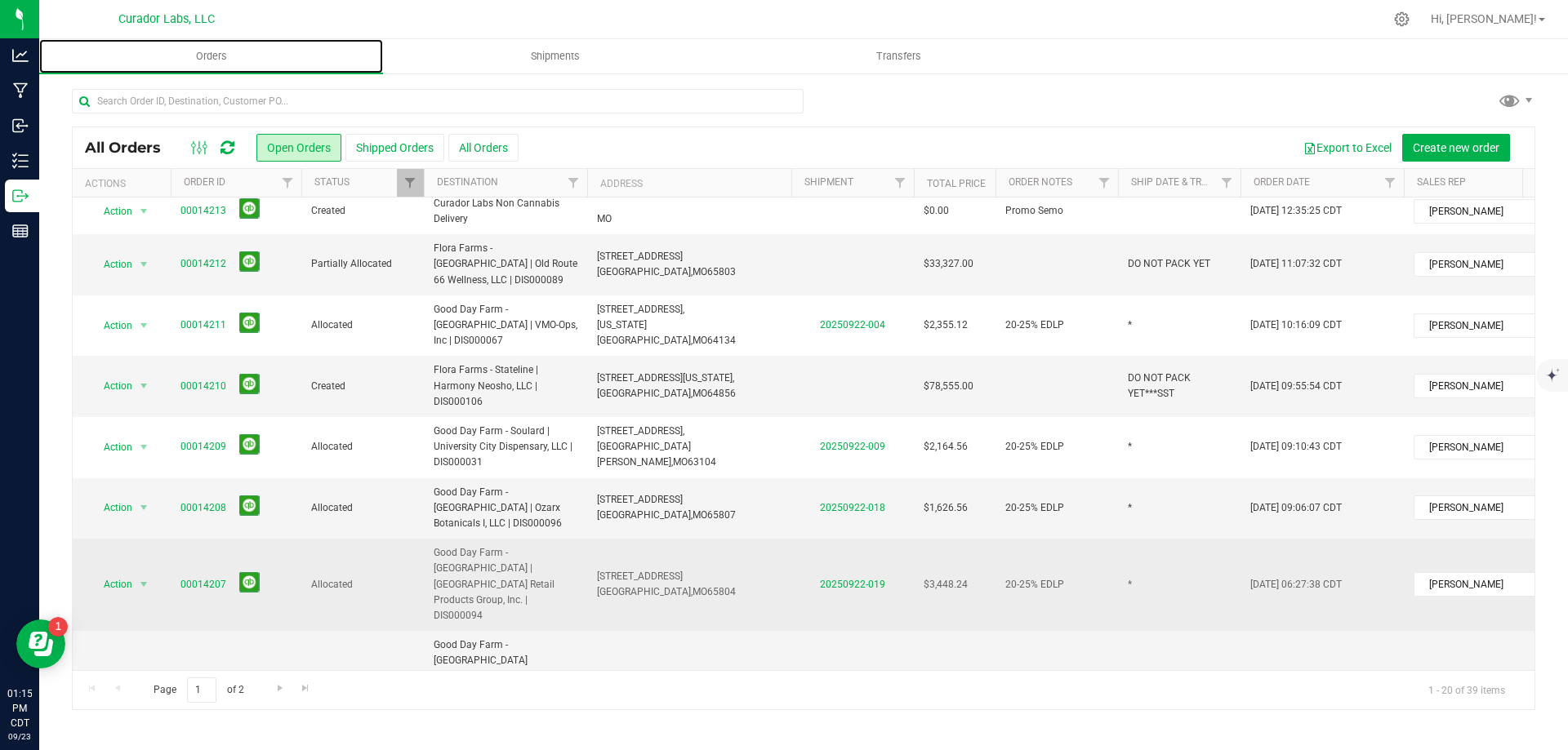
scroll to position [600, 0]
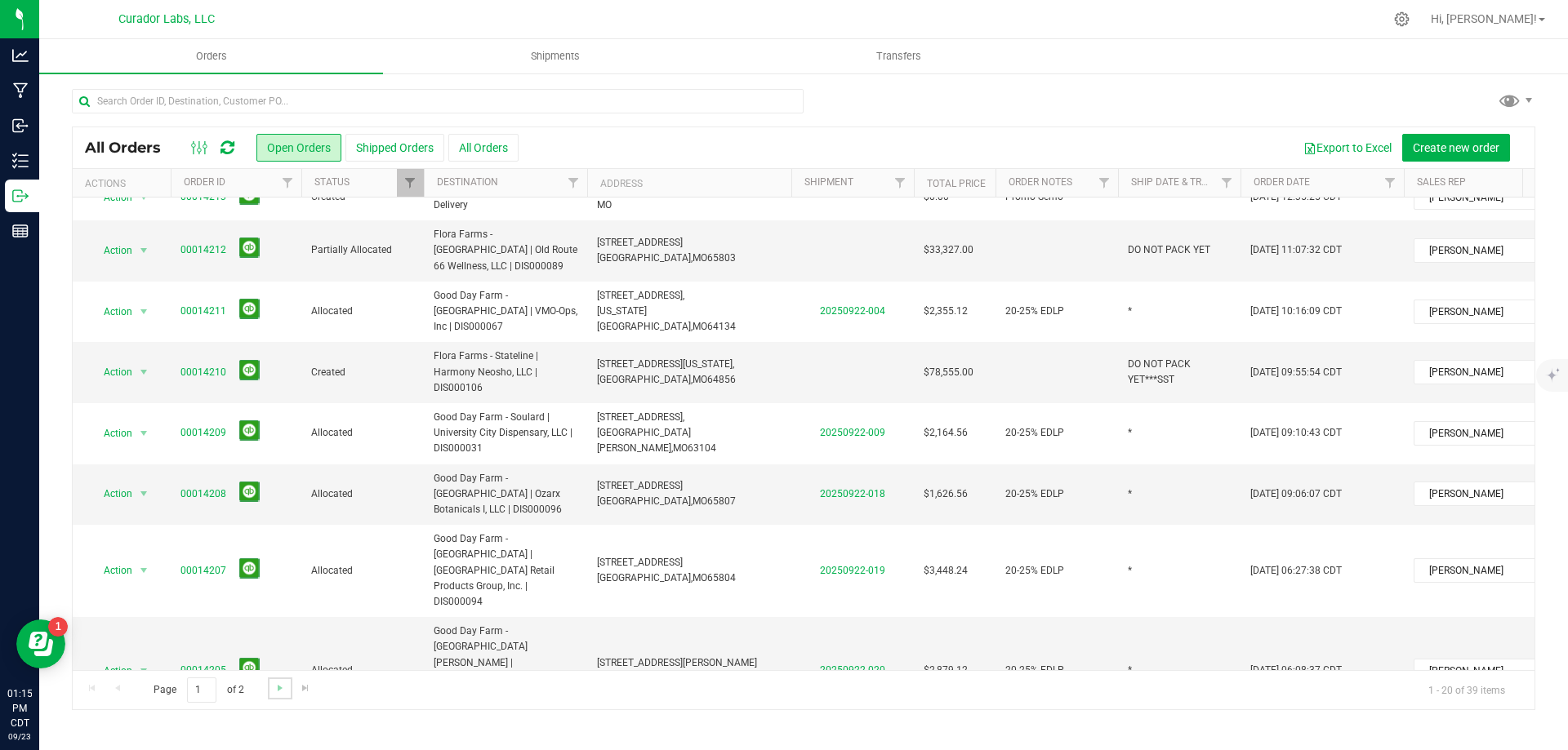
click at [271, 691] on link "Go to the next page" at bounding box center [279, 688] width 24 height 22
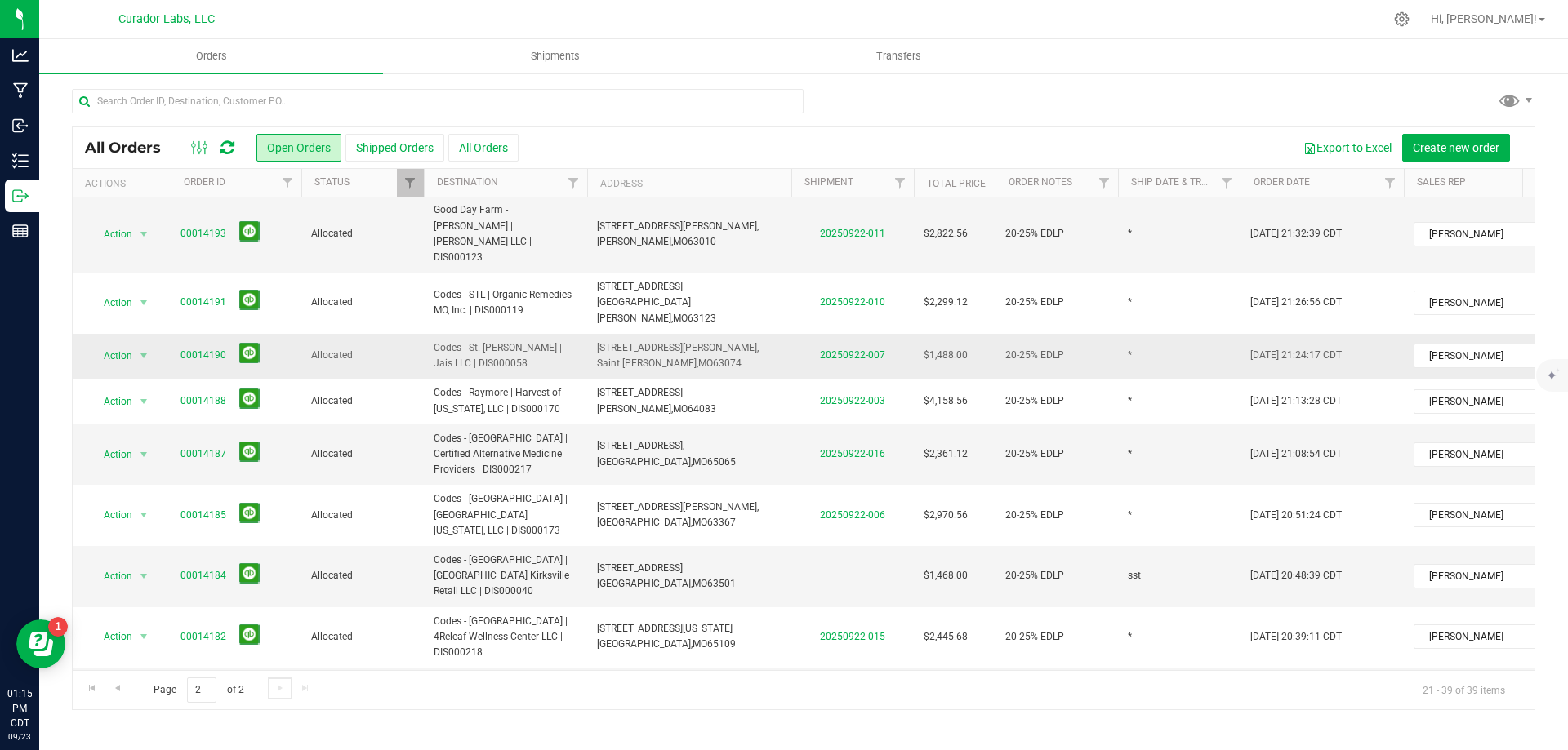
scroll to position [408, 0]
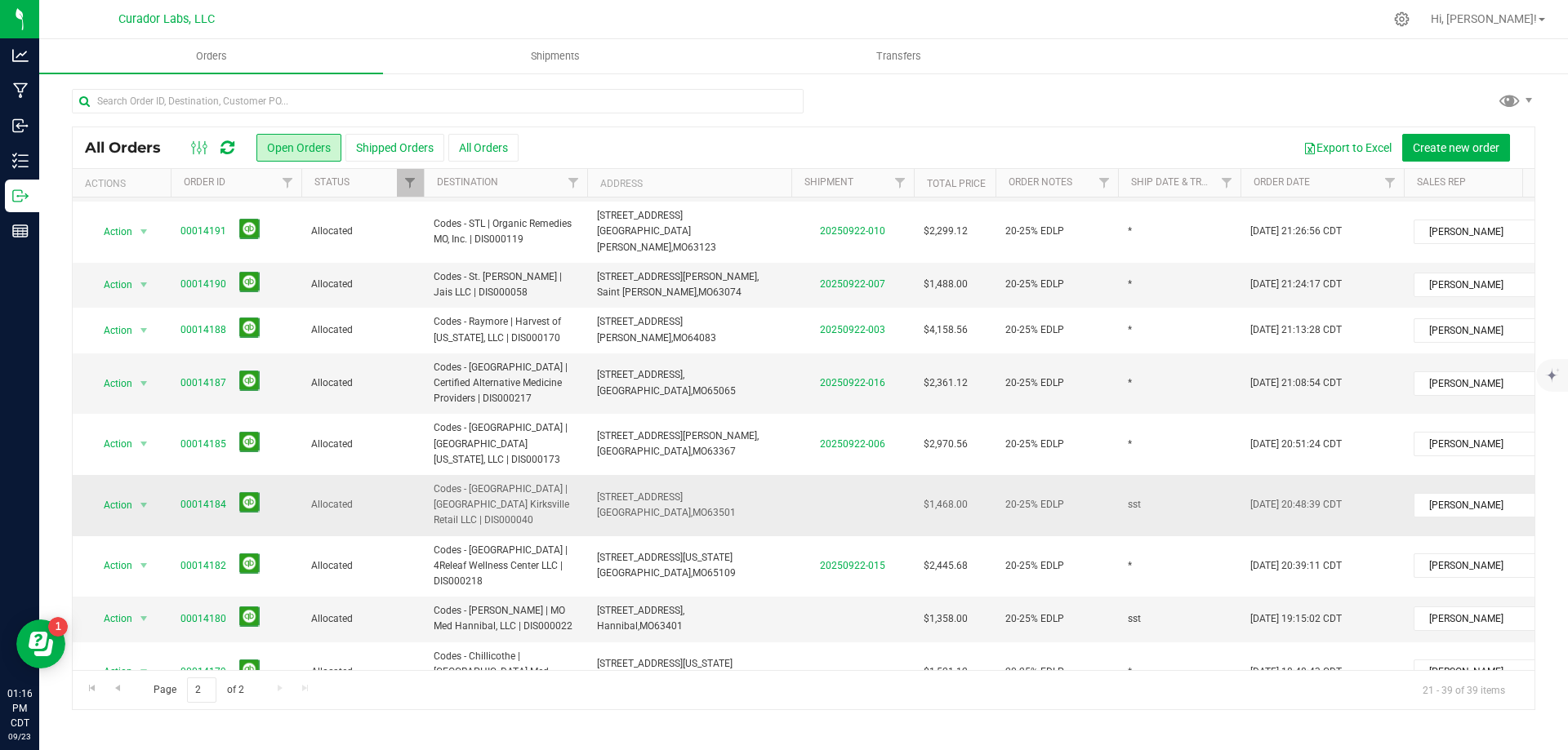
click at [739, 475] on td "120 S Main St, Kirksville, MO 63501" at bounding box center [688, 505] width 204 height 61
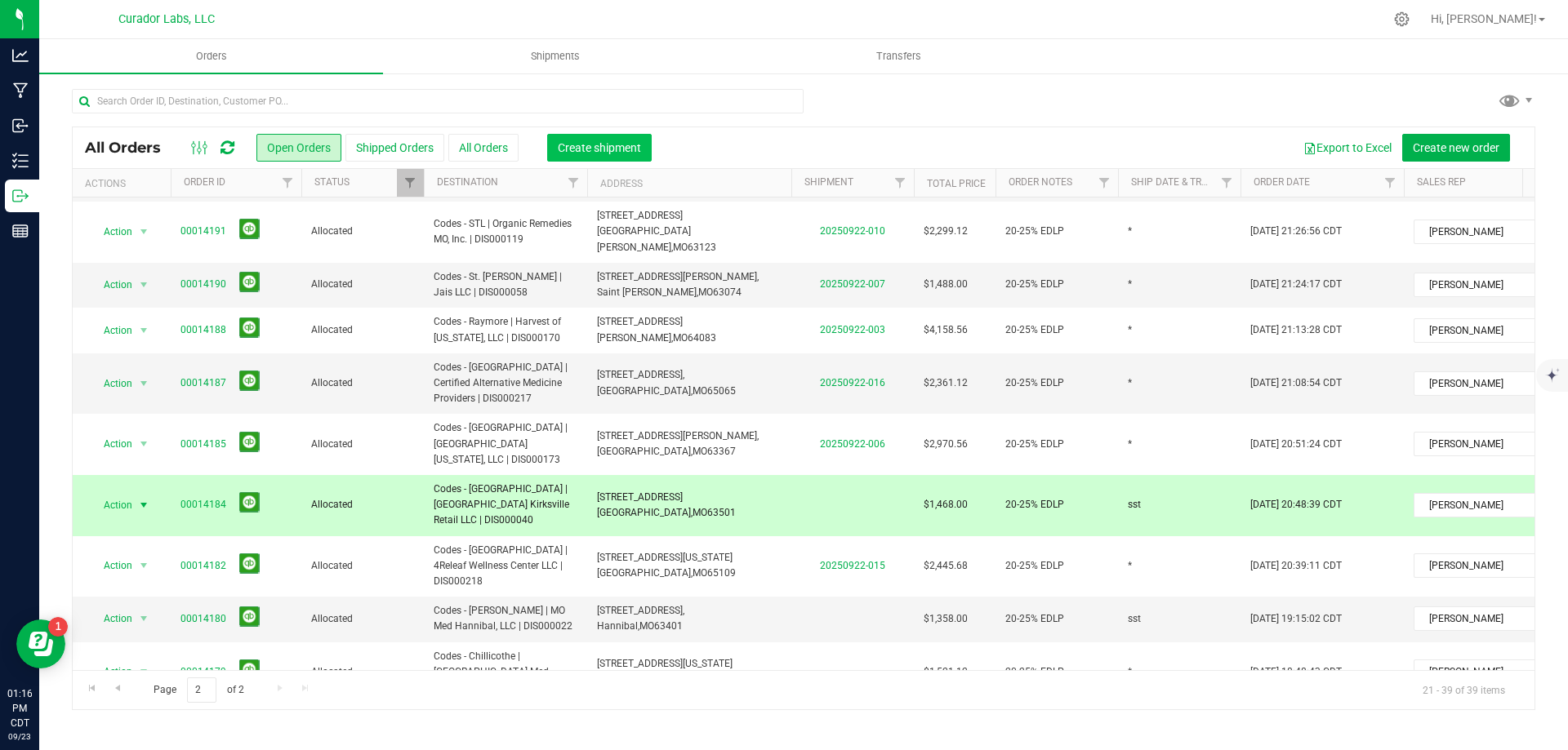
click at [605, 155] on button "Create shipment" at bounding box center [600, 148] width 105 height 28
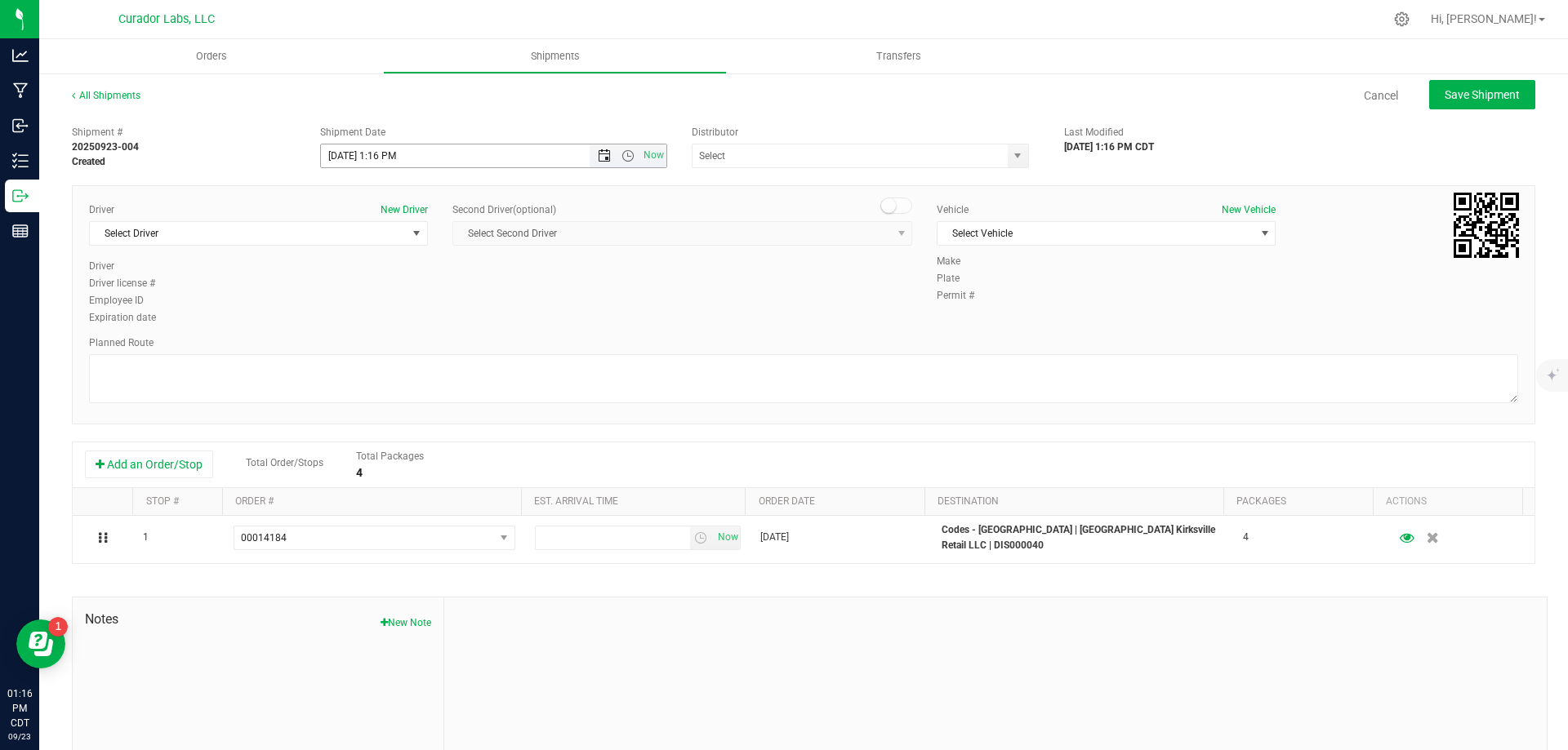
click at [602, 156] on span "Open the date view" at bounding box center [604, 156] width 13 height 13
click at [410, 317] on link "24" at bounding box center [404, 321] width 24 height 25
click at [627, 153] on span "Open the time view" at bounding box center [628, 156] width 13 height 13
click at [374, 278] on li "2:00 PM" at bounding box center [489, 280] width 341 height 21
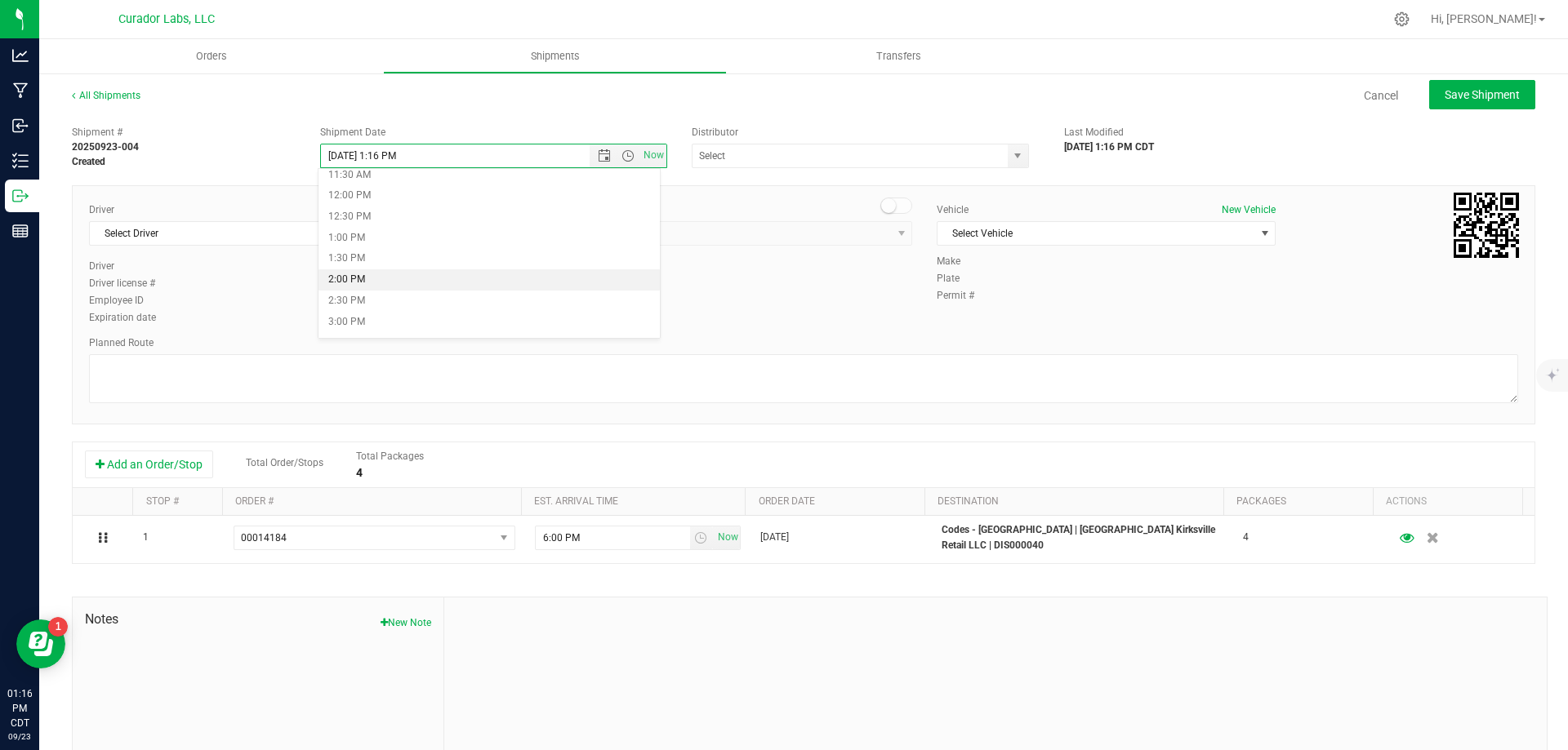
type input "[DATE] 2:00 PM"
click at [790, 152] on input "text" at bounding box center [845, 156] width 305 height 23
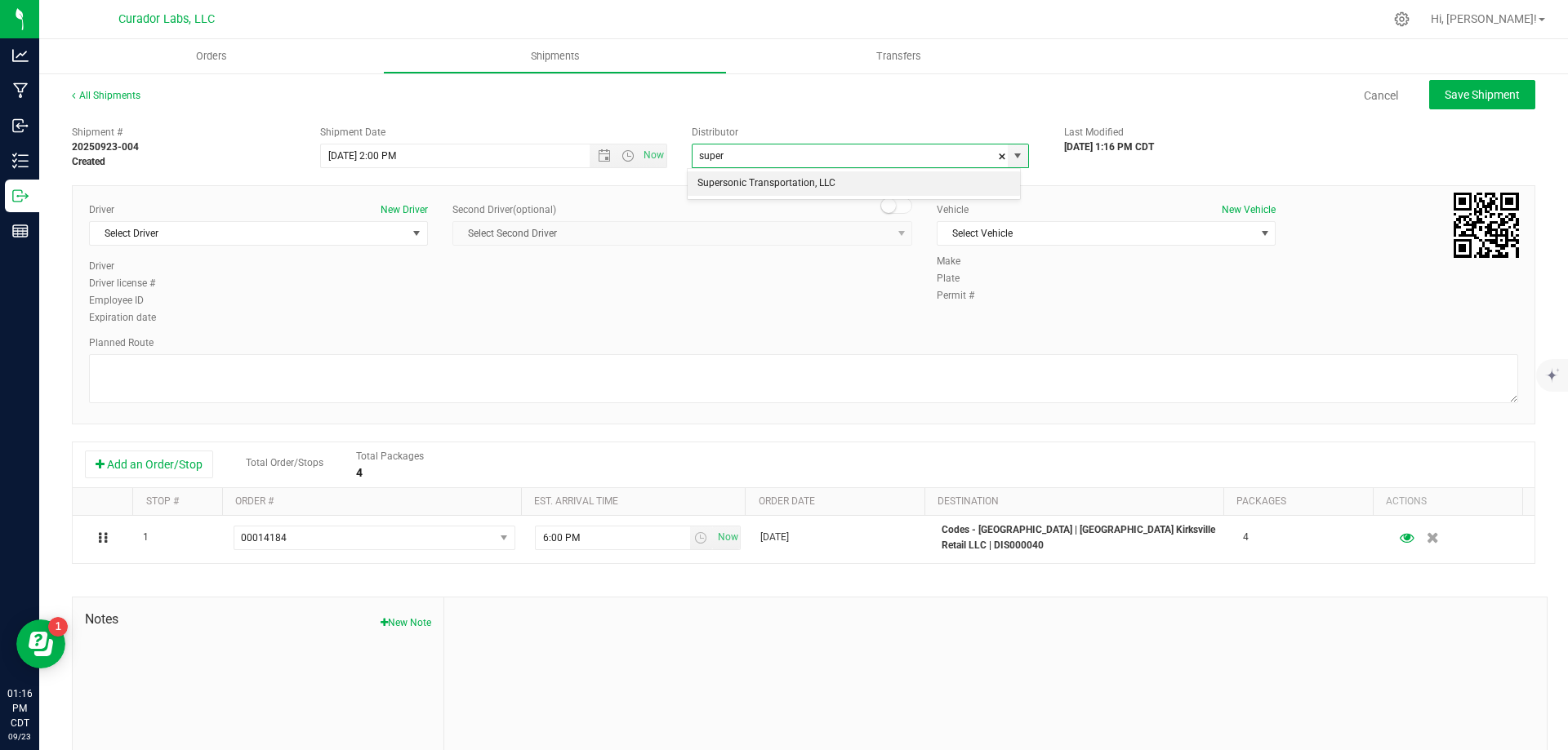
click at [775, 182] on li "Supersonic Transportation, LLC" at bounding box center [854, 184] width 332 height 25
type input "Supersonic Transportation, LLC"
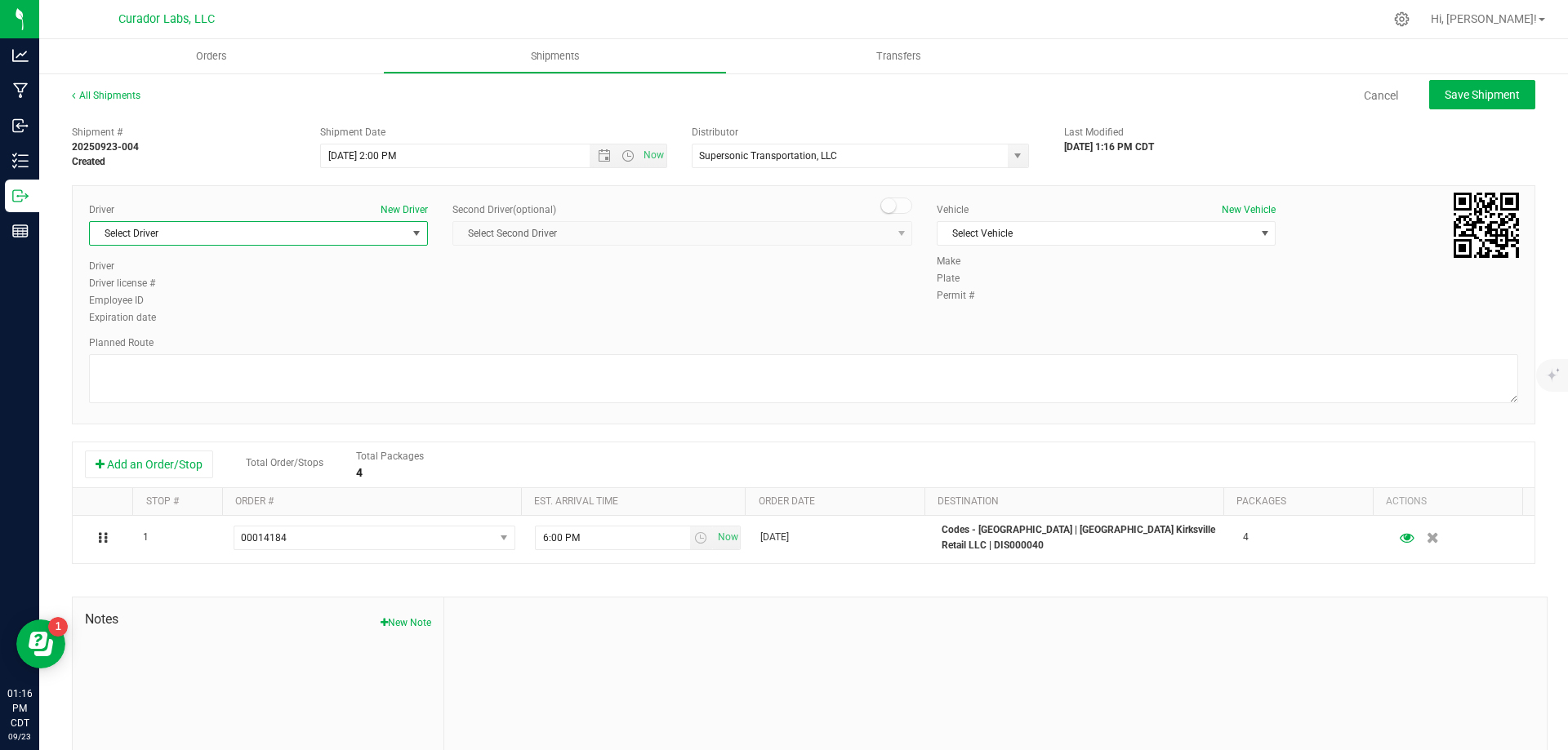
click at [166, 228] on span "Select Driver" at bounding box center [248, 233] width 317 height 23
click at [161, 301] on span "Dane Borovicka" at bounding box center [137, 302] width 74 height 21
type input "bor"
click at [981, 231] on span "Select Vehicle" at bounding box center [1096, 233] width 317 height 23
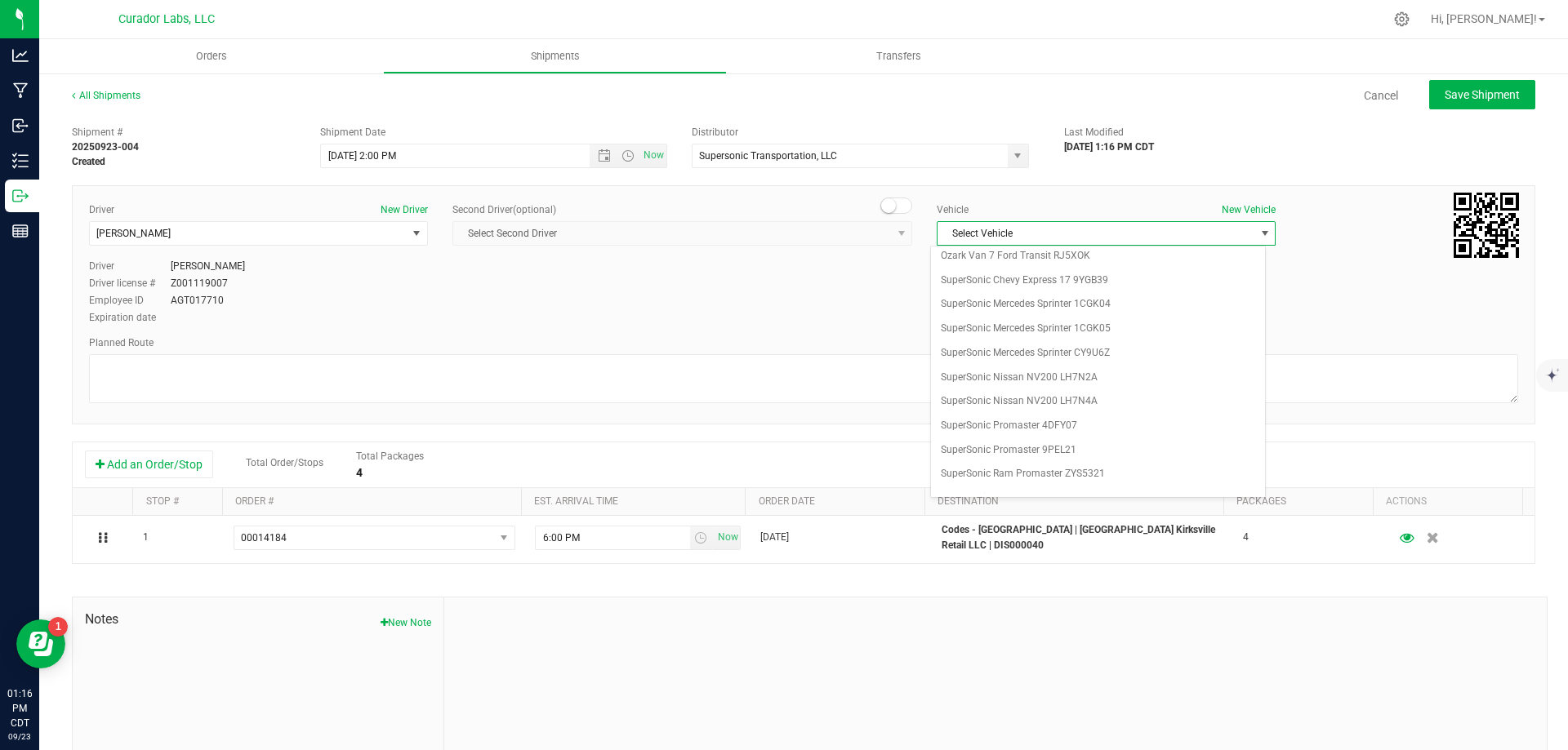
scroll to position [915, 0]
click at [1111, 315] on li "SuperSonic Mercedes Sprinter 1CGK05" at bounding box center [1098, 317] width 334 height 25
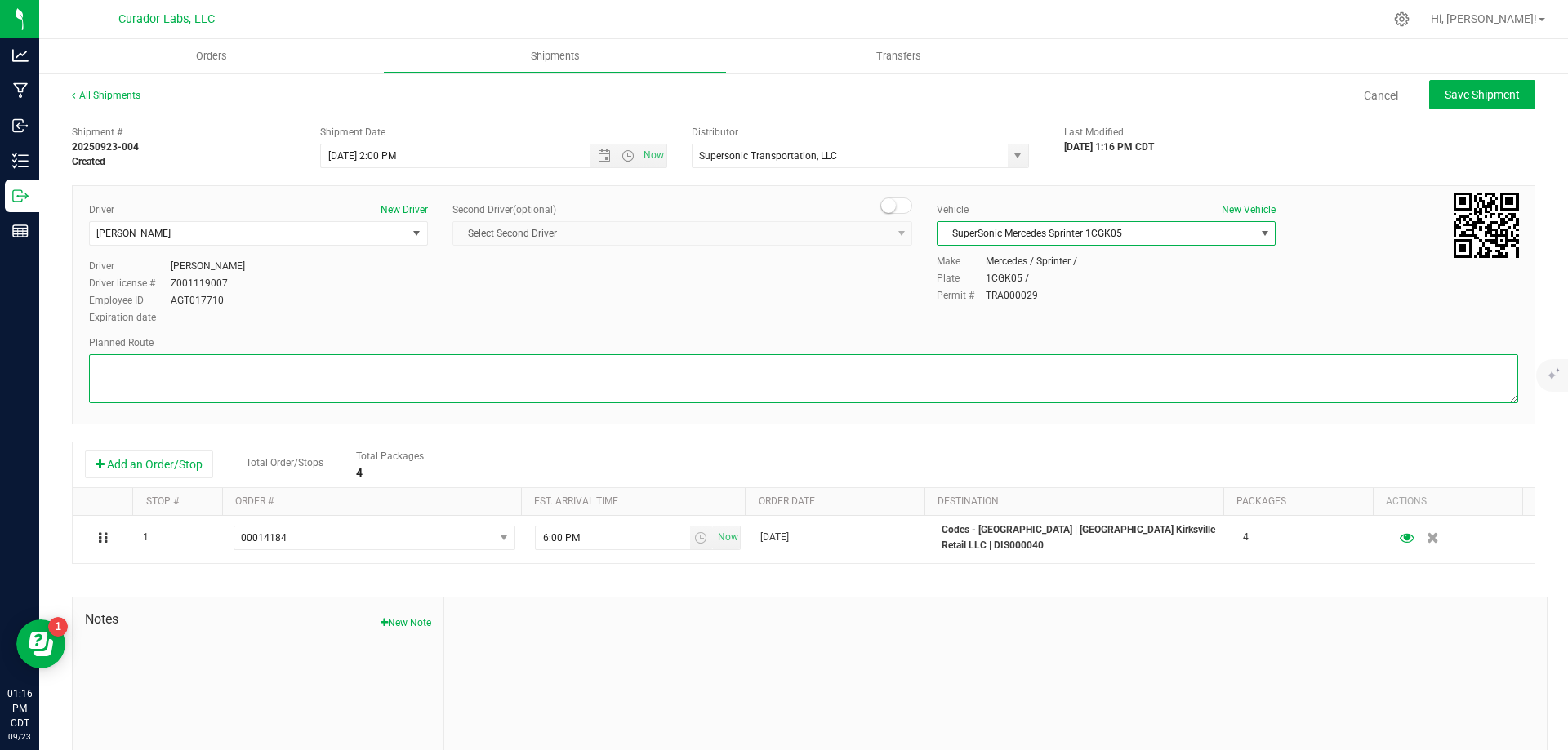
click at [948, 392] on textarea at bounding box center [804, 379] width 1429 height 49
paste textarea ""7110 N Broadway St. Louis, MO 63147  Get on I-70 W from N Broadway and E Tayl…"
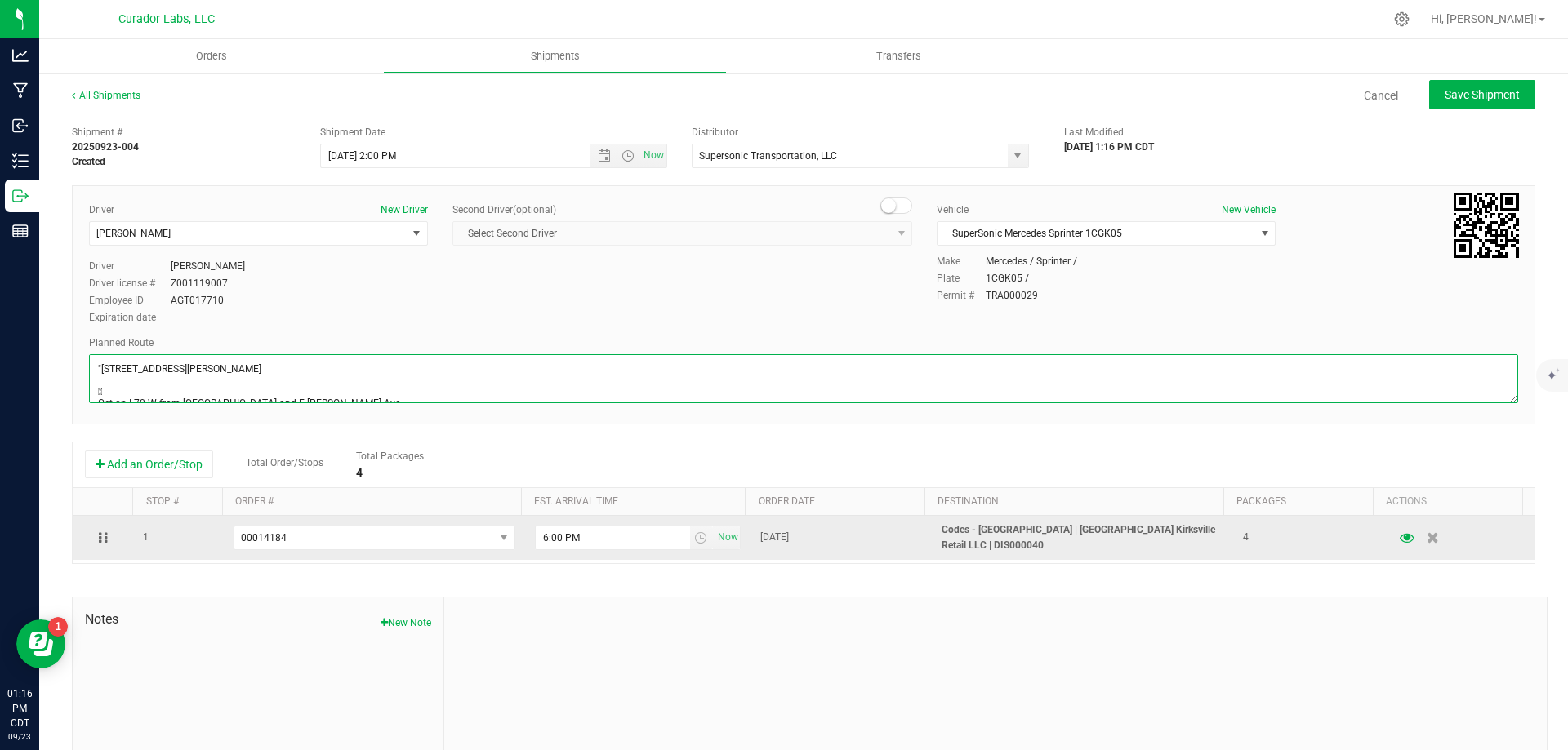
scroll to position [361, 0]
type textarea ""7110 N Broadway St. Louis, MO 63147  Get on I-70 W from N Broadway and E Tayl…"
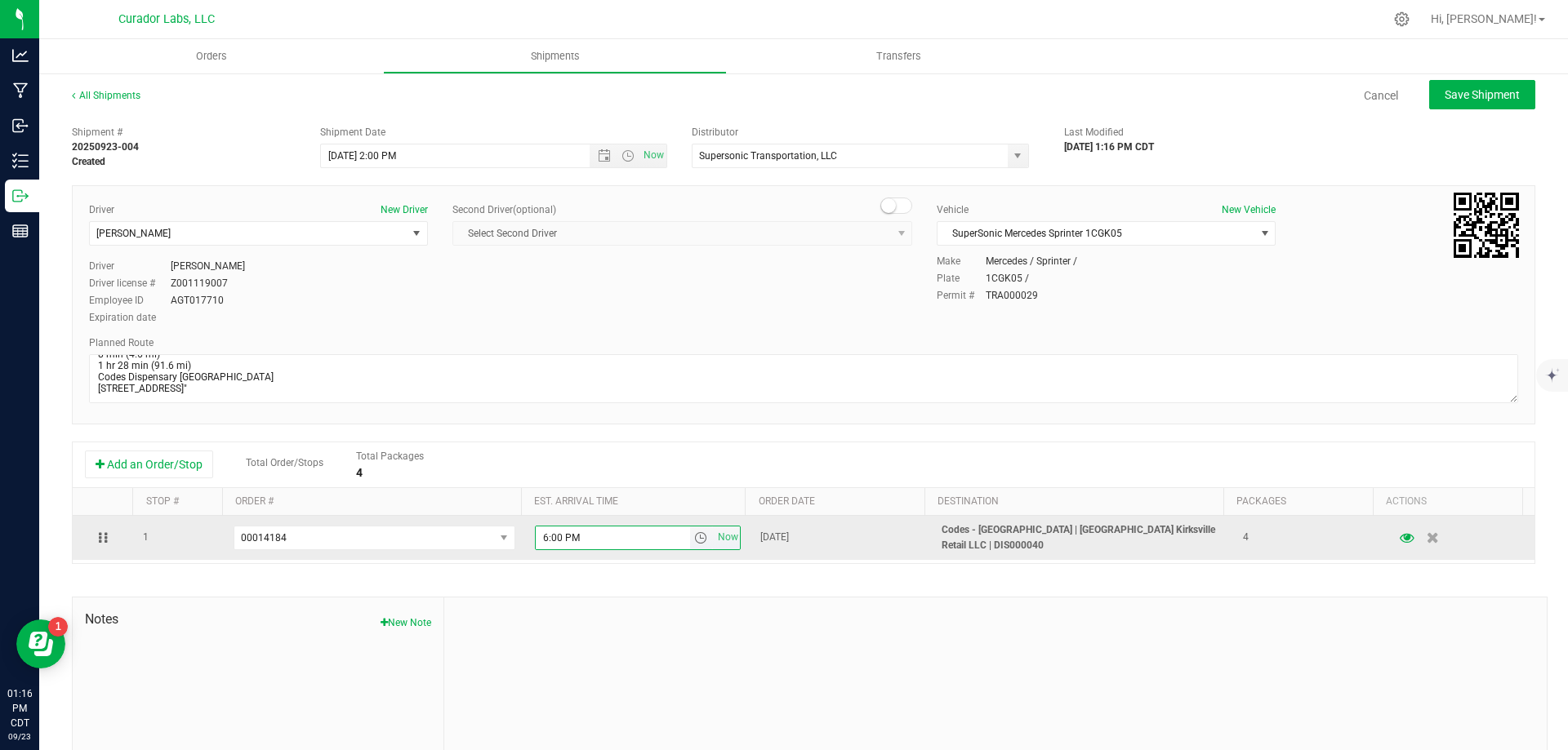
drag, startPoint x: 583, startPoint y: 537, endPoint x: 531, endPoint y: 543, distance: 52.3
click at [536, 543] on input "6:00 PM" at bounding box center [613, 538] width 155 height 23
type input "9:00 AM"
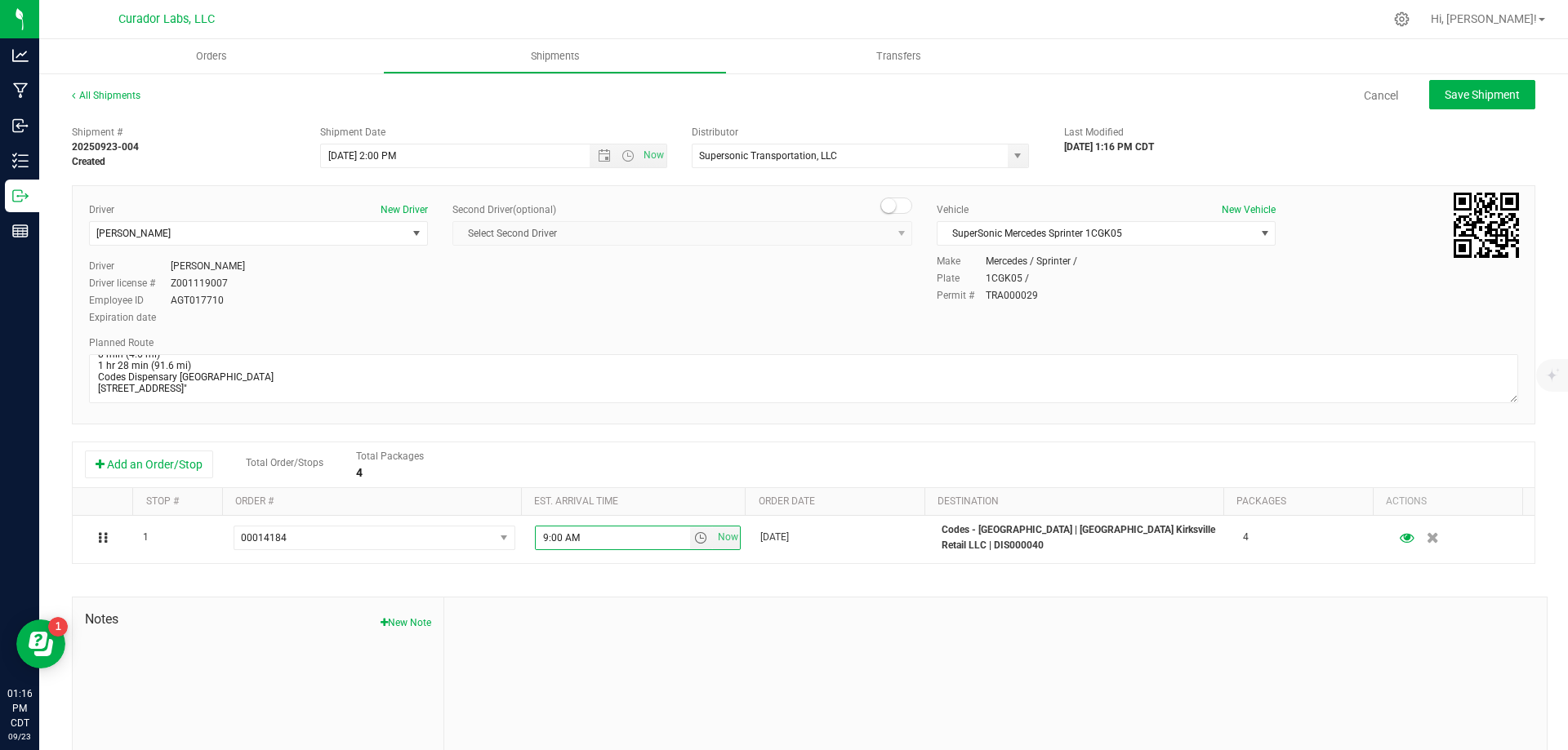
click at [656, 465] on div "Add an Order/Stop Total Order/Stops Total Packages 4" at bounding box center [804, 465] width 1437 height 29
click at [1479, 99] on span "Save Shipment" at bounding box center [1482, 95] width 75 height 13
type input "9/24/2025 7:00 PM"
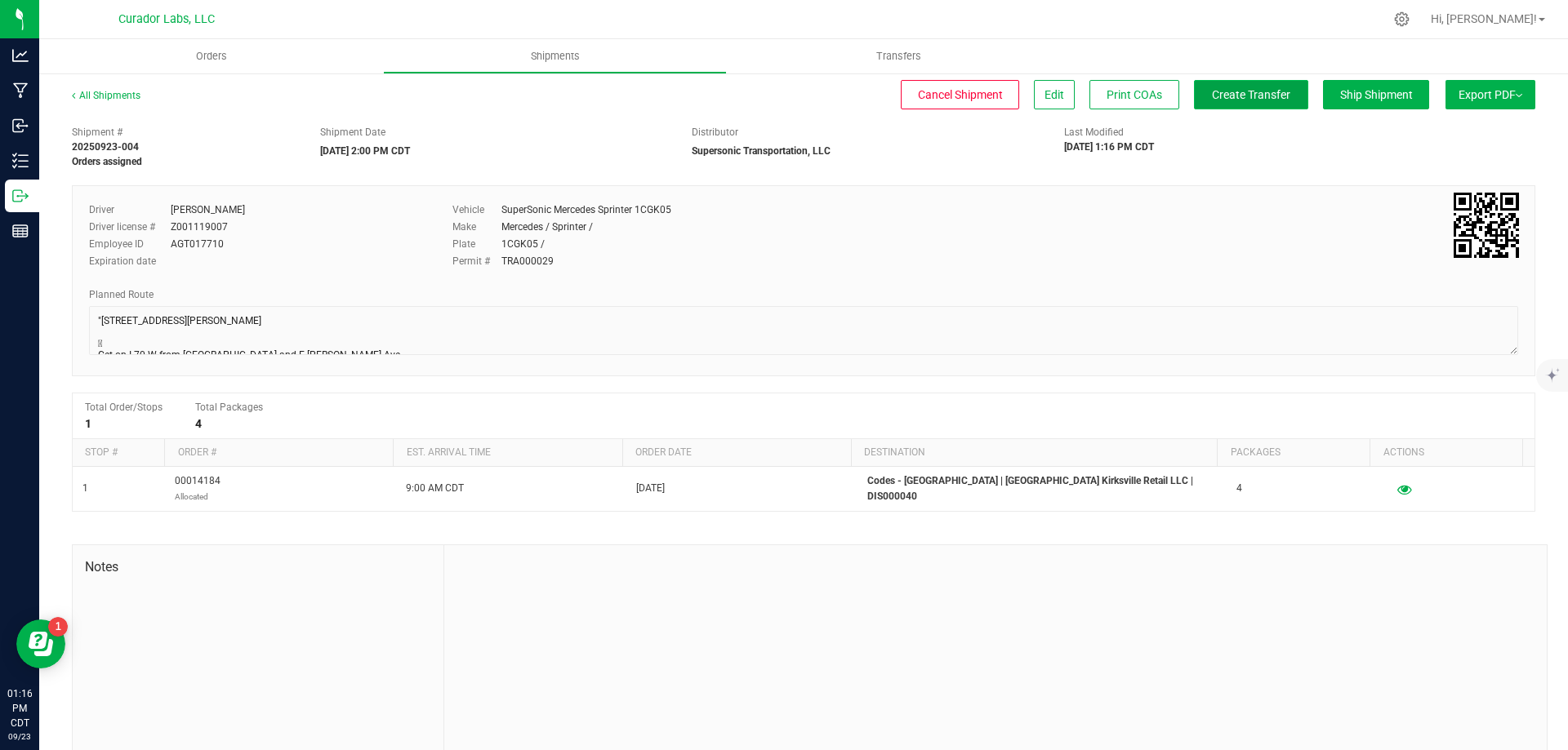
click at [1233, 98] on span "Create Transfer" at bounding box center [1251, 95] width 79 height 13
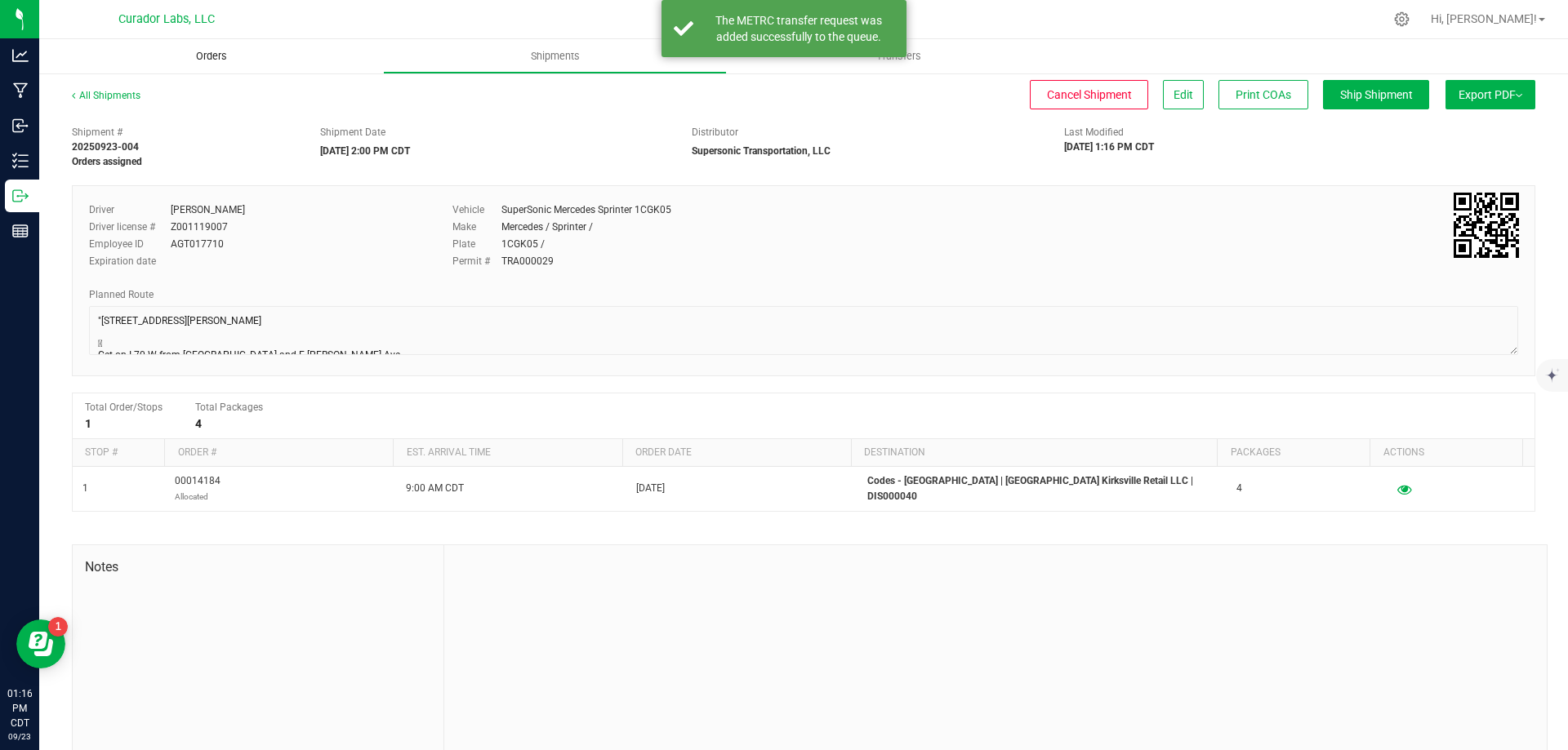
click at [224, 56] on span "Orders" at bounding box center [212, 56] width 75 height 15
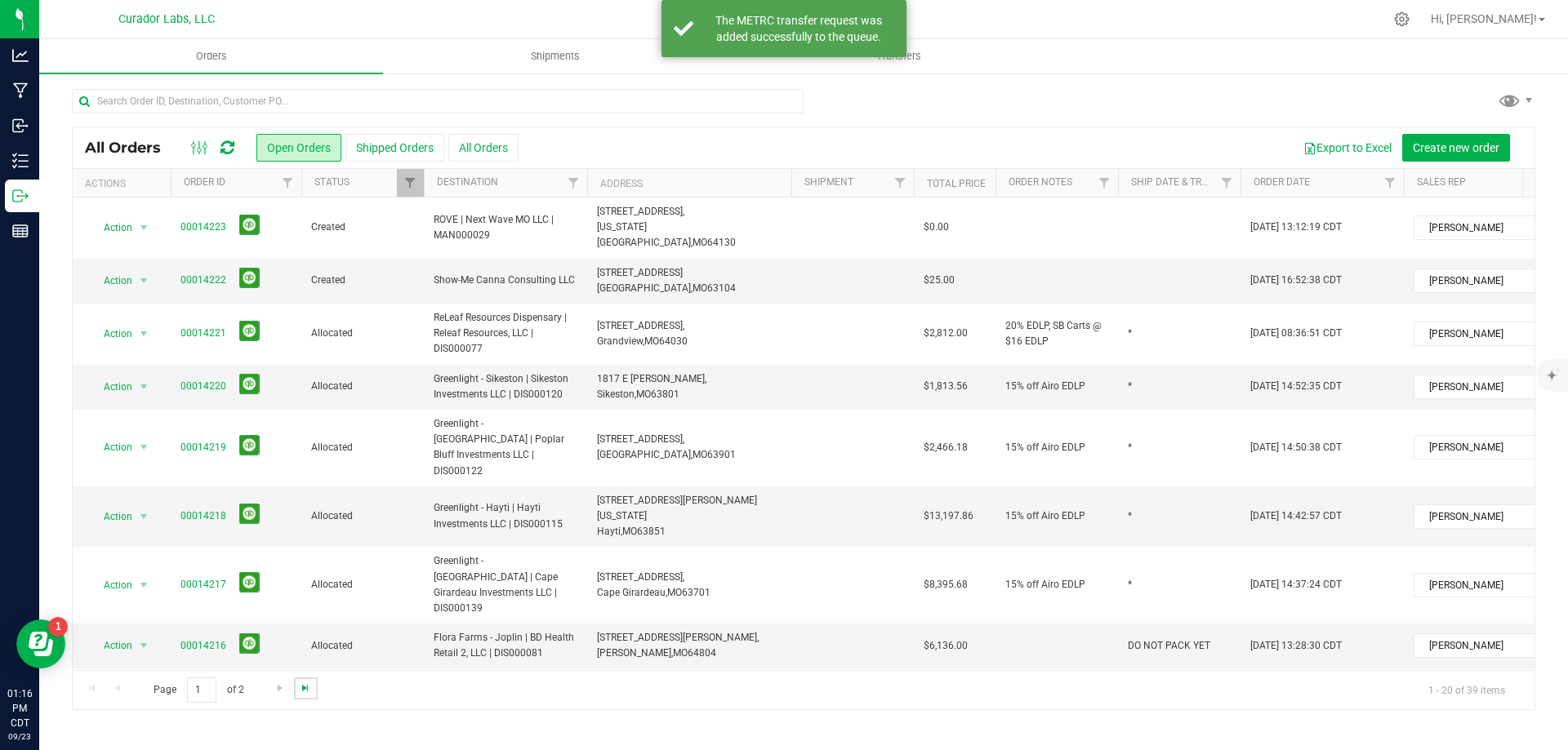
click at [302, 687] on span "Go to the last page" at bounding box center [305, 688] width 13 height 13
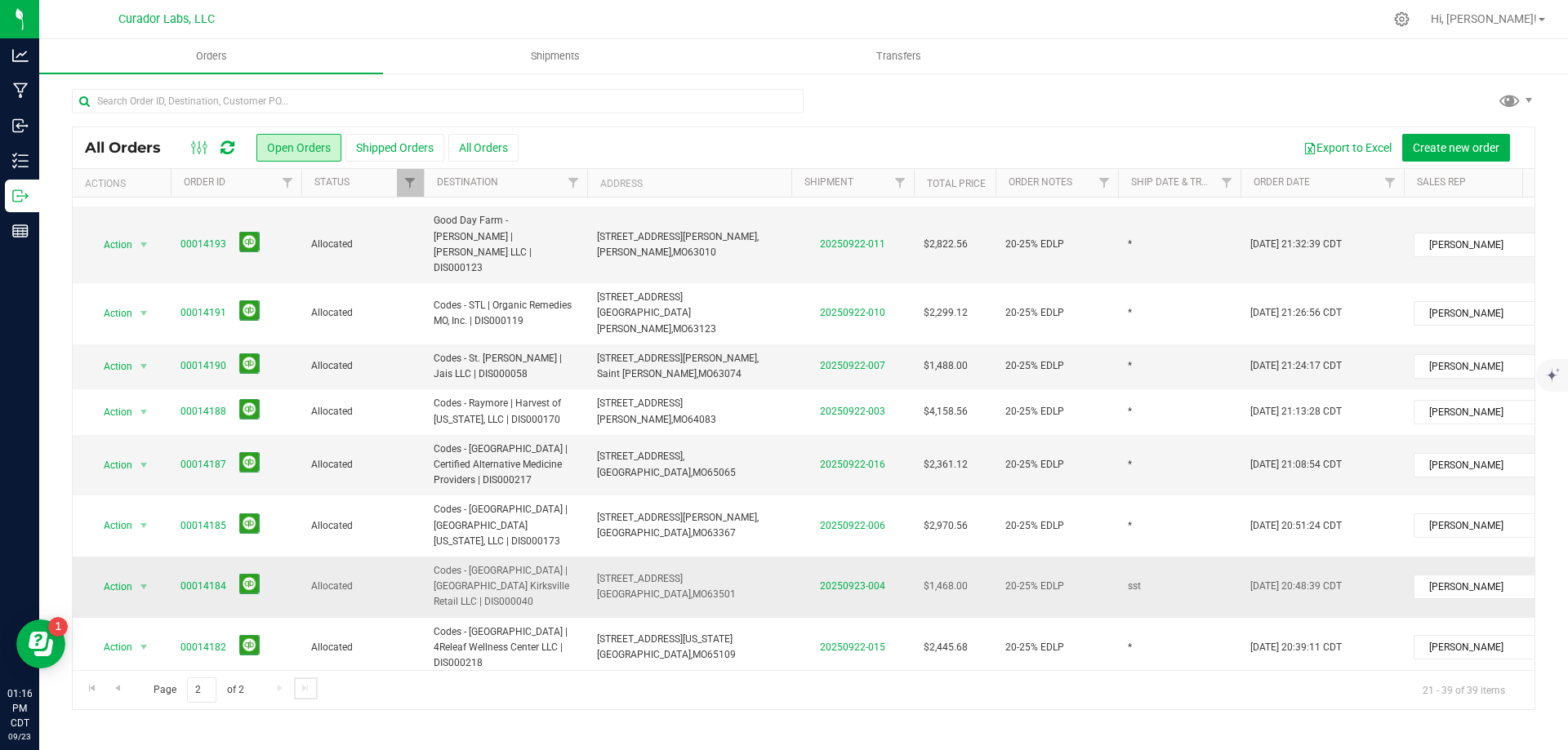
scroll to position [408, 0]
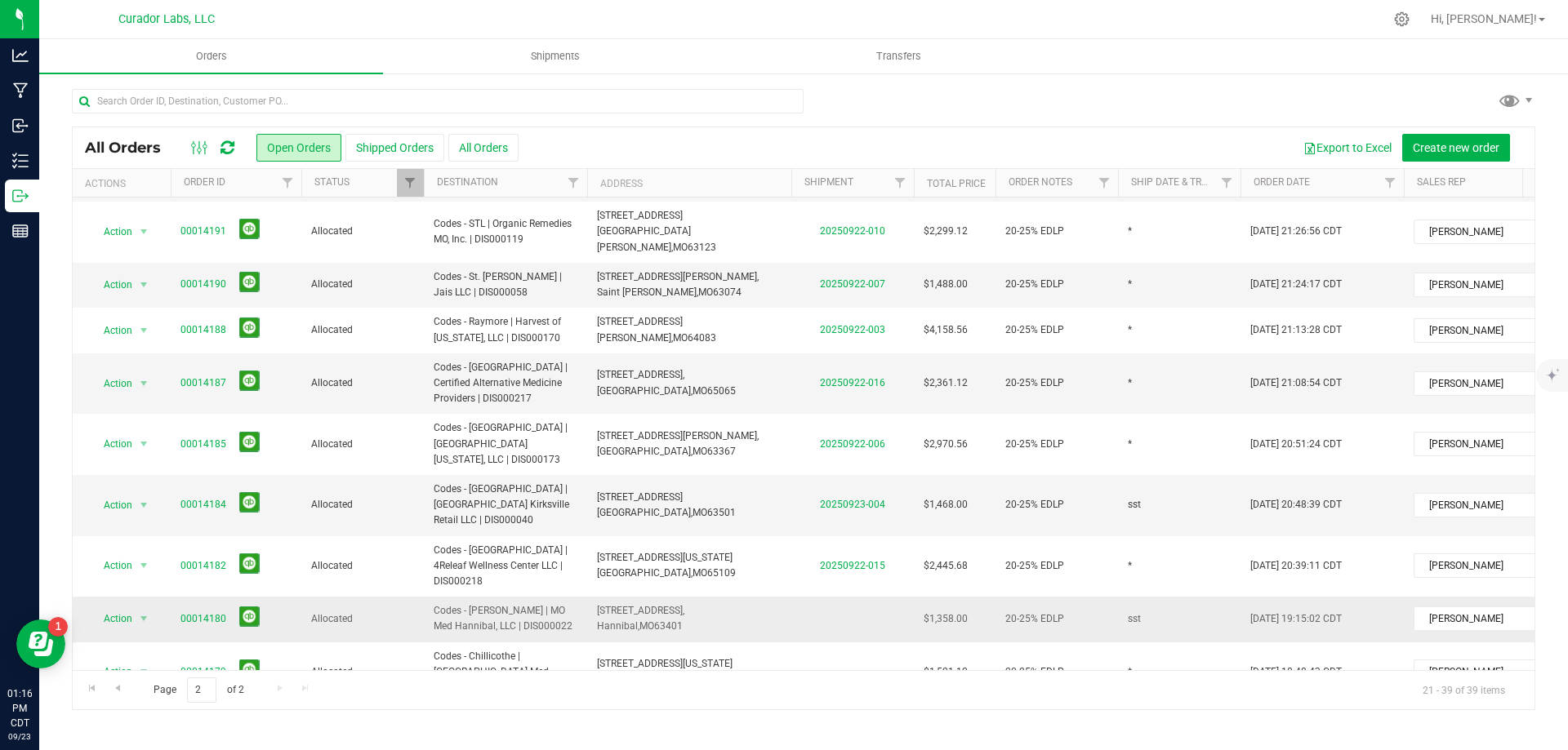
click at [468, 603] on span "Codes - [PERSON_NAME] | MO Med Hannibal, LLC | DIS000022" at bounding box center [506, 618] width 144 height 31
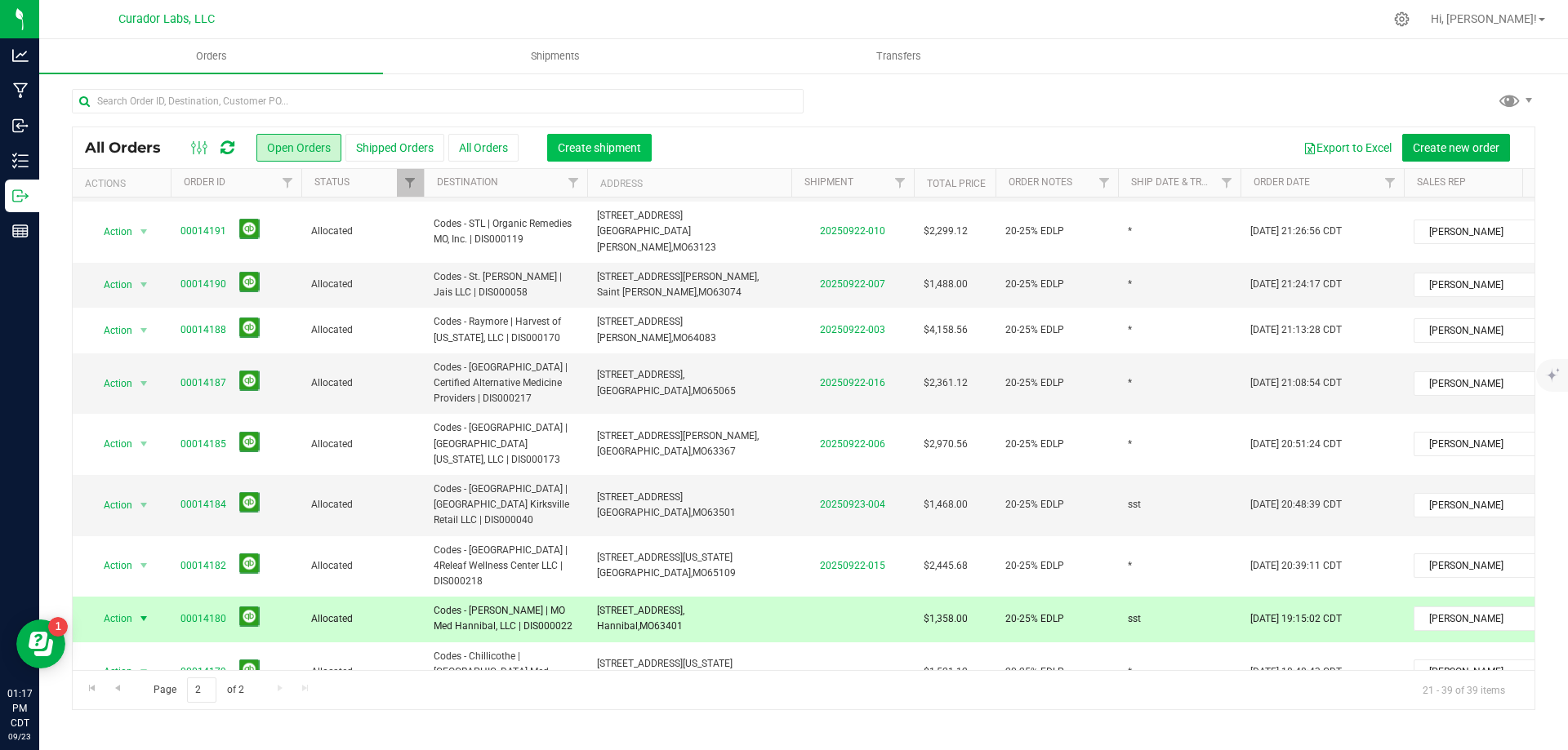
click at [613, 144] on span "Create shipment" at bounding box center [600, 148] width 83 height 13
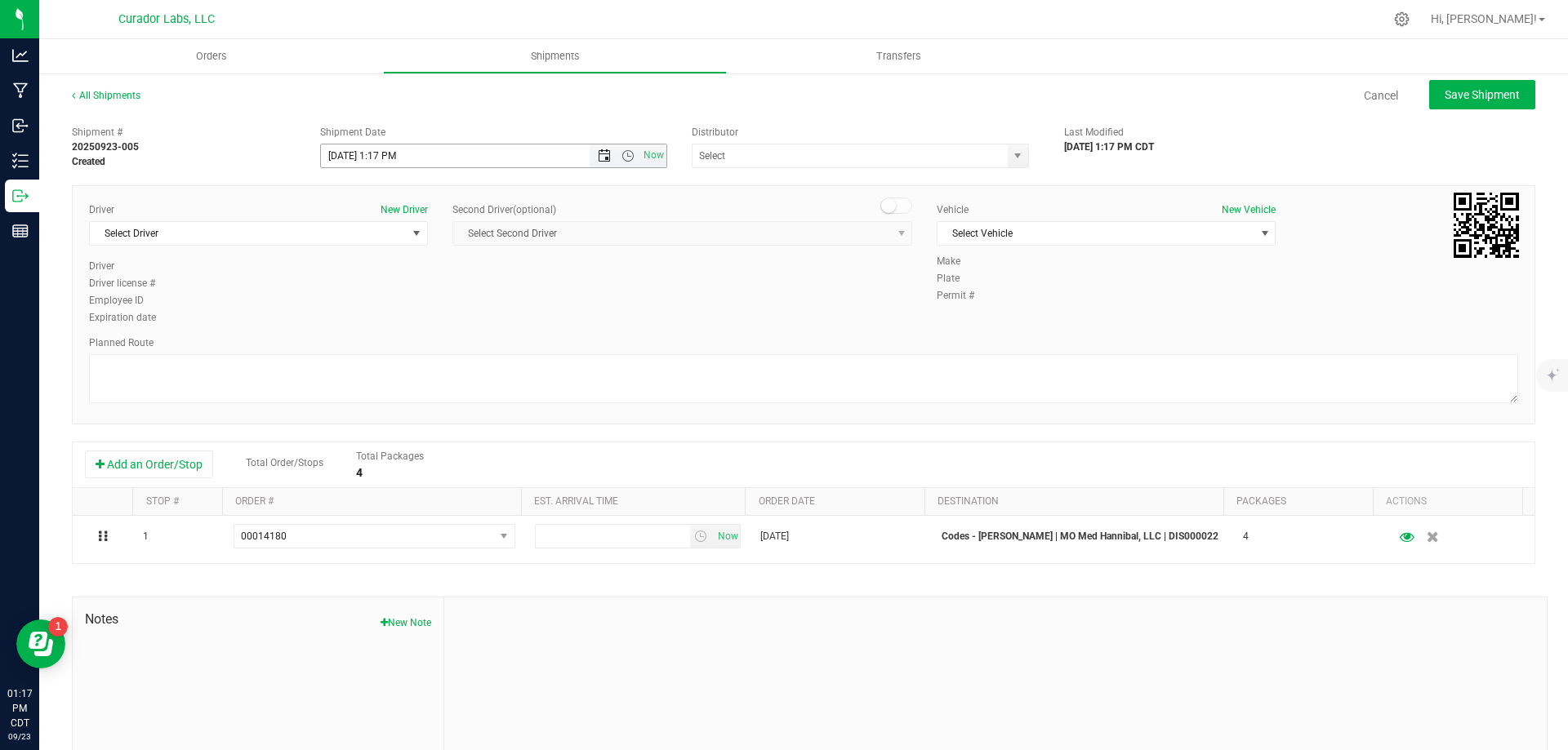
click at [599, 159] on span "Open the date view" at bounding box center [604, 156] width 13 height 13
click at [406, 320] on link "24" at bounding box center [404, 321] width 24 height 25
click at [628, 151] on span "Open the time view" at bounding box center [628, 156] width 13 height 13
click at [416, 285] on li "2:00 PM" at bounding box center [489, 280] width 341 height 21
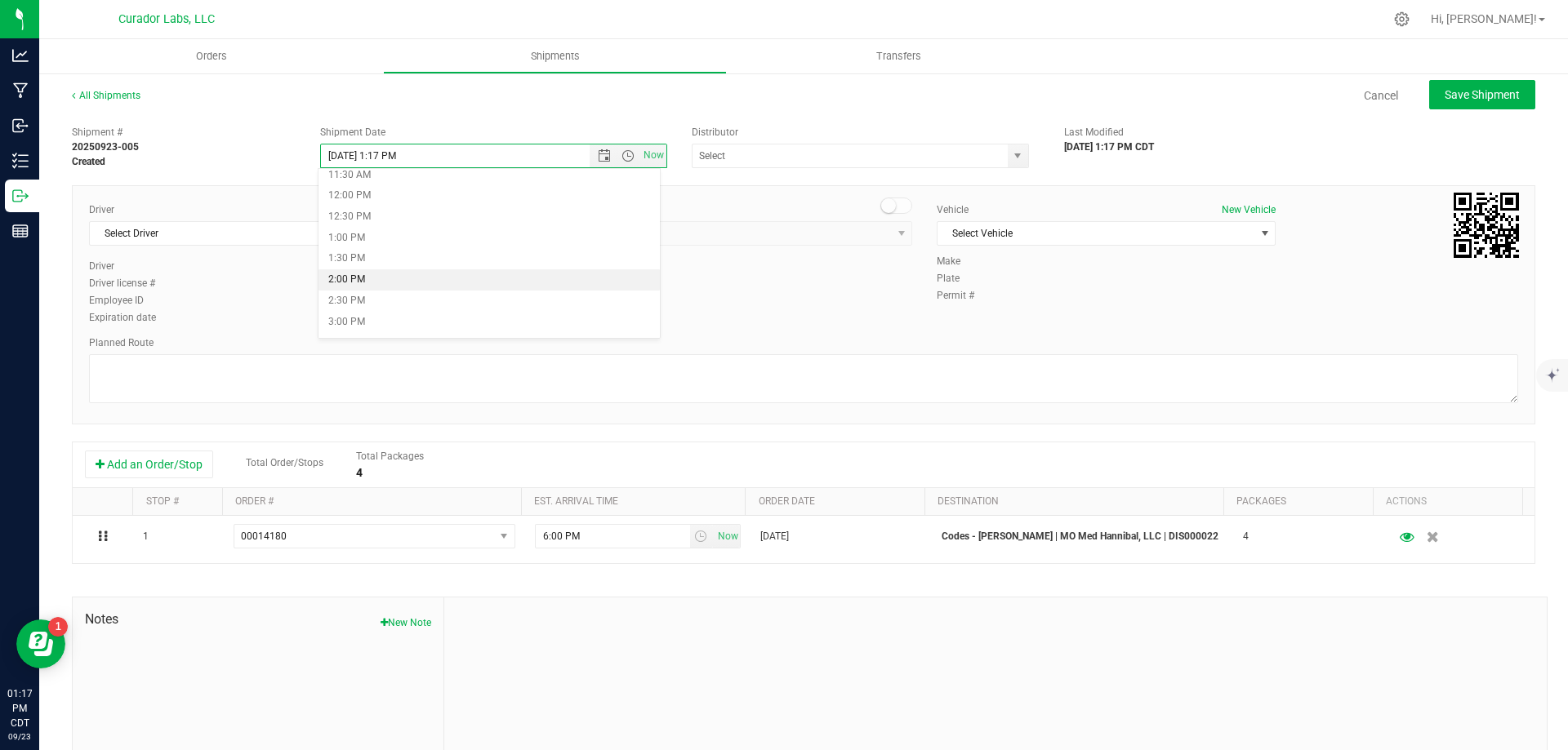
type input "[DATE] 2:00 PM"
click at [766, 173] on div "Shipment # 20250923-005 Created Shipment Date 9/24/2025 2:00 PM Now Distributor…" at bounding box center [804, 467] width 1463 height 699
click at [766, 164] on input "text" at bounding box center [845, 156] width 305 height 23
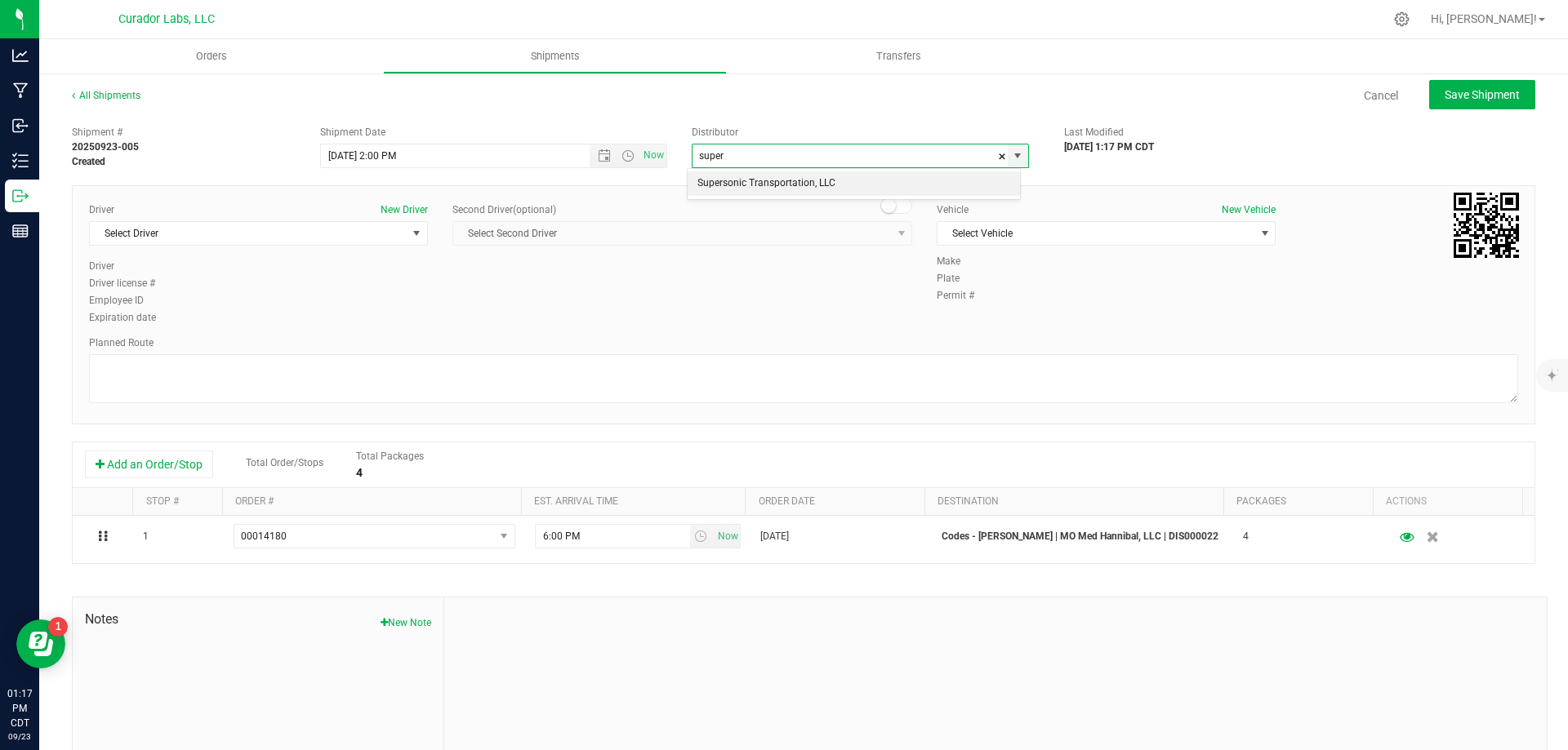
click at [748, 186] on li "Supersonic Transportation, LLC" at bounding box center [854, 184] width 332 height 25
type input "Supersonic Transportation, LLC"
click at [353, 239] on span "Select Driver" at bounding box center [248, 233] width 317 height 23
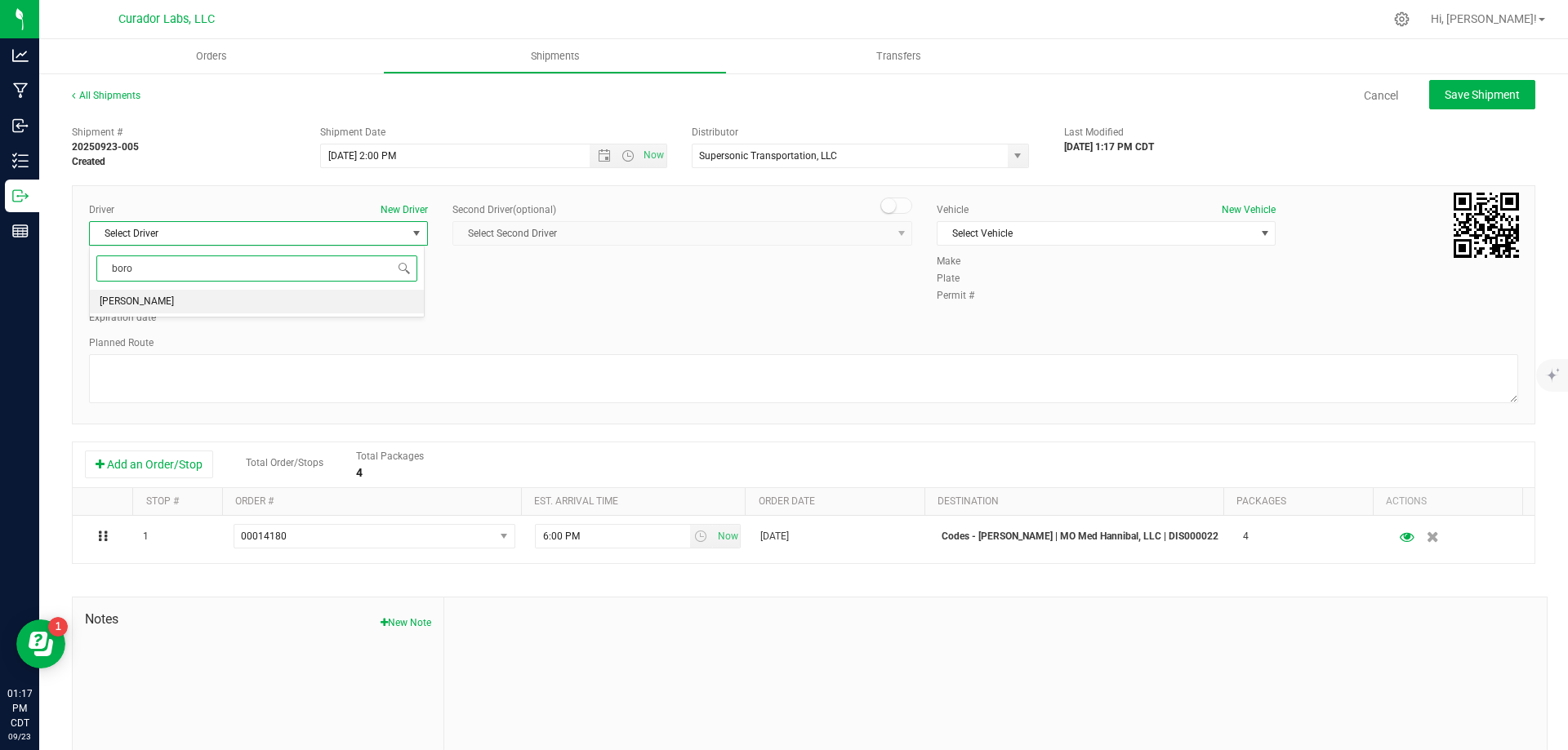
click at [228, 293] on li "Dane Borovicka" at bounding box center [257, 302] width 334 height 25
type input "boro"
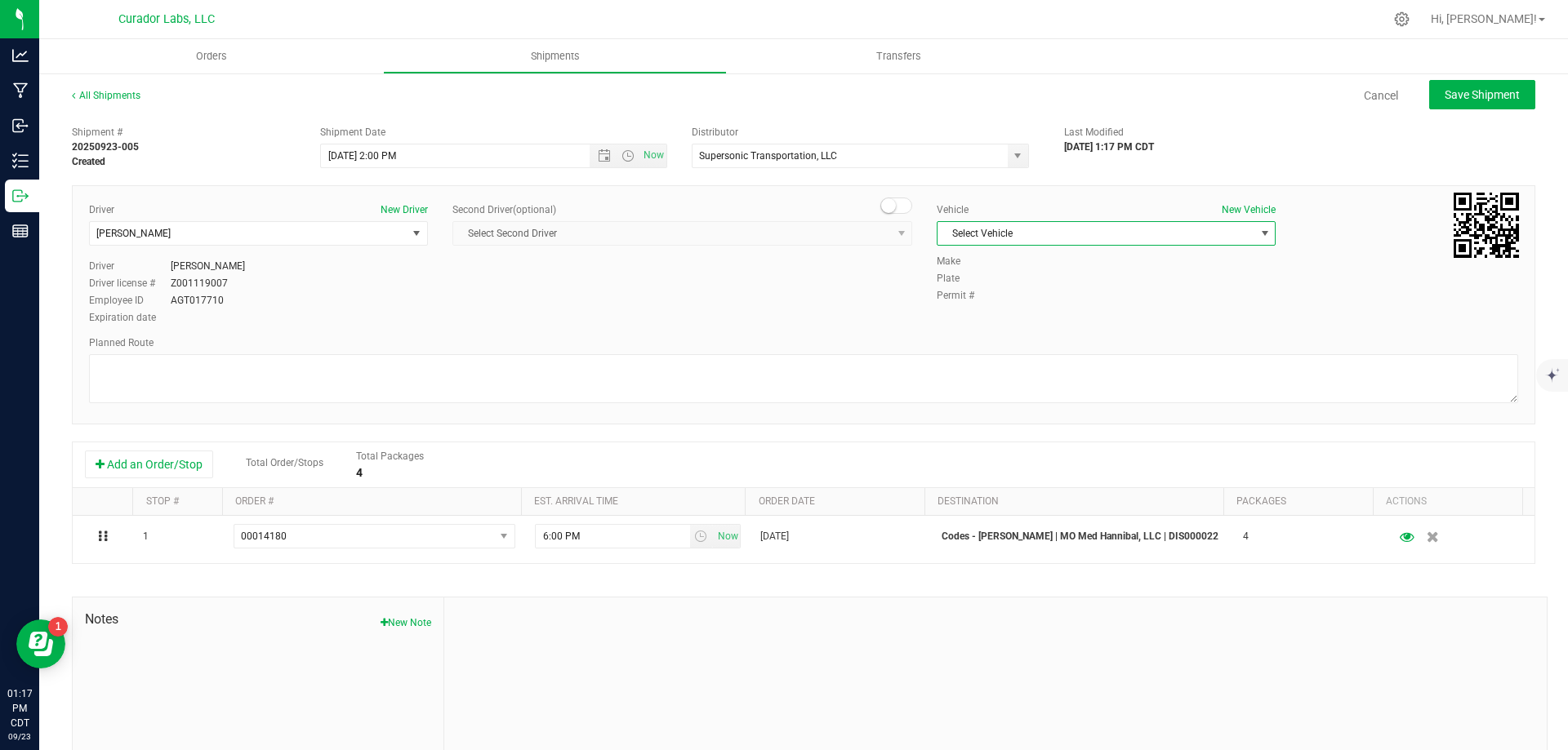
click at [962, 230] on span "Select Vehicle" at bounding box center [1096, 233] width 317 height 23
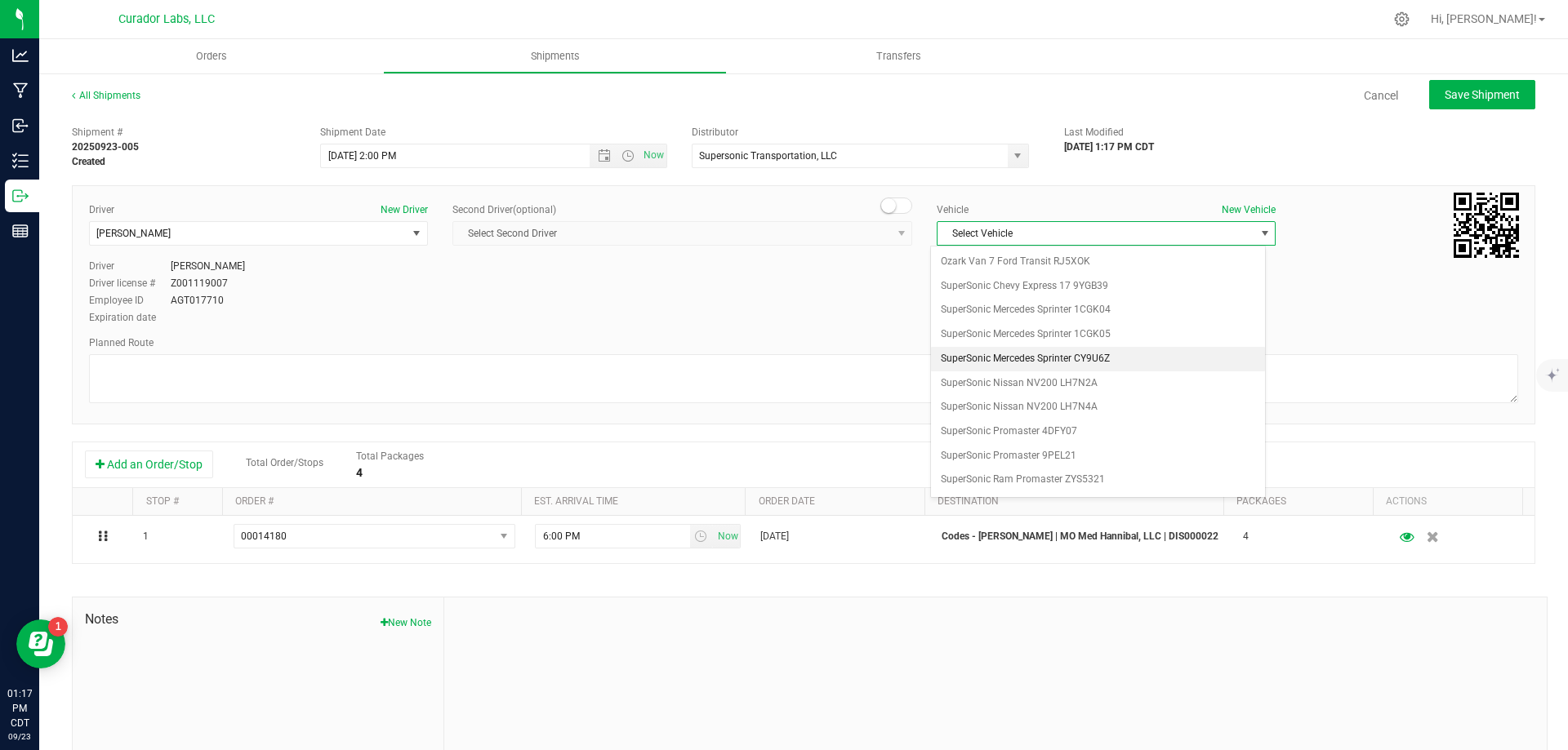
scroll to position [852, 0]
click at [1087, 375] on li "SuperSonic Mercedes Sprinter 1CGK05" at bounding box center [1098, 379] width 334 height 25
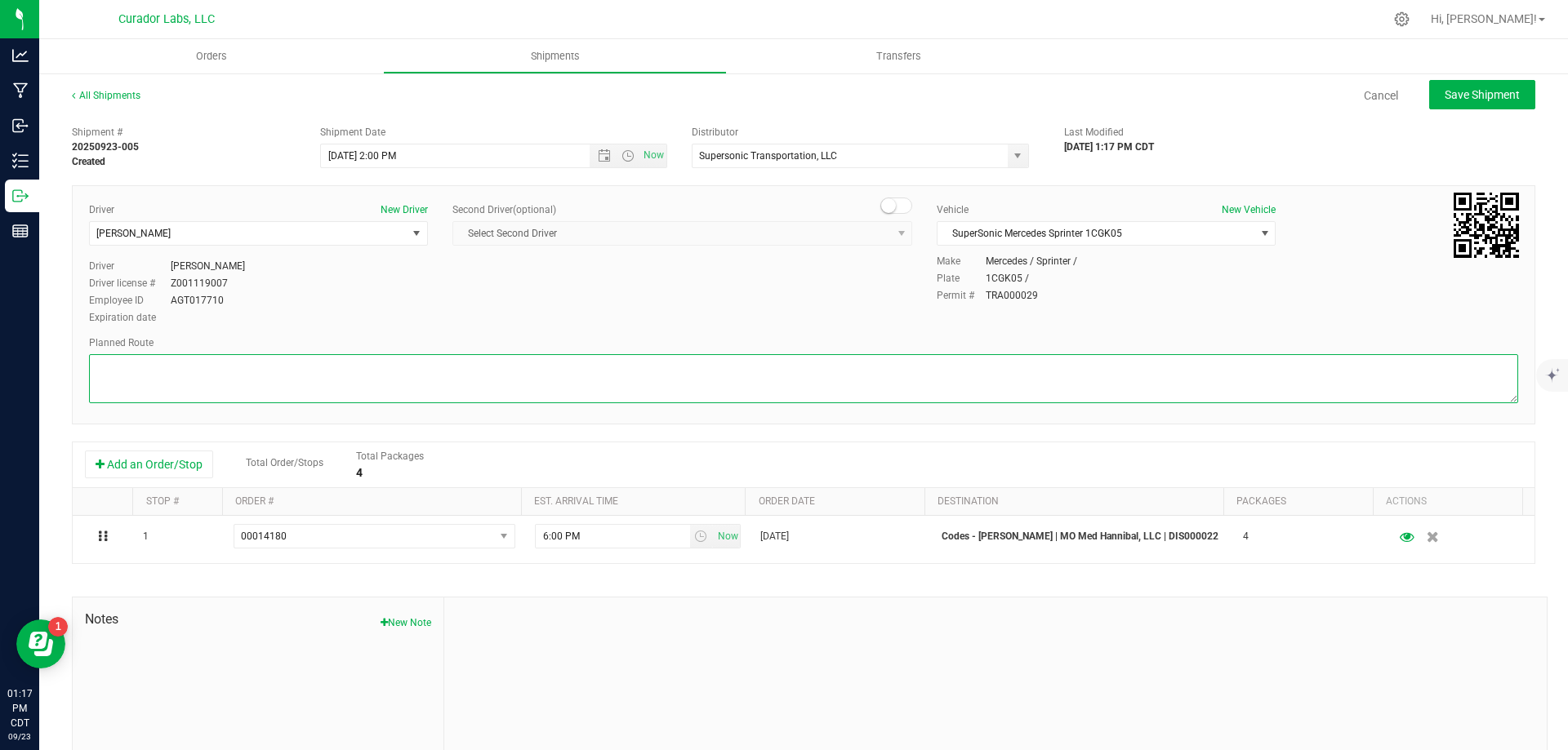
click at [1008, 371] on textarea at bounding box center [804, 379] width 1429 height 49
paste textarea ""7110 N Broadway St. Louis, MO 63147  Get on I-70 W from N Broadway and E Tayl…"
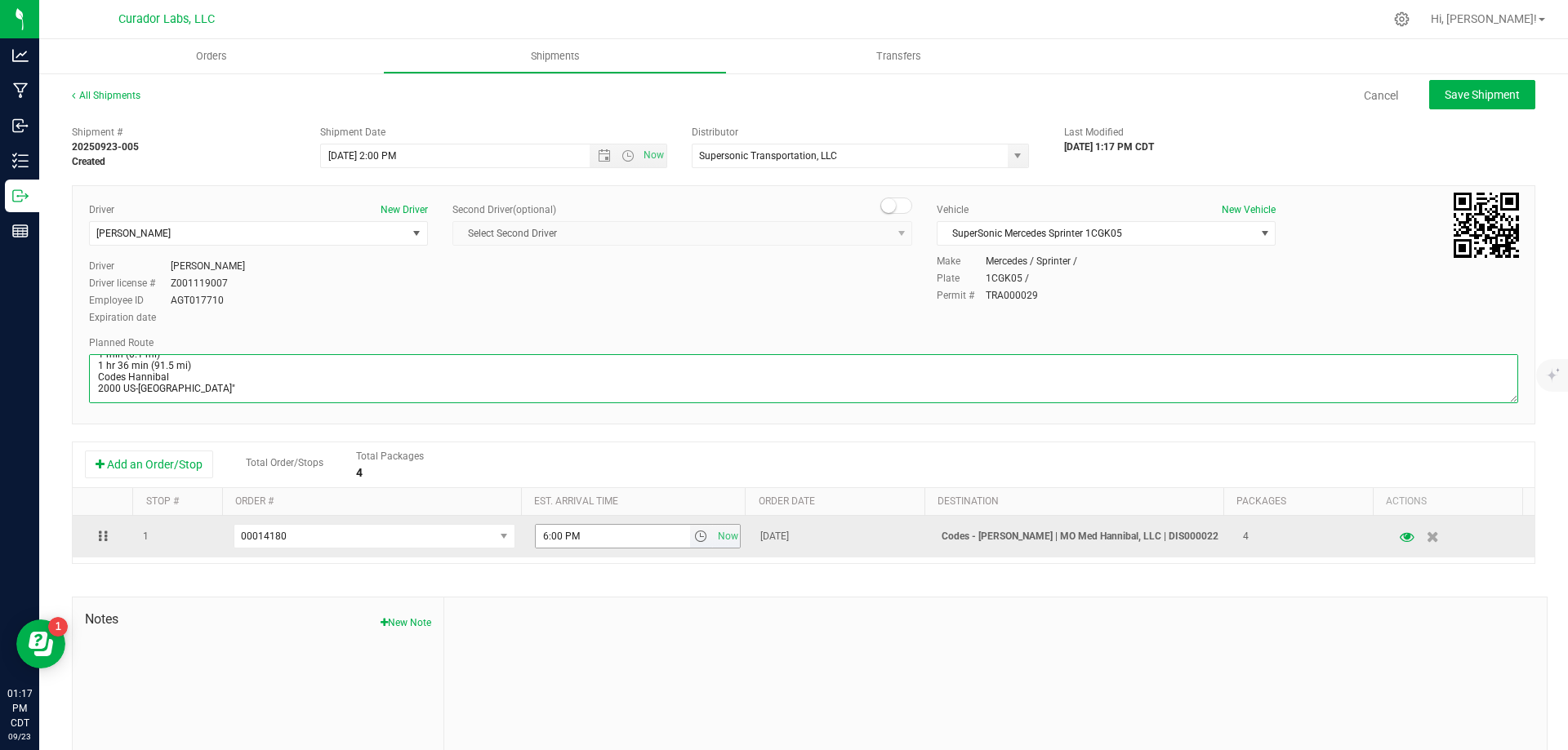
type textarea ""7110 N Broadway St. Louis, MO 63147  Get on I-70 W from N Broadway and E Tayl…"
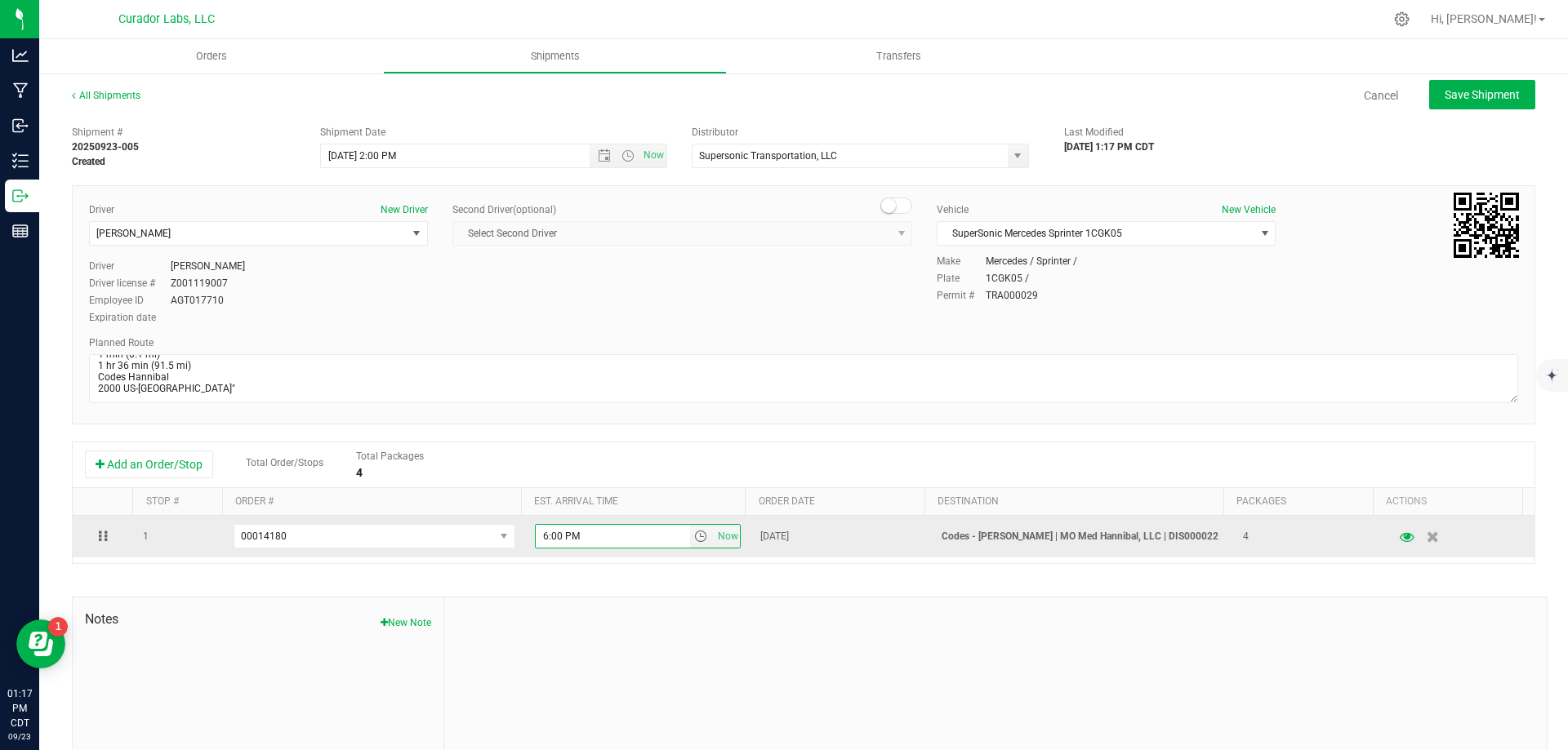
drag, startPoint x: 595, startPoint y: 529, endPoint x: 508, endPoint y: 541, distance: 87.8
click at [508, 541] on tr "1 00014180 00014223 00014221 00014222 00014220 00014219 00014218 00014217 00014…" at bounding box center [804, 537] width 1462 height 42
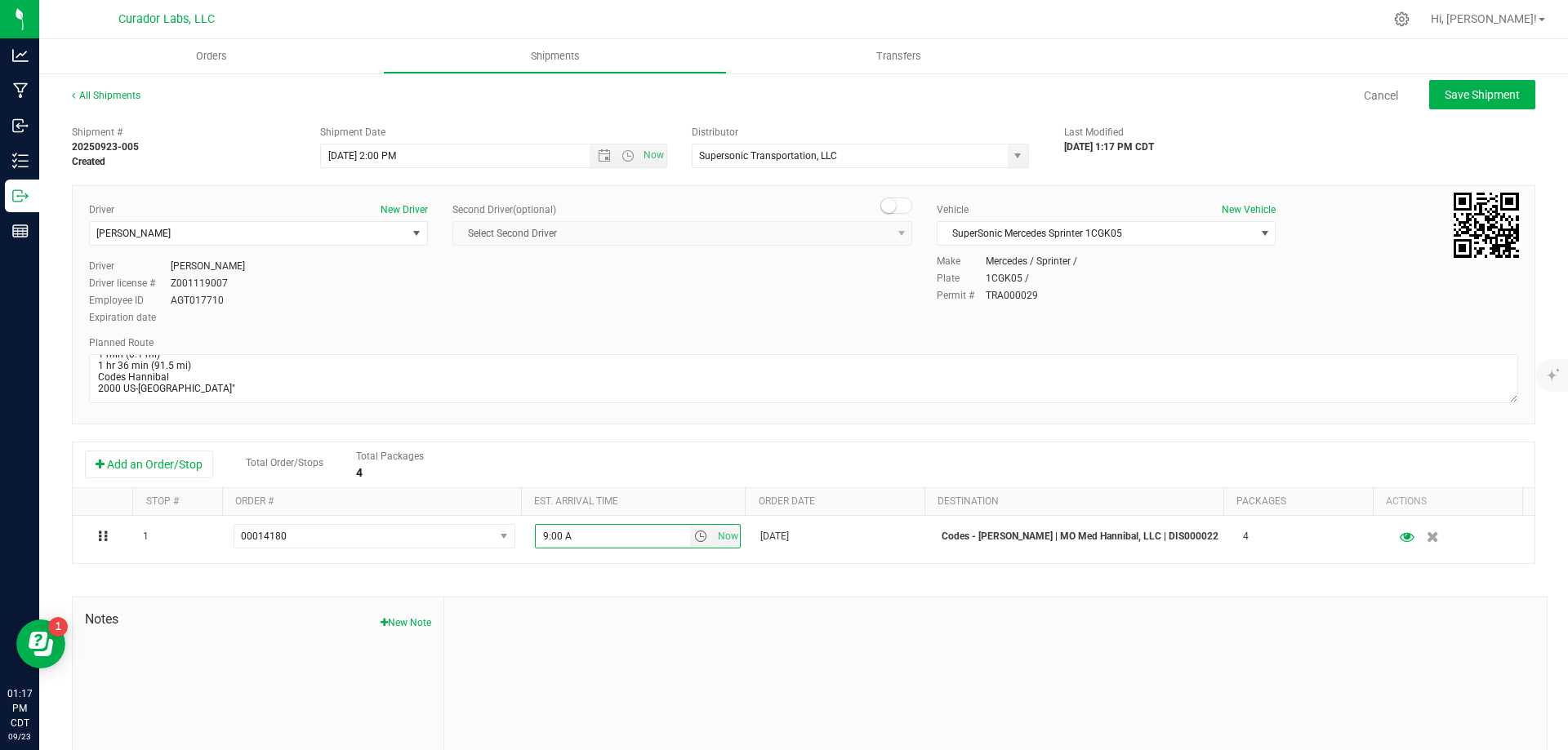
type input "9:00 AM"
click at [1450, 98] on span "Save Shipment" at bounding box center [1482, 95] width 75 height 13
type input "9/24/2025 7:00 PM"
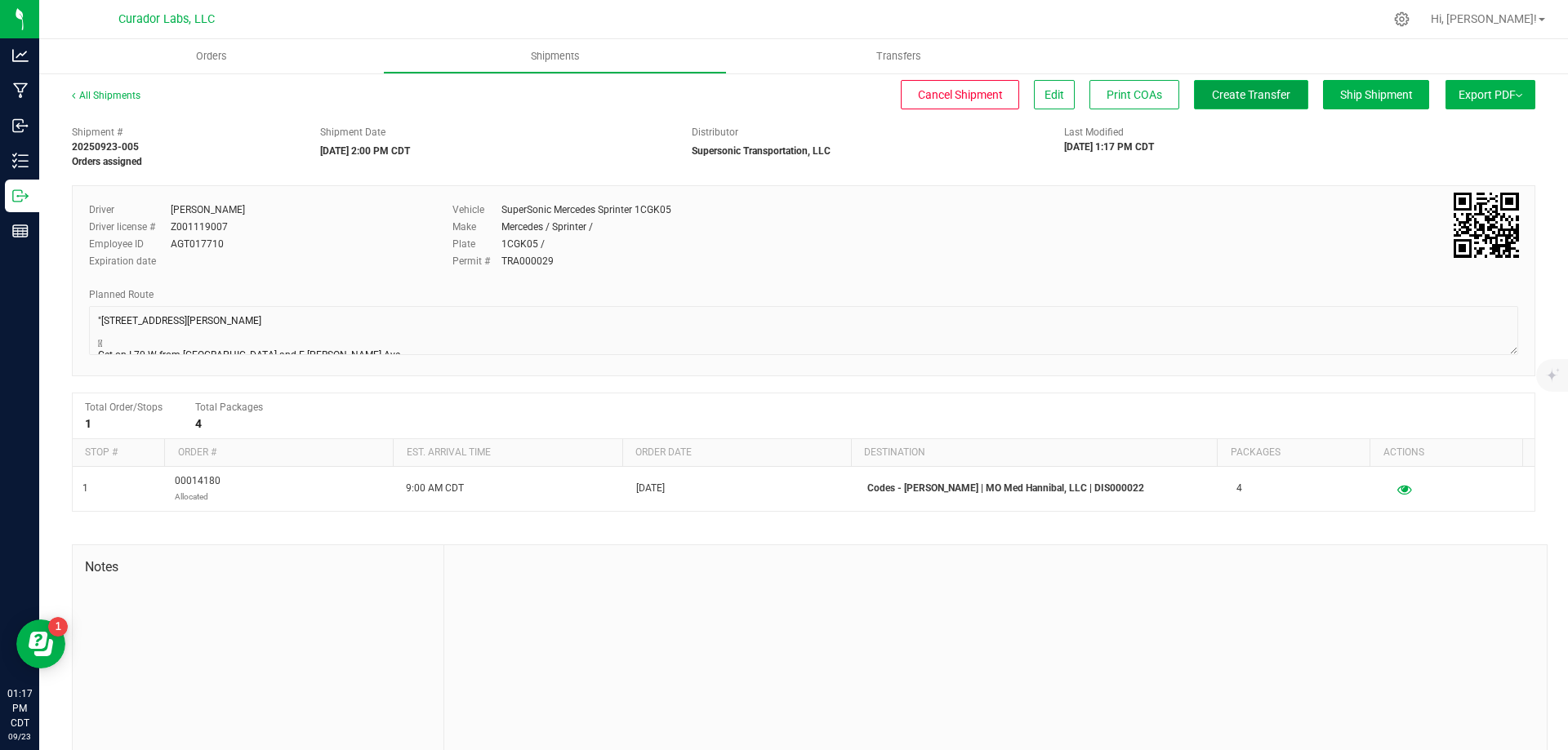
click at [1261, 96] on span "Create Transfer" at bounding box center [1251, 95] width 79 height 13
click at [214, 59] on span "Orders" at bounding box center [212, 56] width 75 height 15
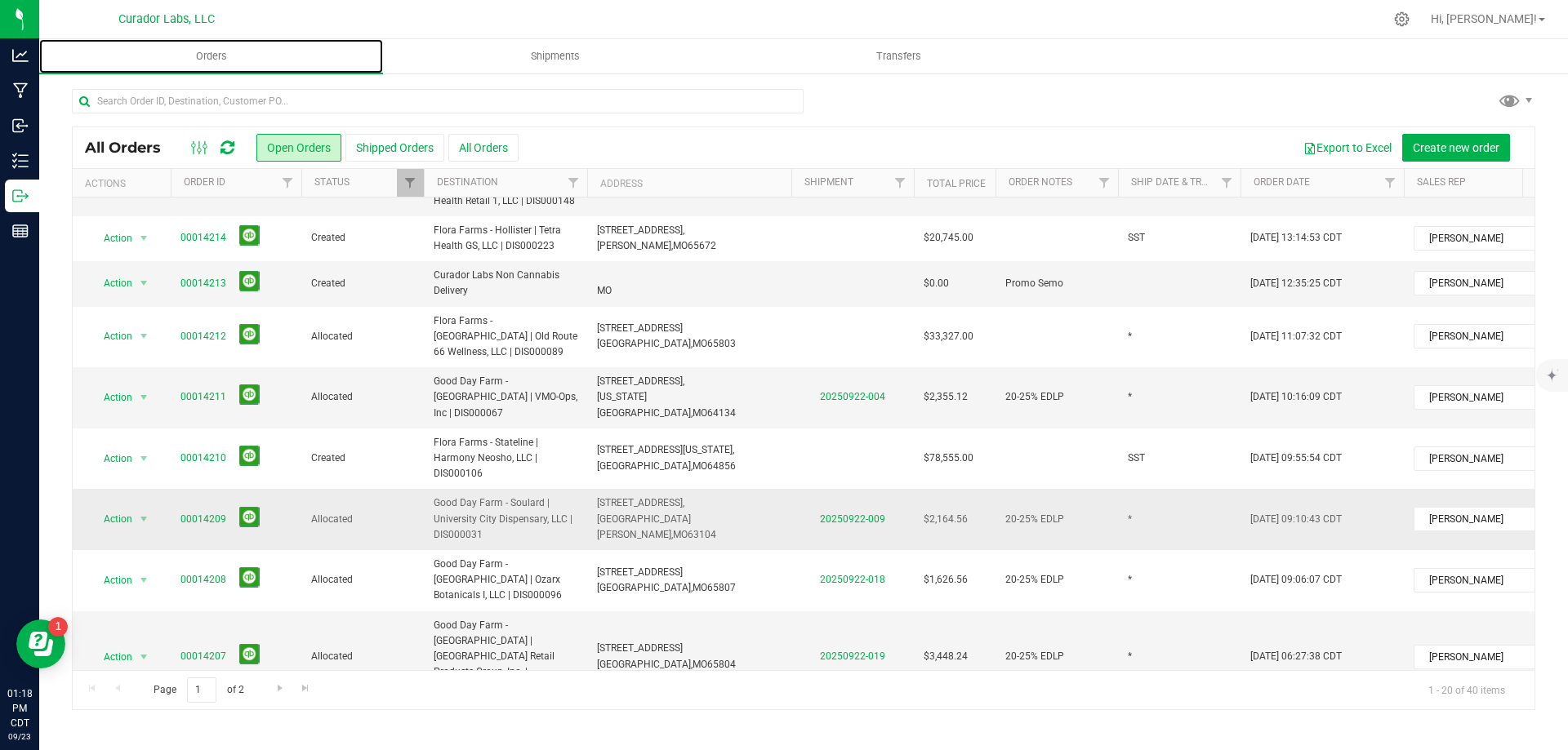
scroll to position [600, 0]
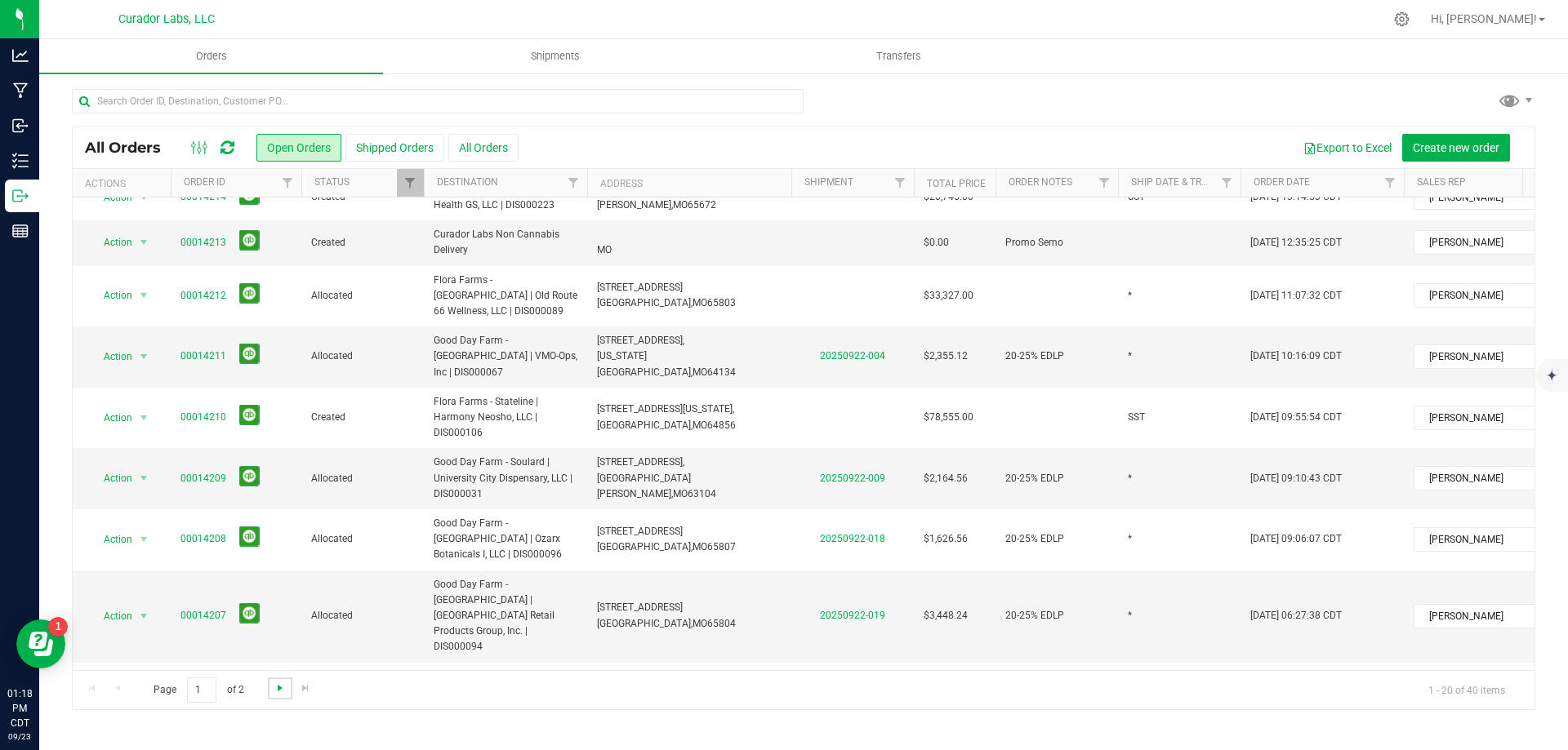
click at [279, 689] on span "Go to the next page" at bounding box center [280, 688] width 13 height 13
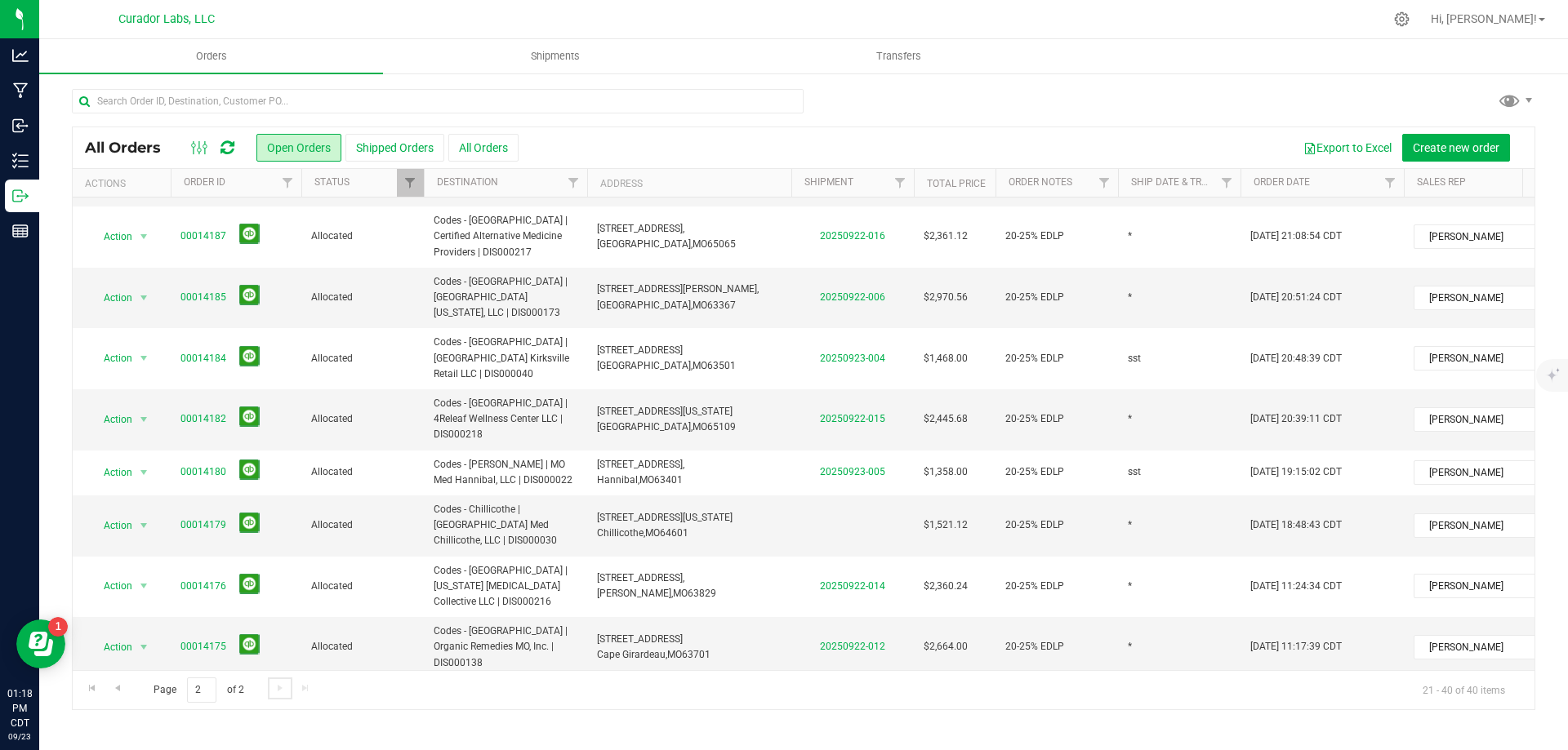
scroll to position [0, 0]
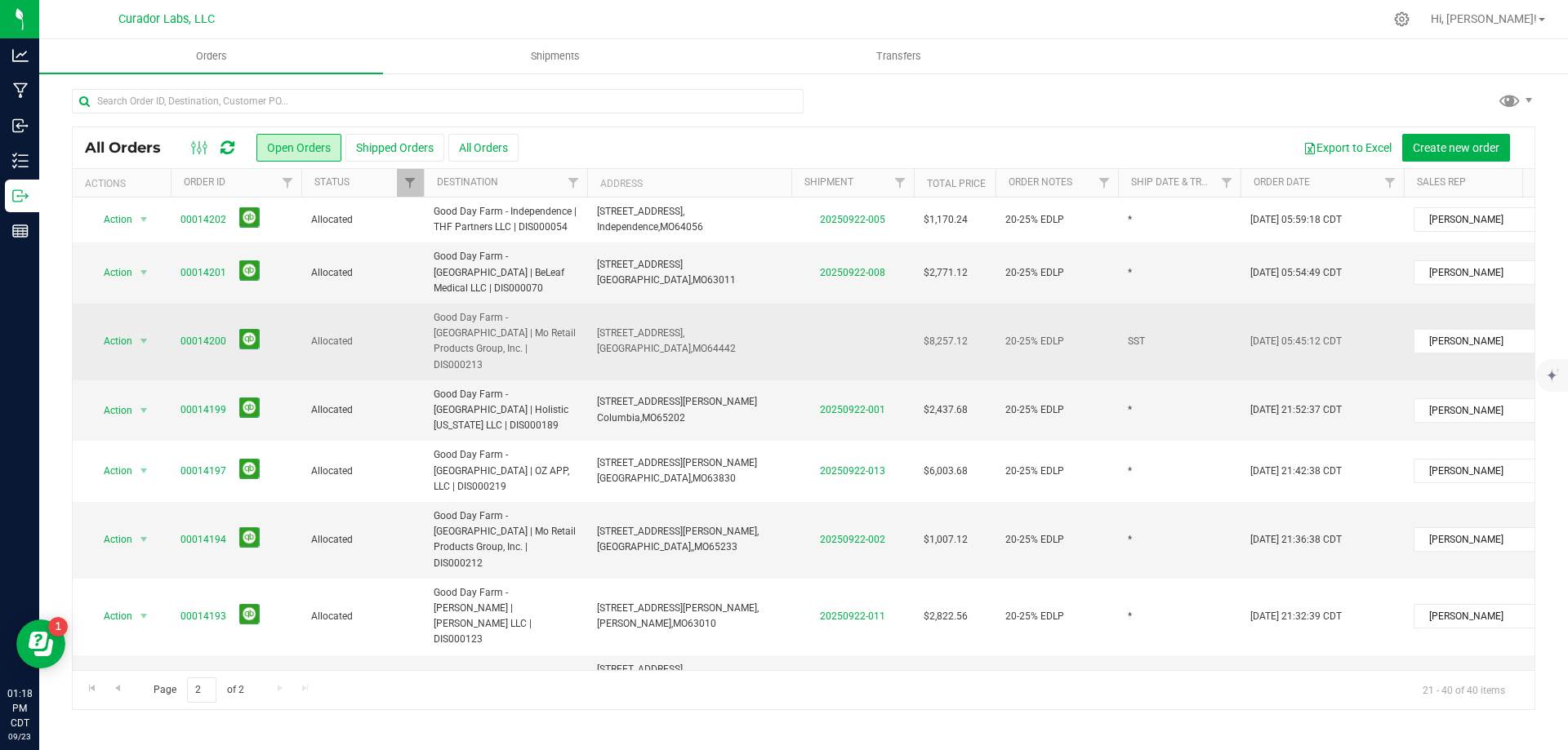
click at [778, 313] on td "20021 State Hwy N, Eagleville, MO 64442" at bounding box center [688, 342] width 204 height 77
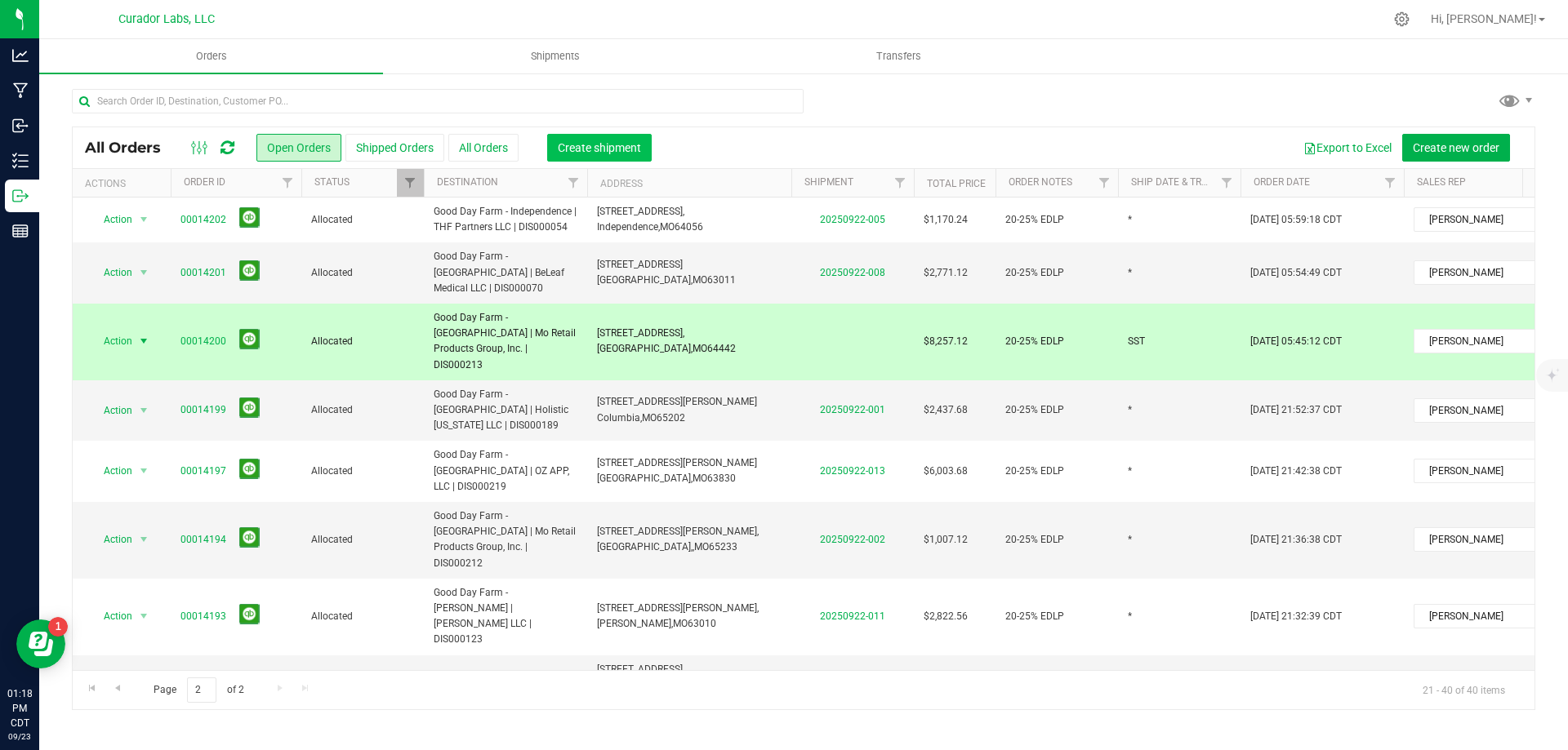
click at [616, 152] on span "Create shipment" at bounding box center [600, 148] width 83 height 13
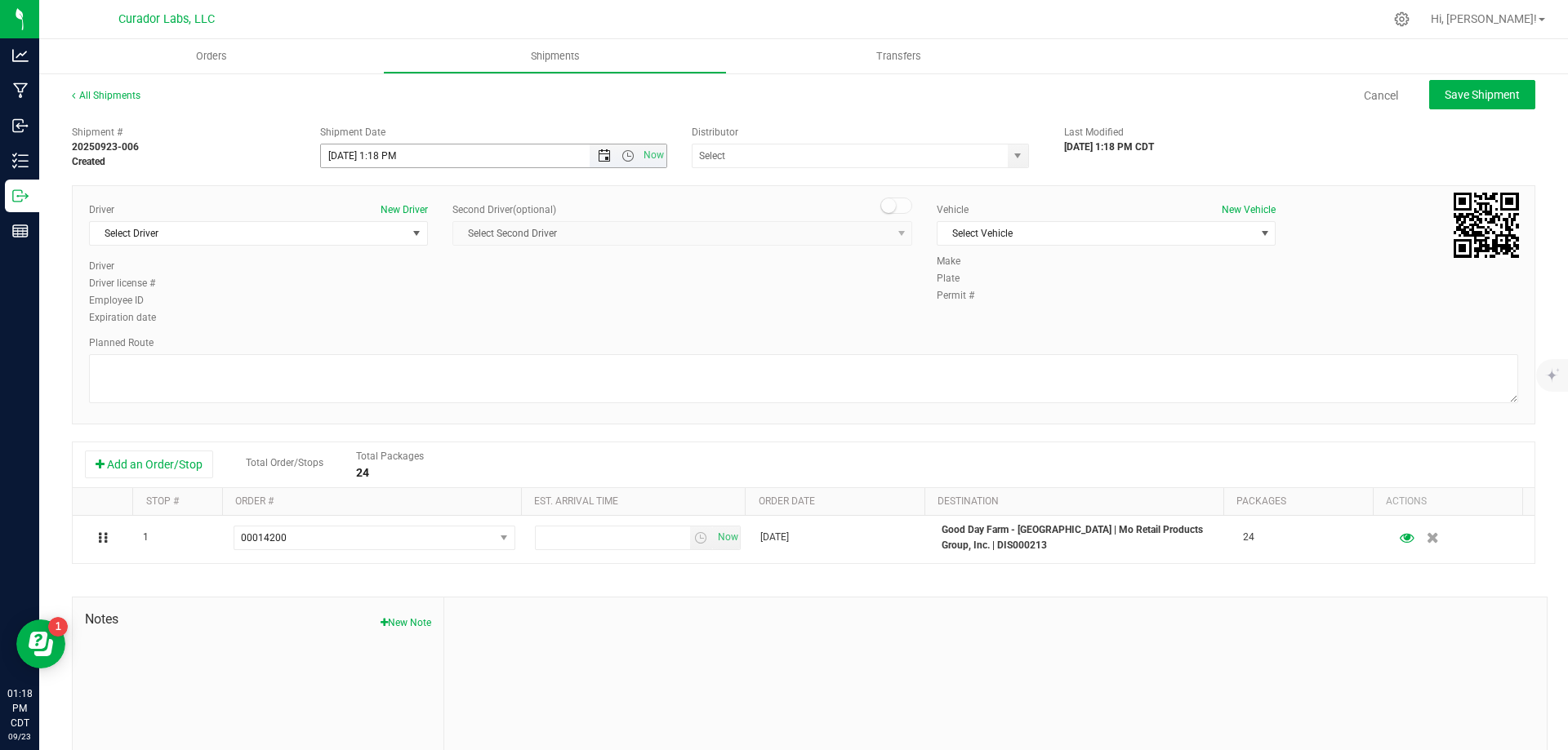
click at [599, 159] on span "Open the date view" at bounding box center [604, 156] width 13 height 13
click at [400, 318] on link "24" at bounding box center [404, 321] width 24 height 25
click at [625, 156] on span "Open the time view" at bounding box center [628, 156] width 13 height 13
click at [460, 281] on li "2:00 PM" at bounding box center [489, 280] width 341 height 21
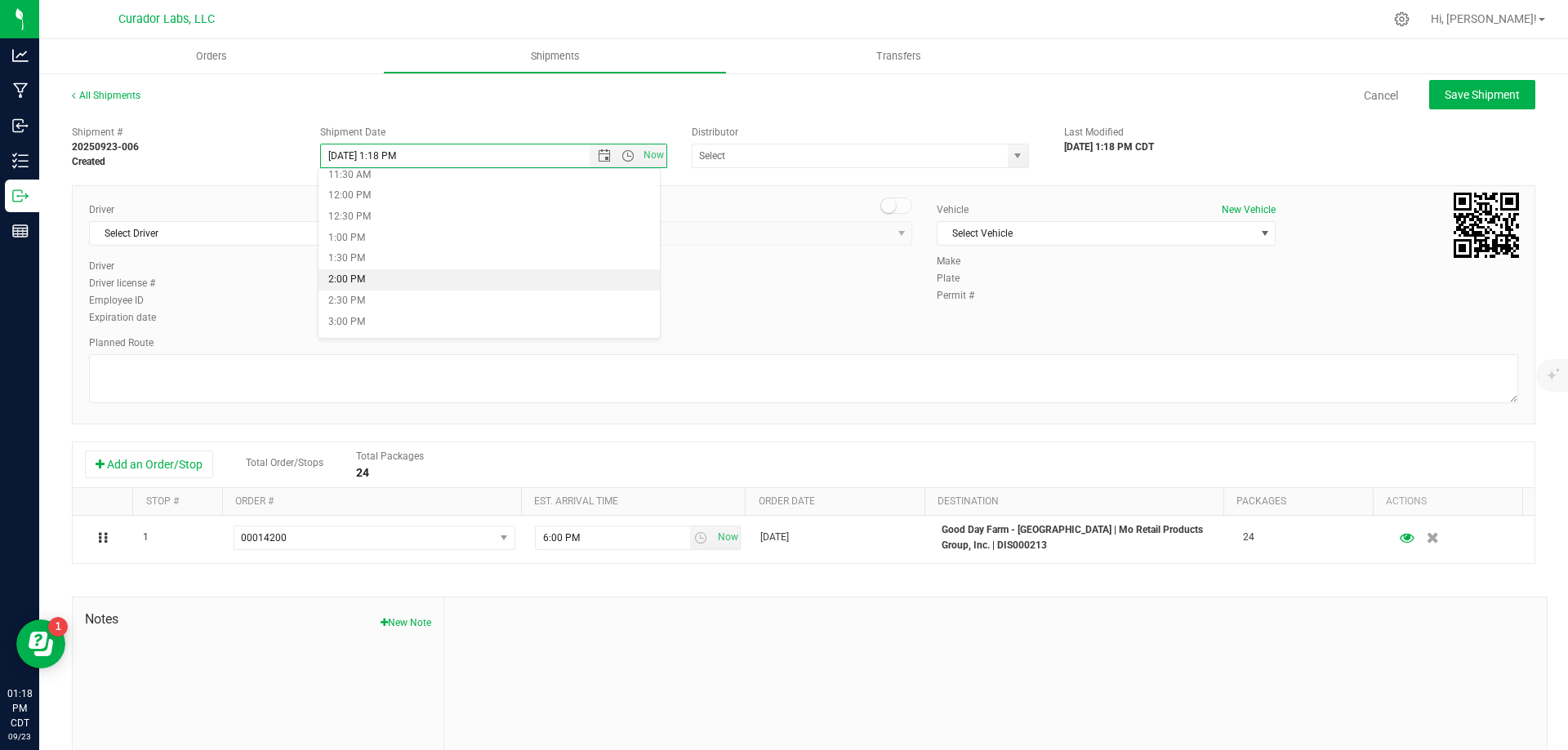
type input "[DATE] 2:00 PM"
click at [741, 157] on input "text" at bounding box center [845, 156] width 305 height 23
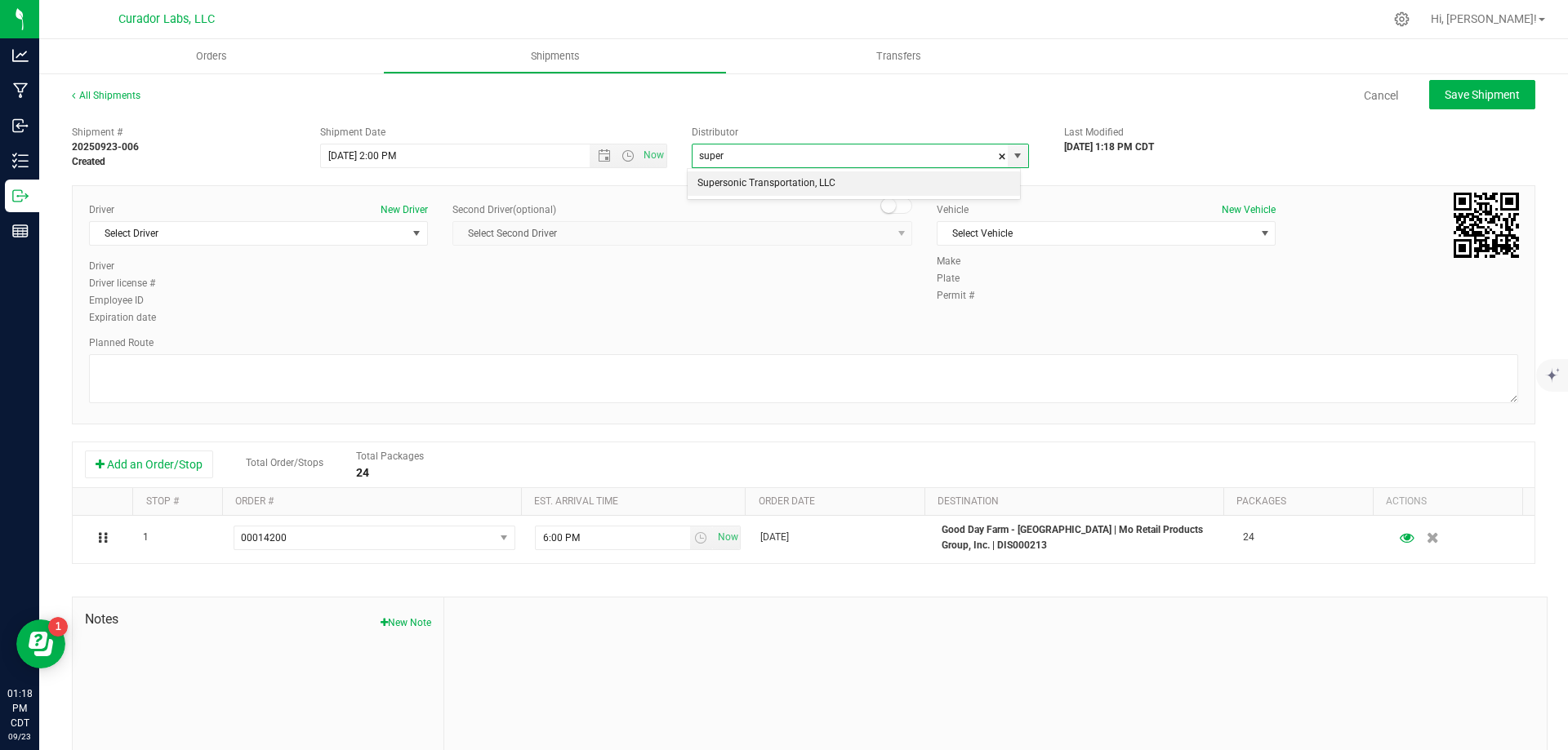
click at [791, 187] on li "Supersonic Transportation, LLC" at bounding box center [854, 184] width 332 height 25
type input "Supersonic Transportation, LLC"
click at [329, 243] on span "Select Driver" at bounding box center [248, 233] width 317 height 23
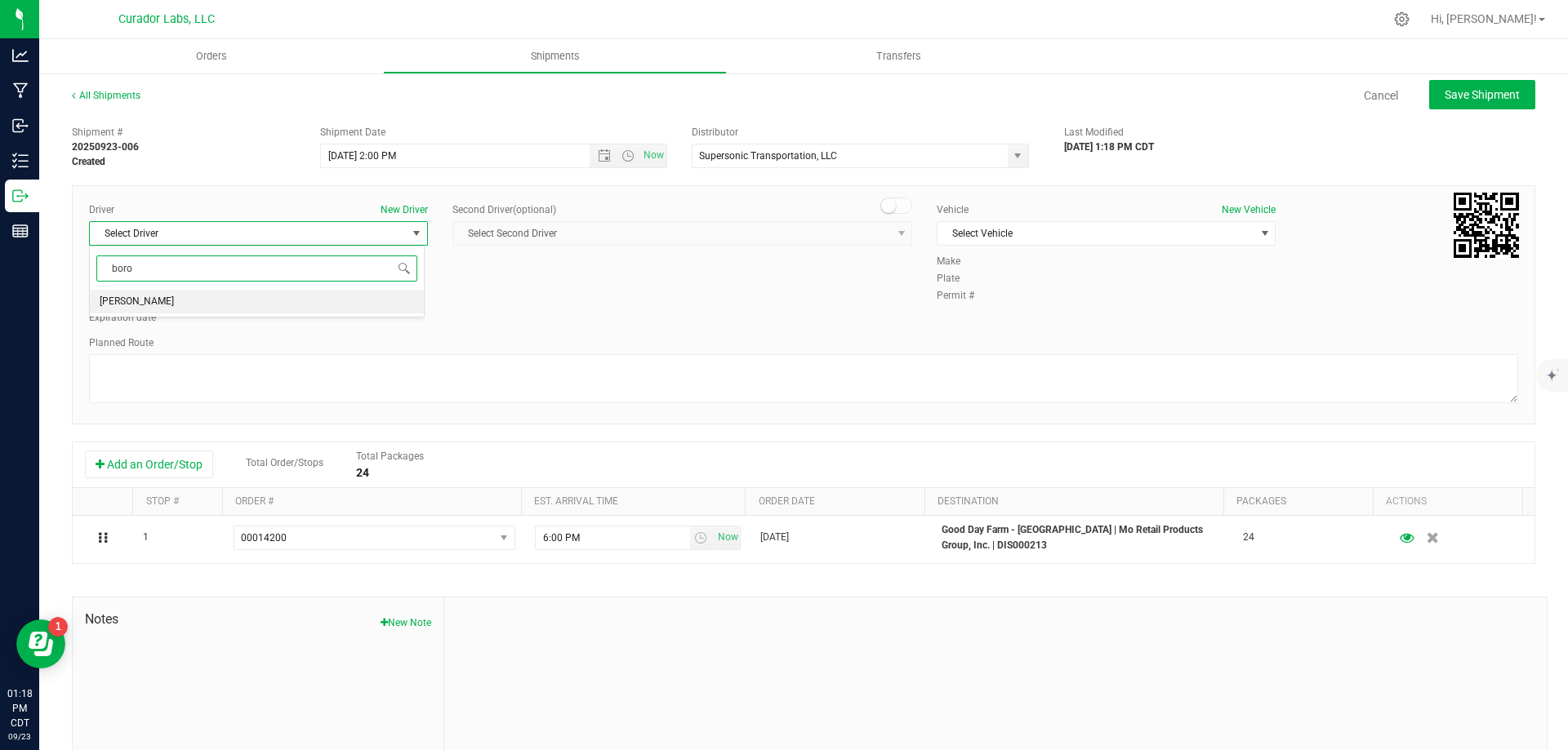
click at [219, 294] on li "Dane Borovicka" at bounding box center [257, 302] width 334 height 25
type input "boro"
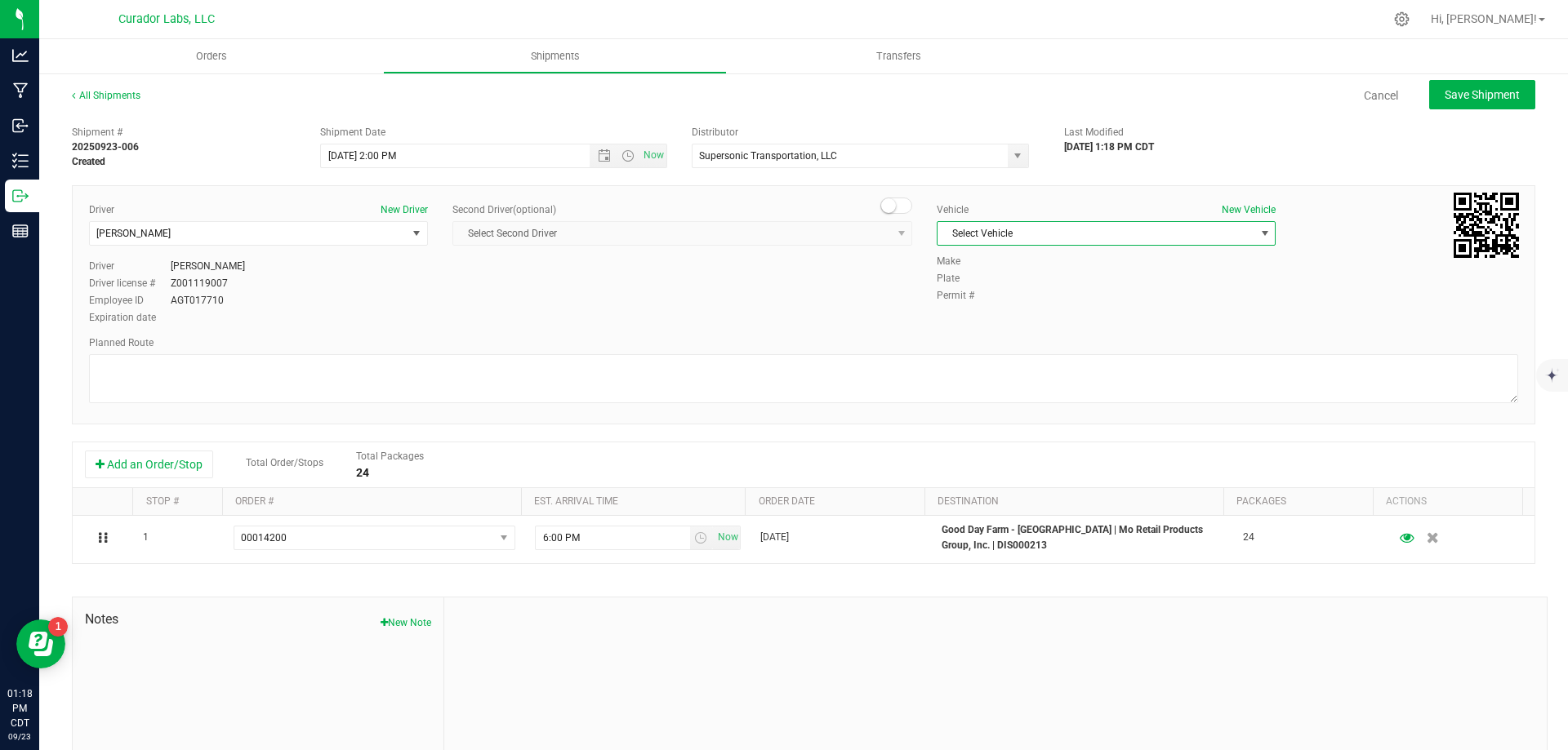
click at [980, 242] on span "Select Vehicle" at bounding box center [1096, 233] width 317 height 23
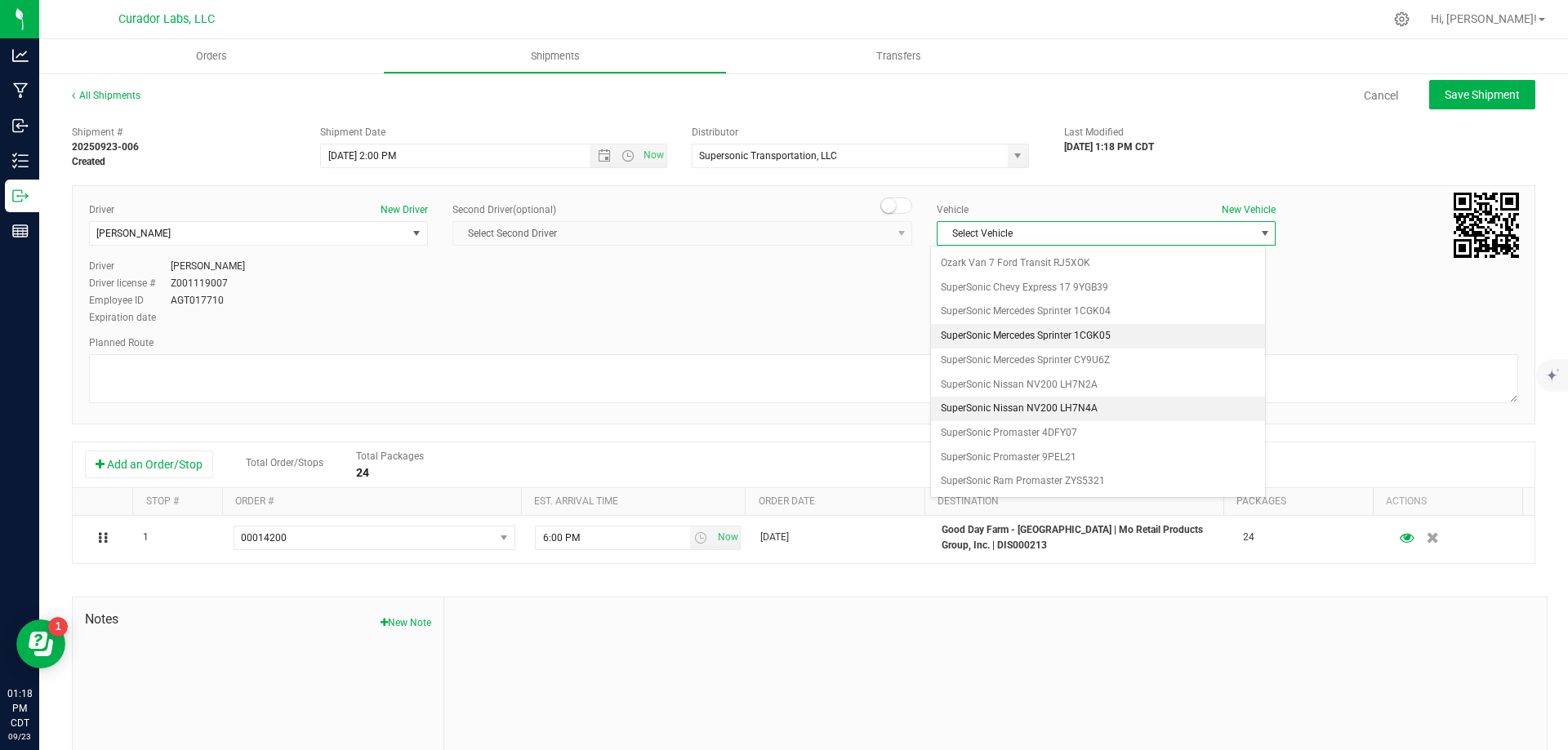
scroll to position [936, 0]
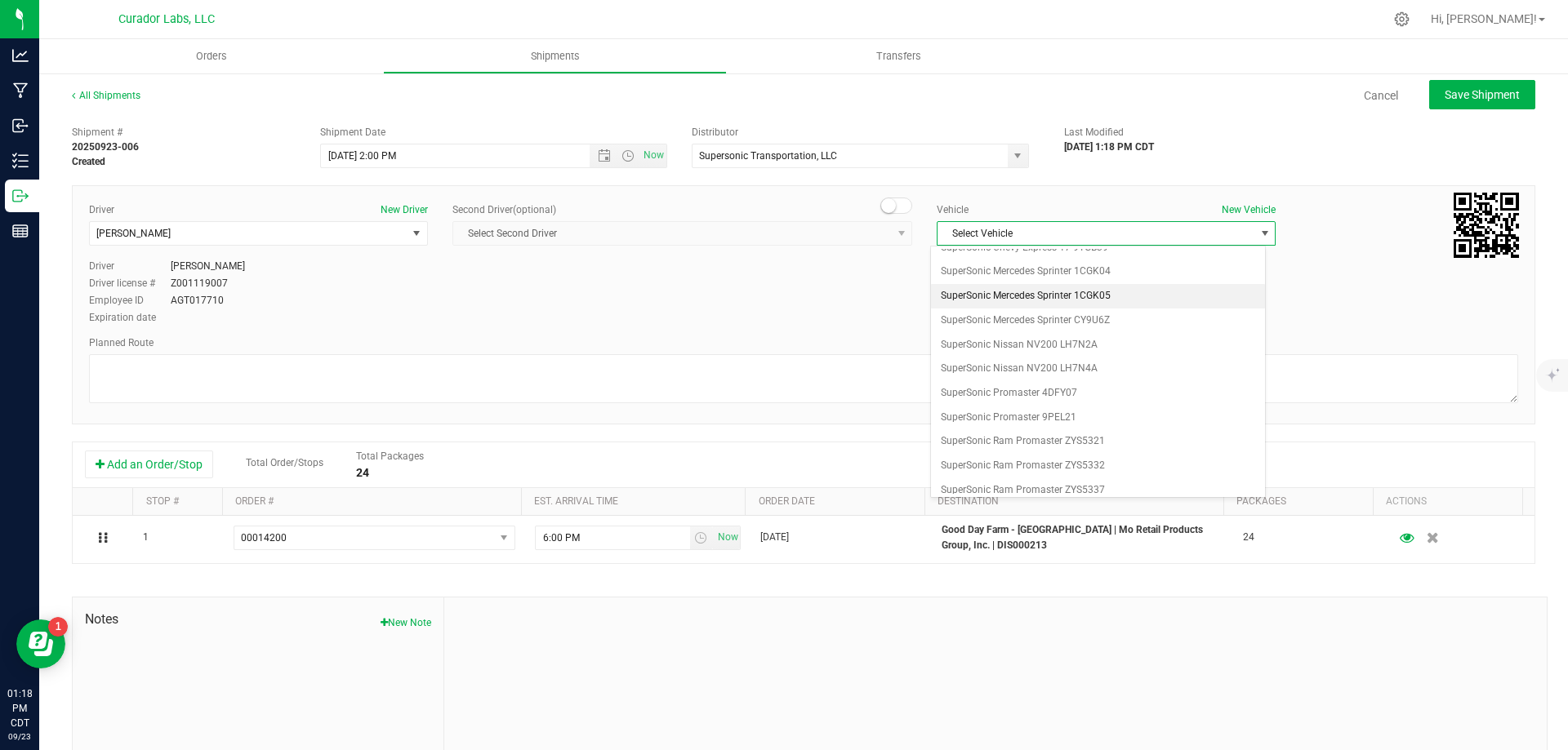
click at [1103, 292] on li "SuperSonic Mercedes Sprinter 1CGK05" at bounding box center [1098, 296] width 334 height 25
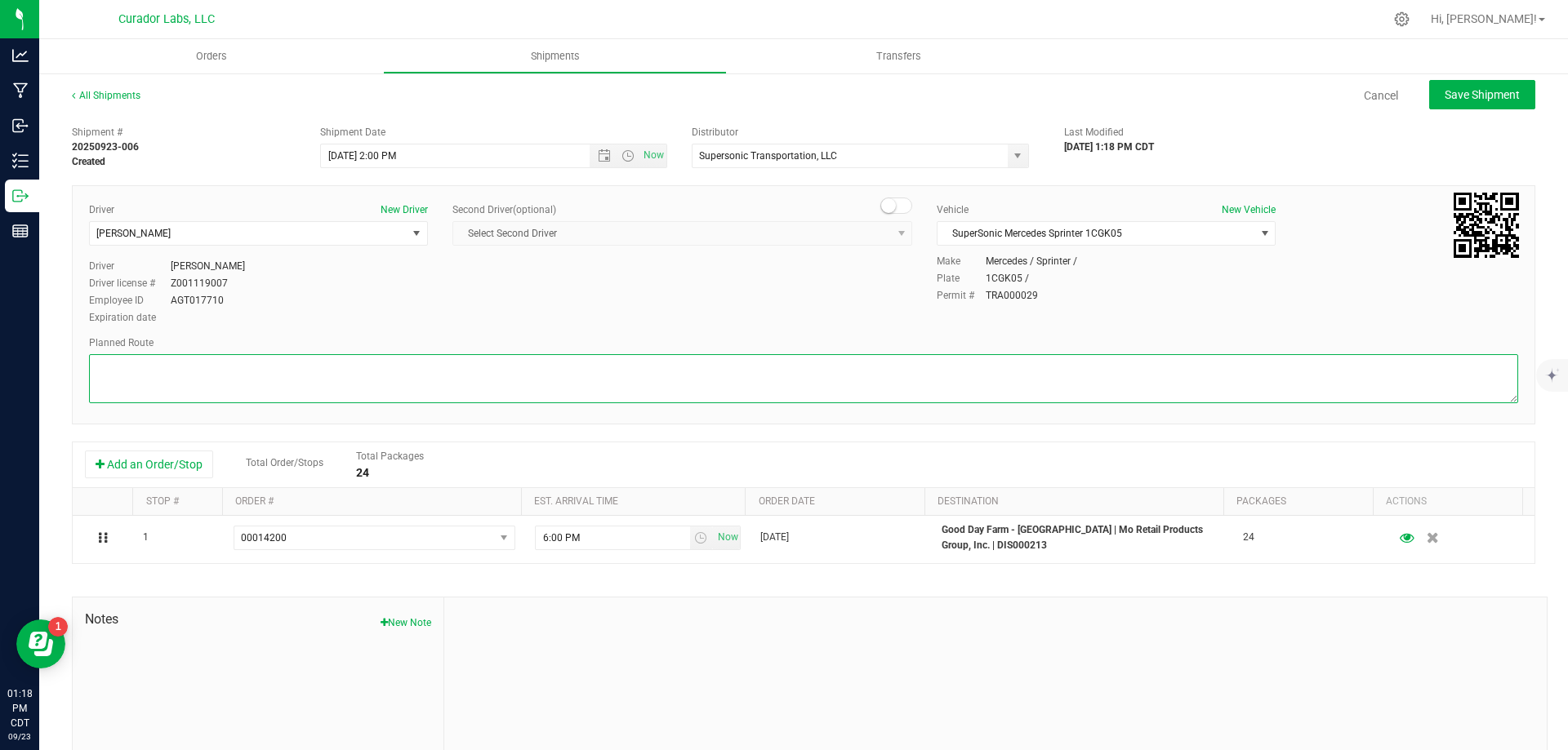
click at [797, 384] on textarea at bounding box center [804, 379] width 1429 height 49
paste textarea ""7110 N Broadway St. Louis, MO 63147  Get on I-70 W from N Broadway and E Tayl…"
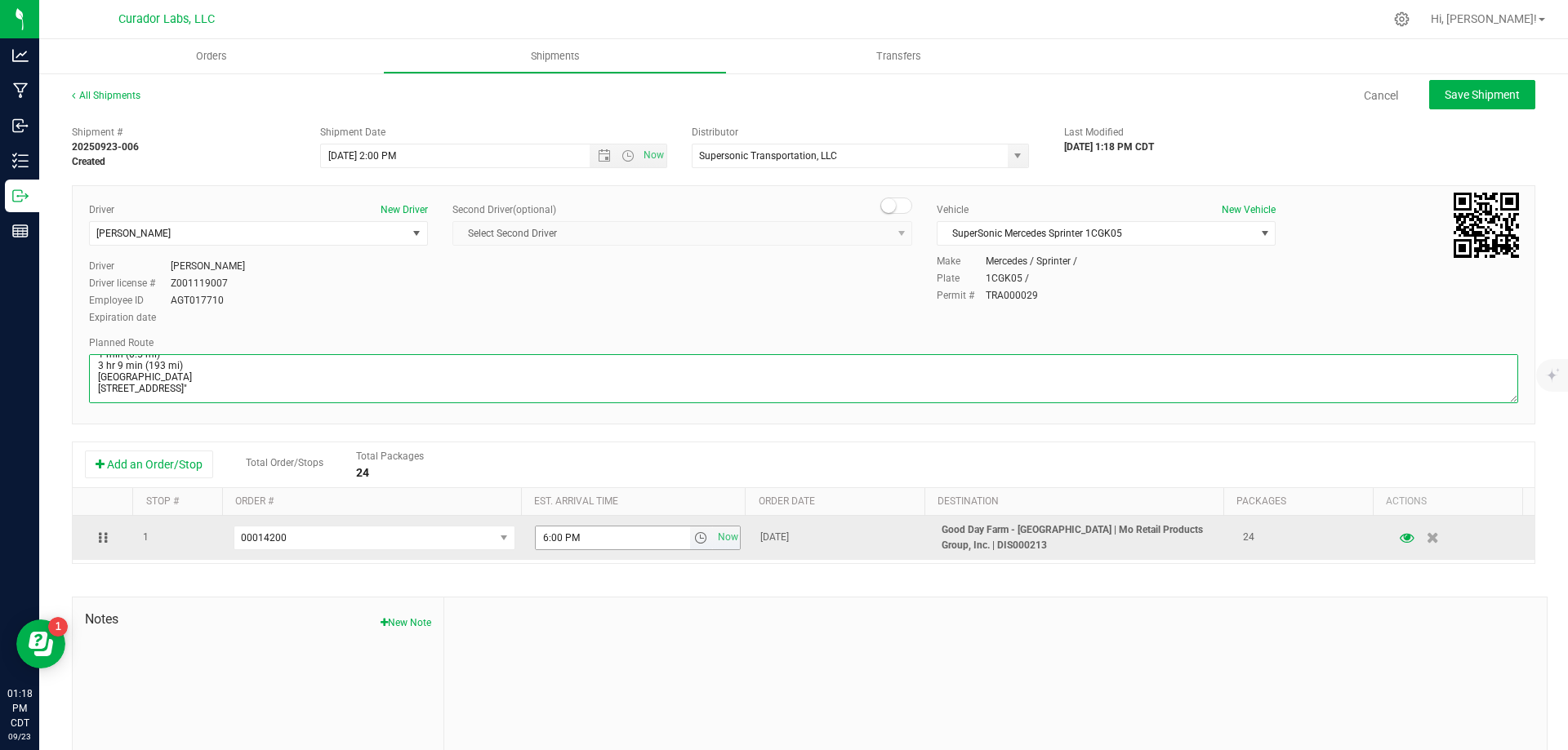
type textarea ""7110 N Broadway St. Louis, MO 63147  Get on I-70 W from N Broadway and E Tayl…"
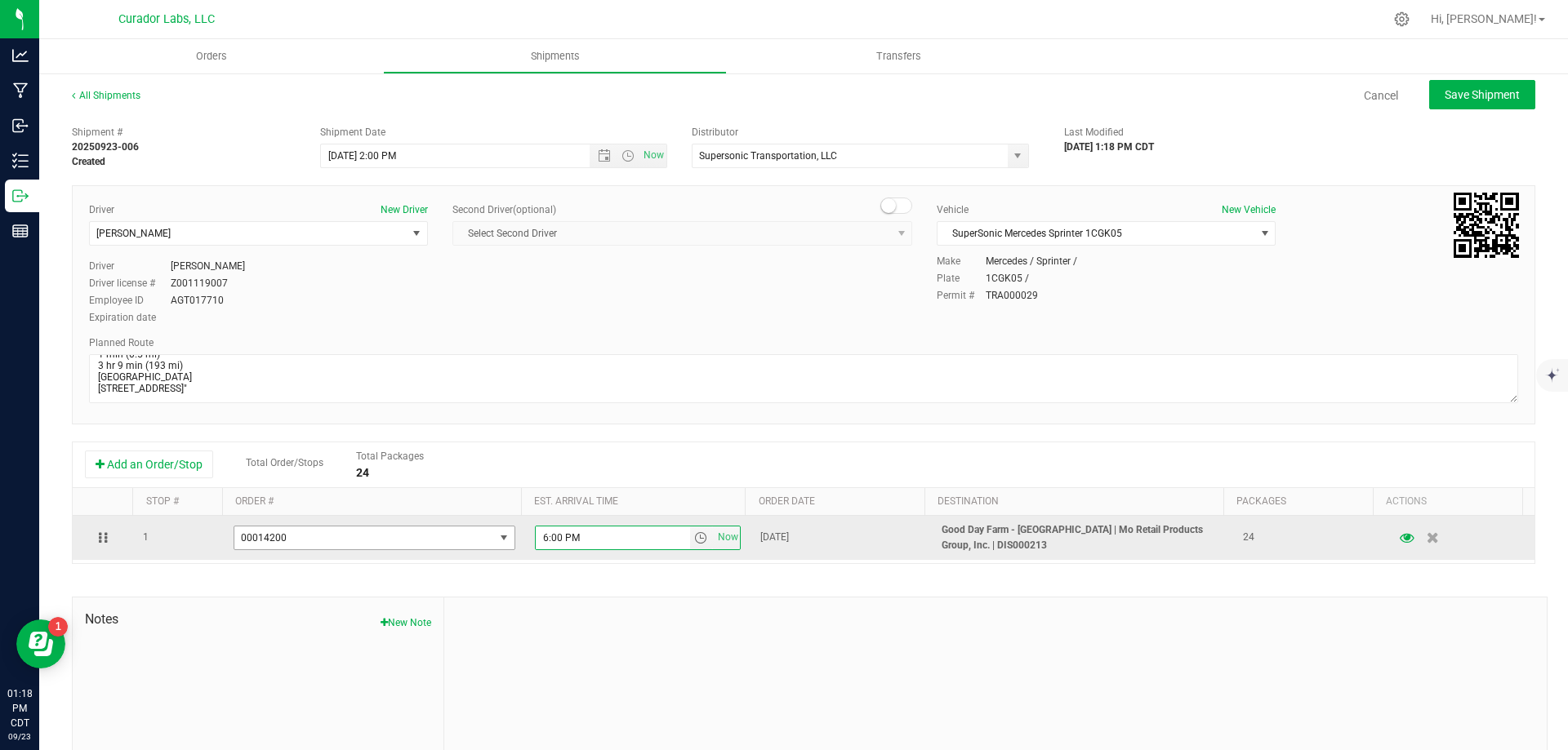
drag, startPoint x: 597, startPoint y: 538, endPoint x: 507, endPoint y: 544, distance: 90.2
click at [507, 544] on tr "1 00014200 00014224 00014223 00014221 00014222 00014220 00014219 00014218 00014…" at bounding box center [804, 538] width 1462 height 44
type input "9:00 AM"
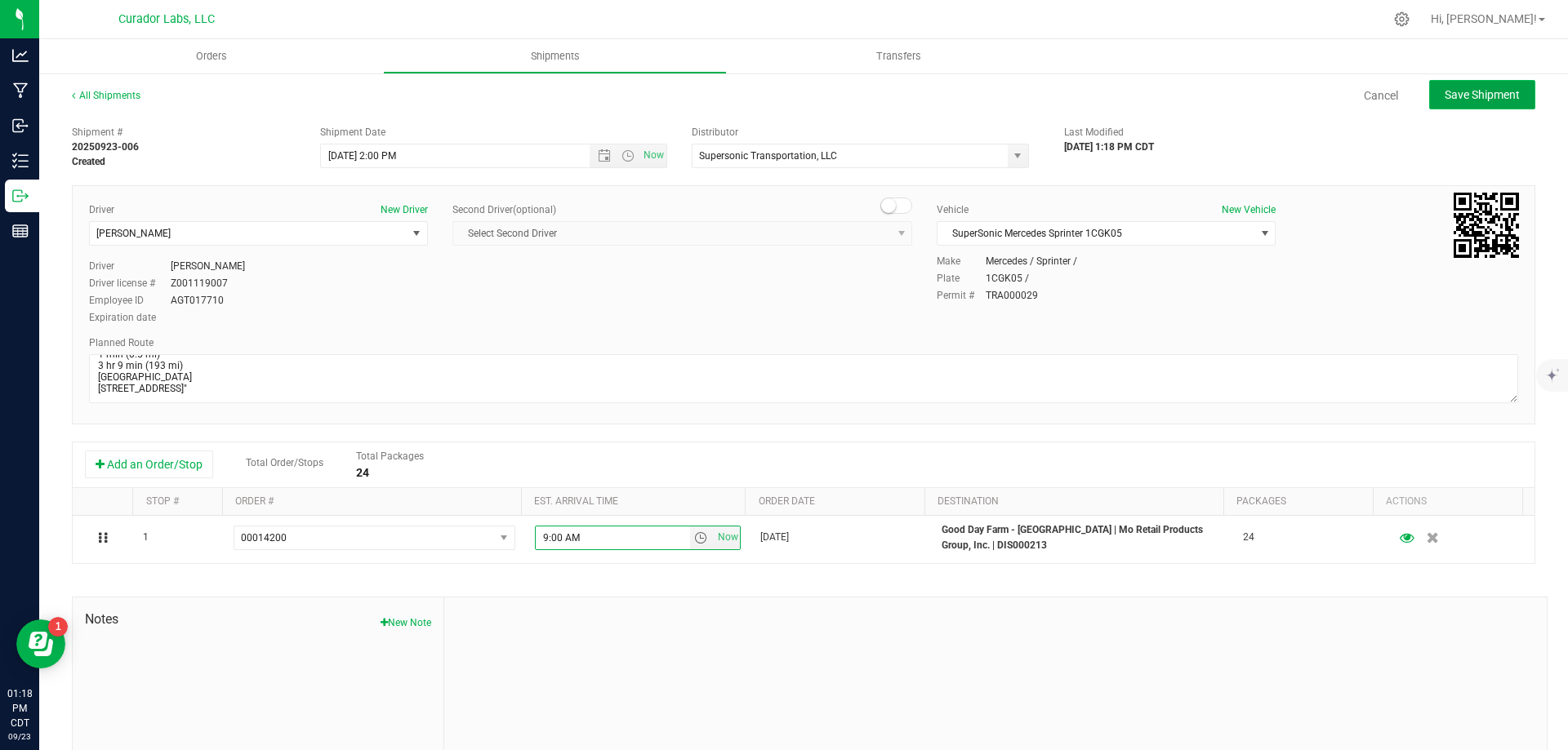
click at [1477, 88] on span "Save Shipment" at bounding box center [1482, 95] width 75 height 13
type input "9/24/2025 7:00 PM"
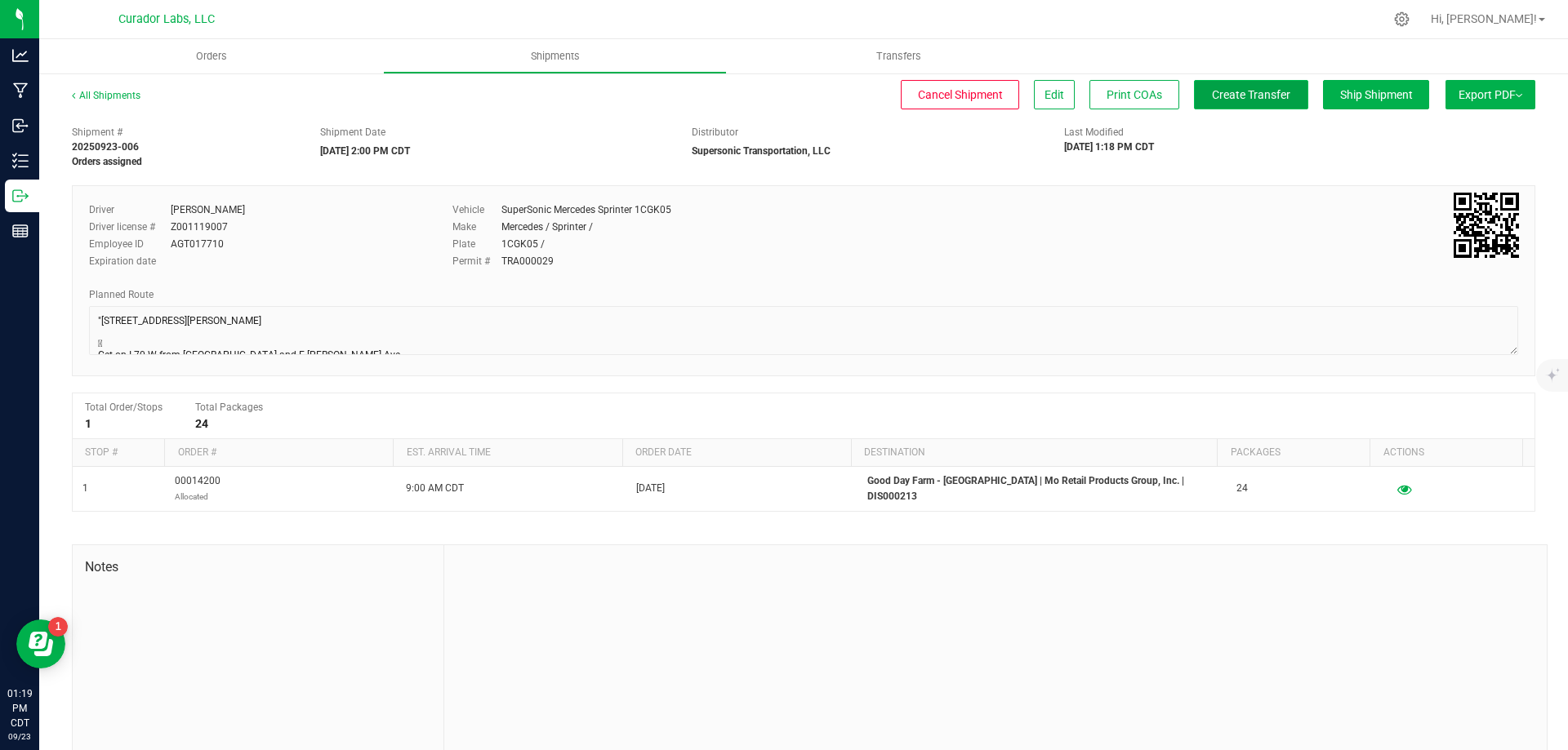
click at [1259, 96] on span "Create Transfer" at bounding box center [1251, 95] width 79 height 13
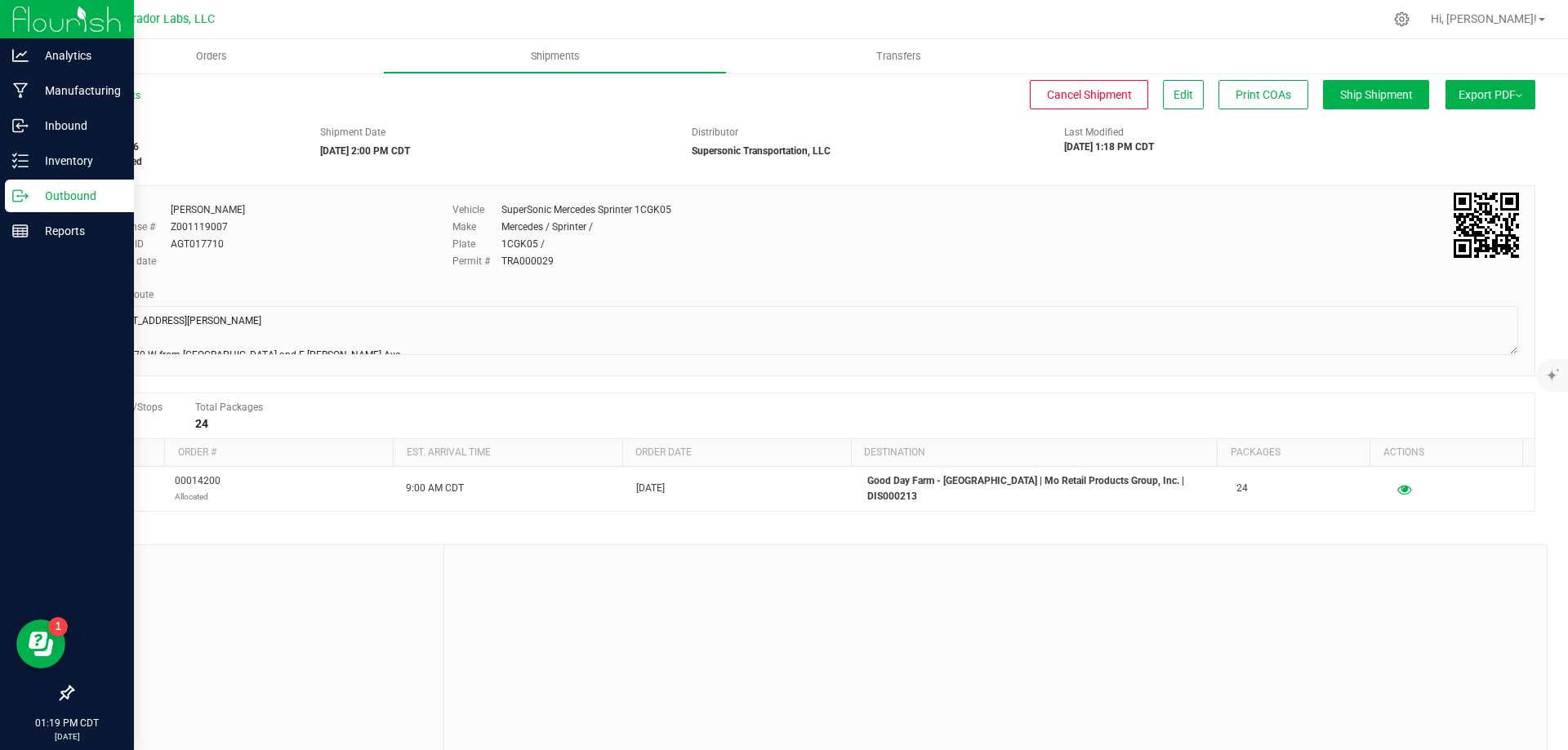
click at [48, 188] on p "Outbound" at bounding box center [78, 196] width 98 height 20
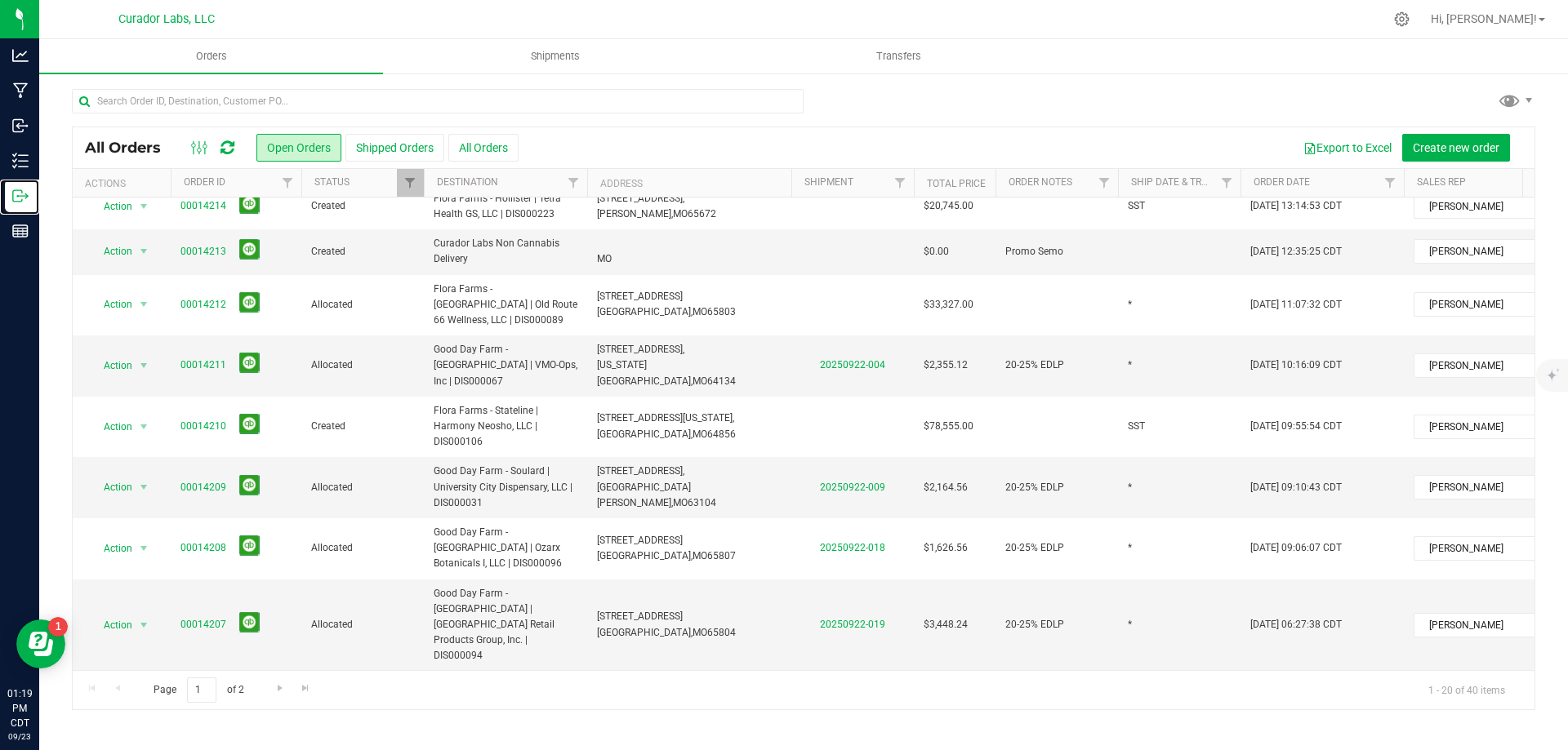
scroll to position [600, 0]
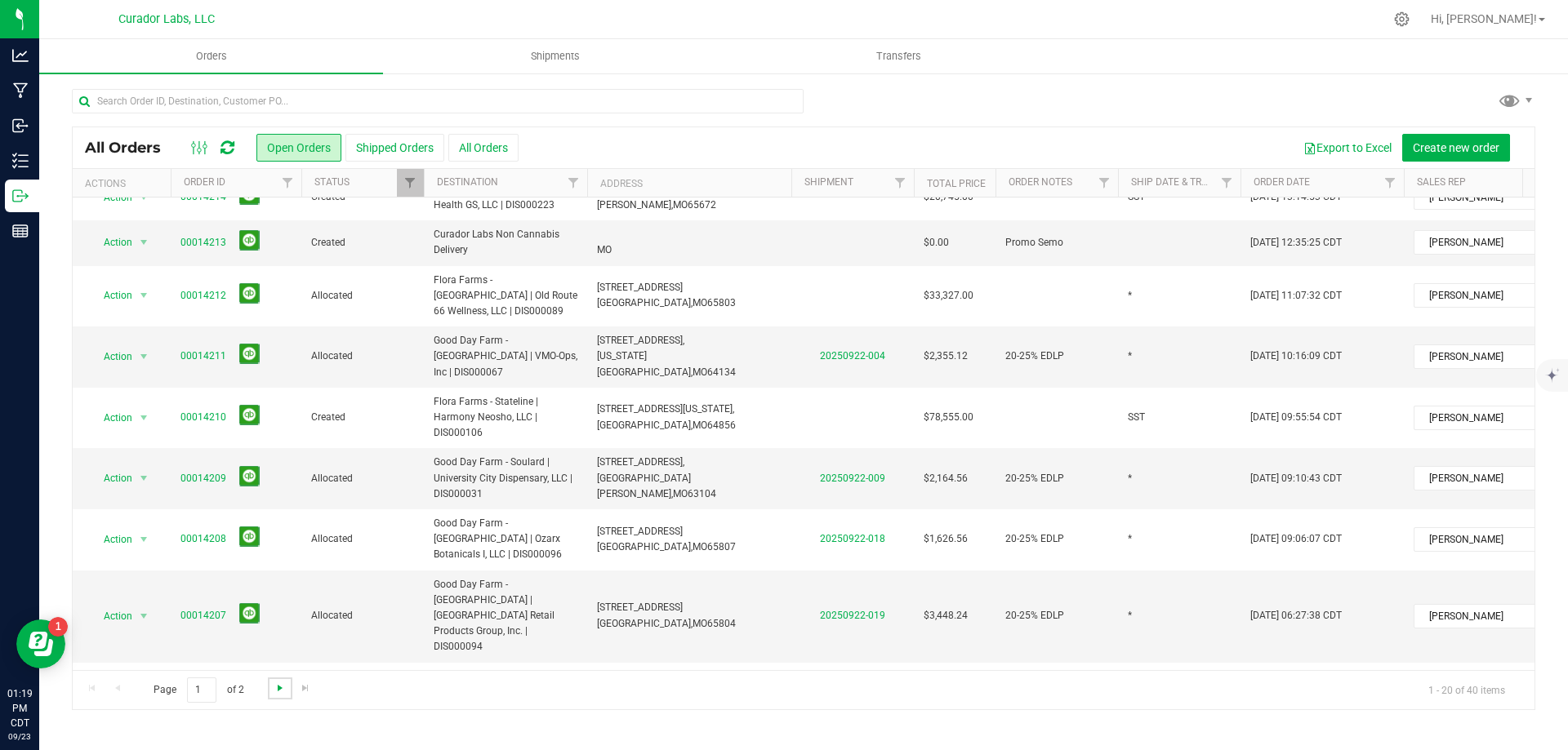
click at [279, 686] on span "Go to the next page" at bounding box center [280, 688] width 13 height 13
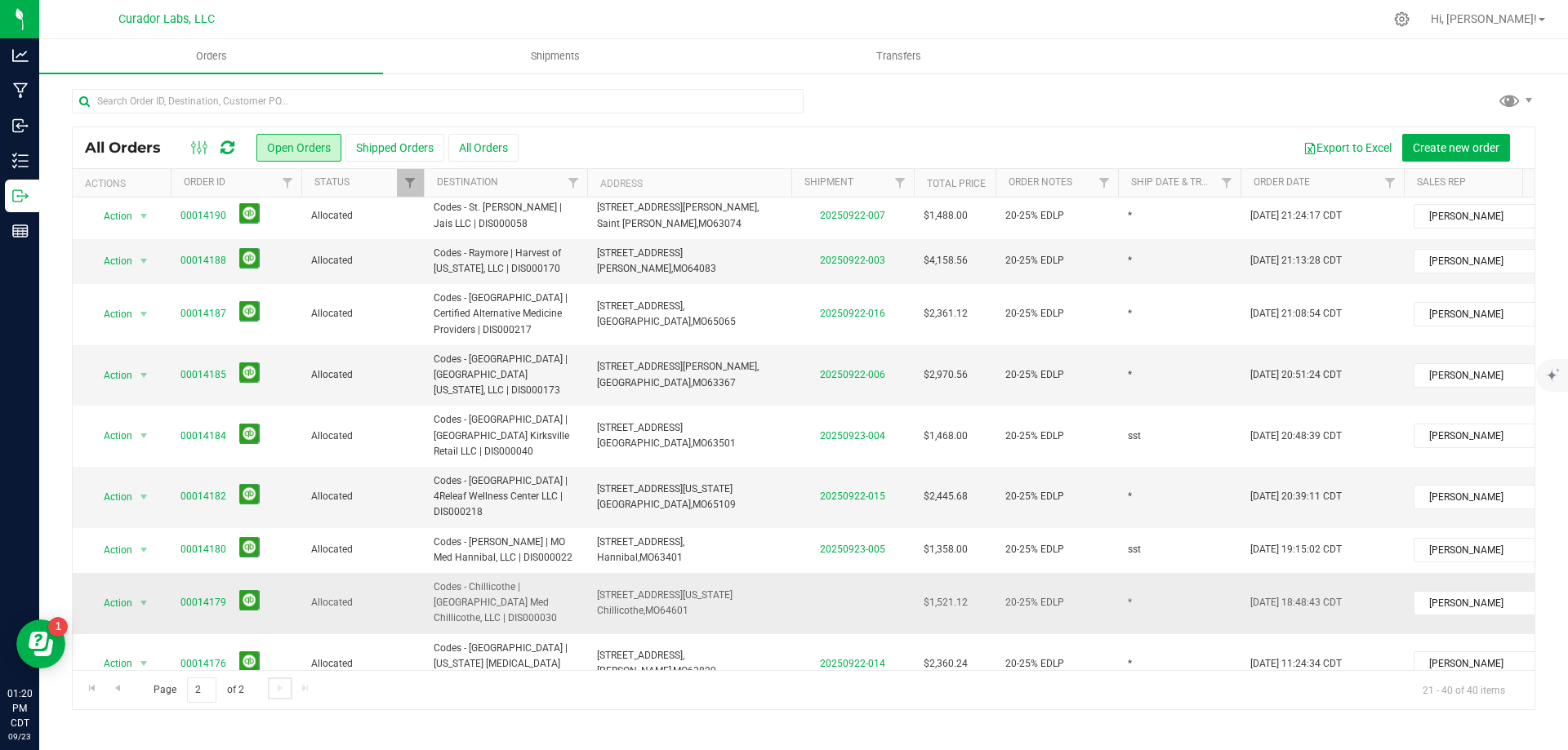
scroll to position [554, 0]
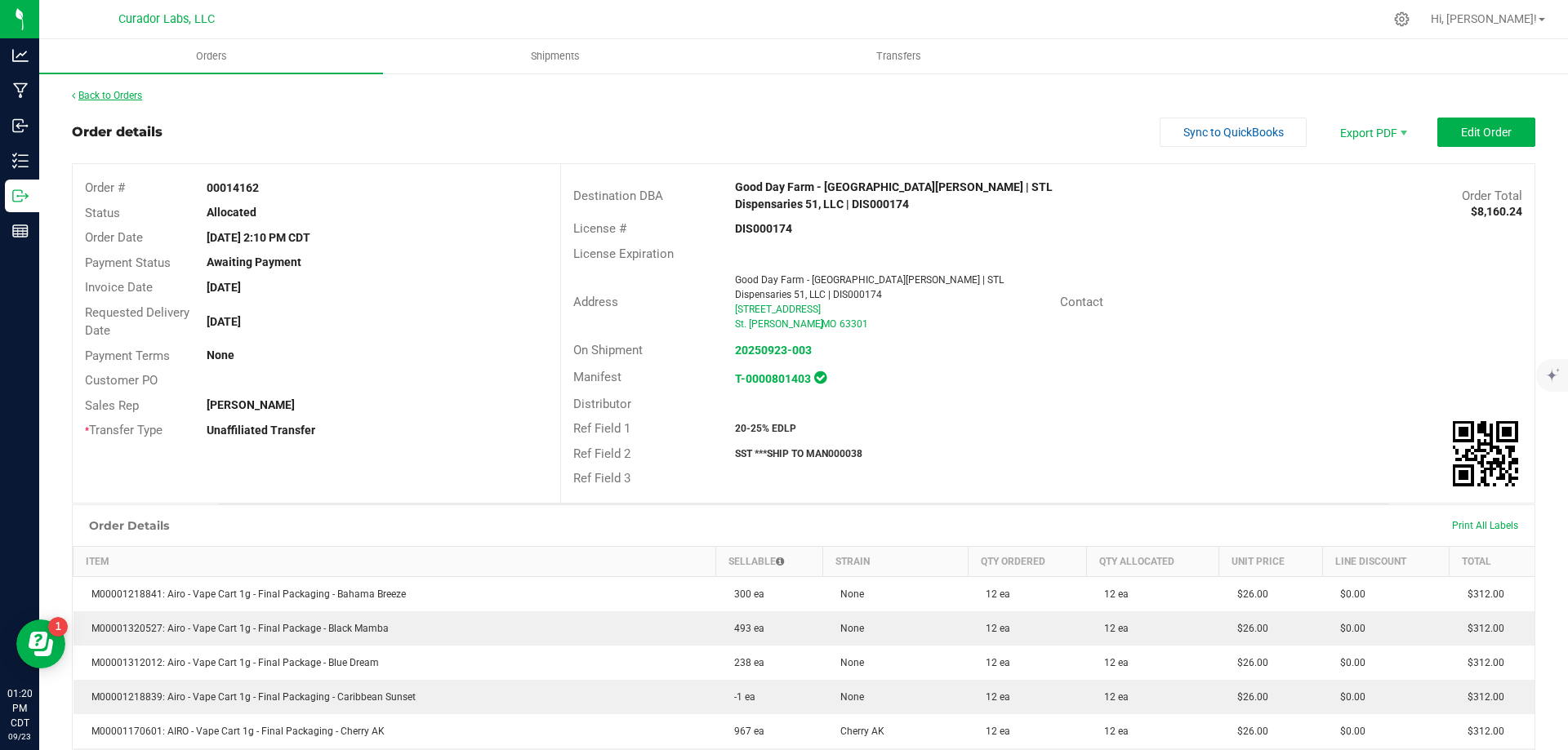
click at [108, 93] on link "Back to Orders" at bounding box center [107, 96] width 70 height 11
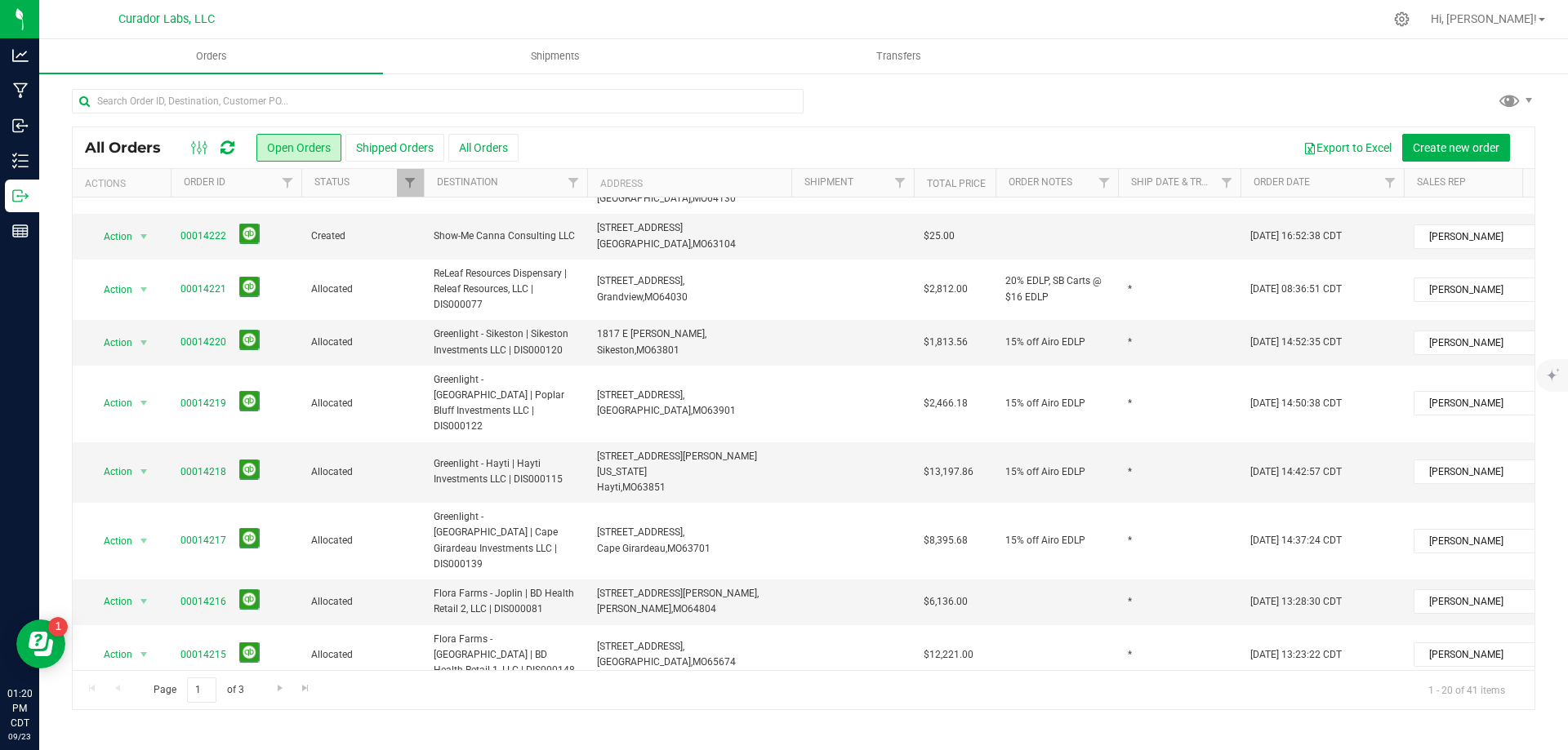
scroll to position [585, 0]
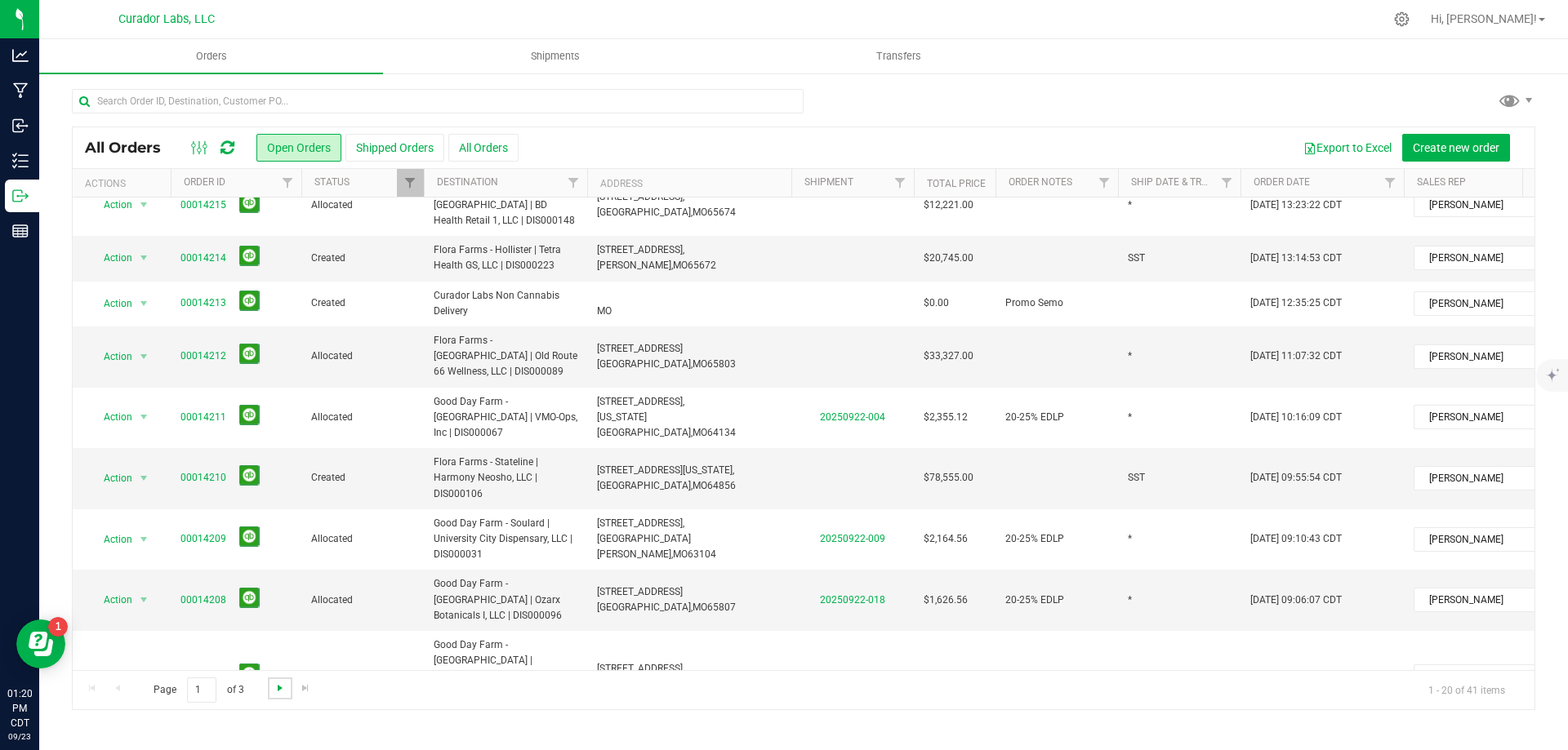
click at [275, 689] on span "Go to the next page" at bounding box center [280, 688] width 13 height 13
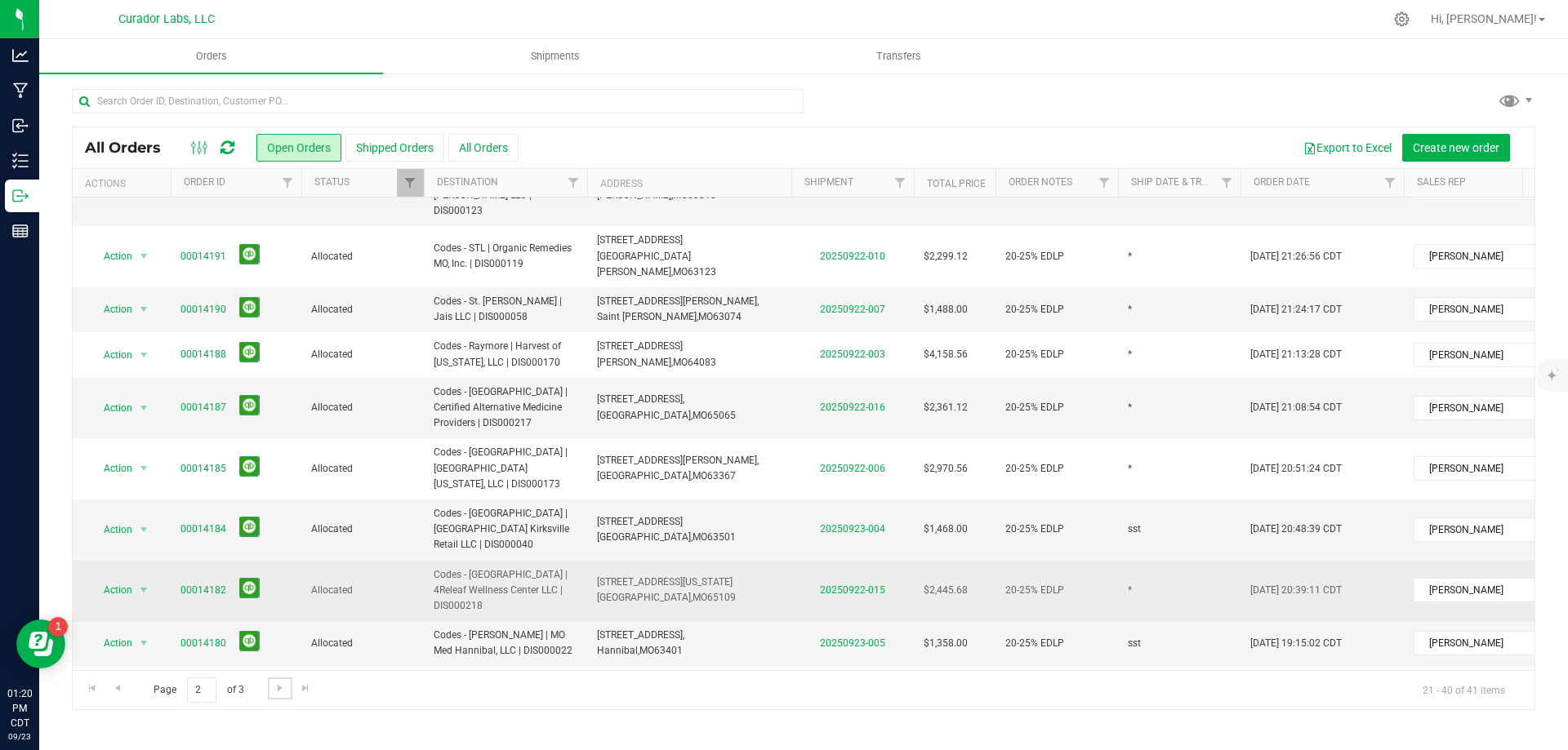
scroll to position [569, 0]
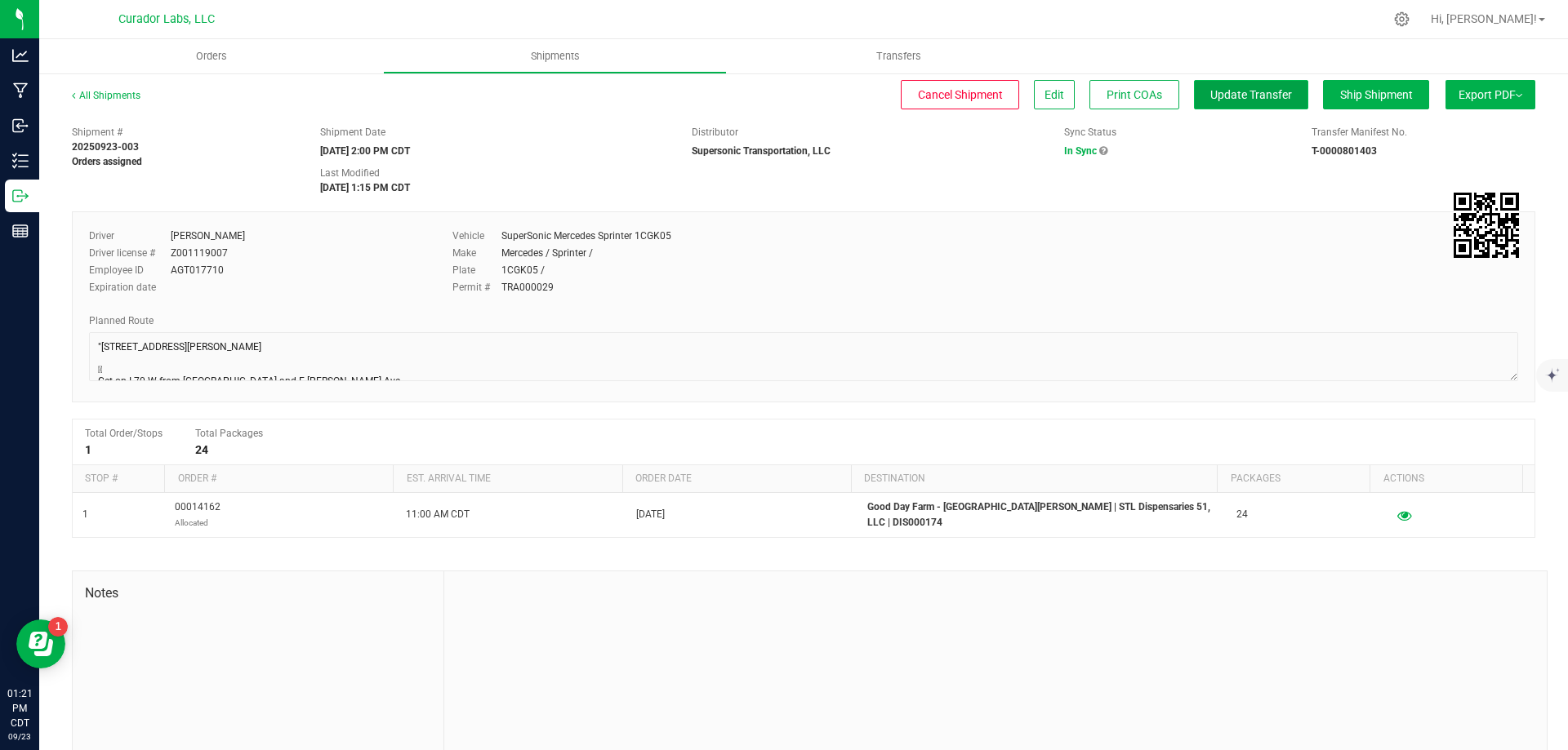
click at [1236, 101] on span "Update Transfer" at bounding box center [1251, 95] width 82 height 13
click at [1088, 155] on span "In Sync" at bounding box center [1081, 151] width 35 height 11
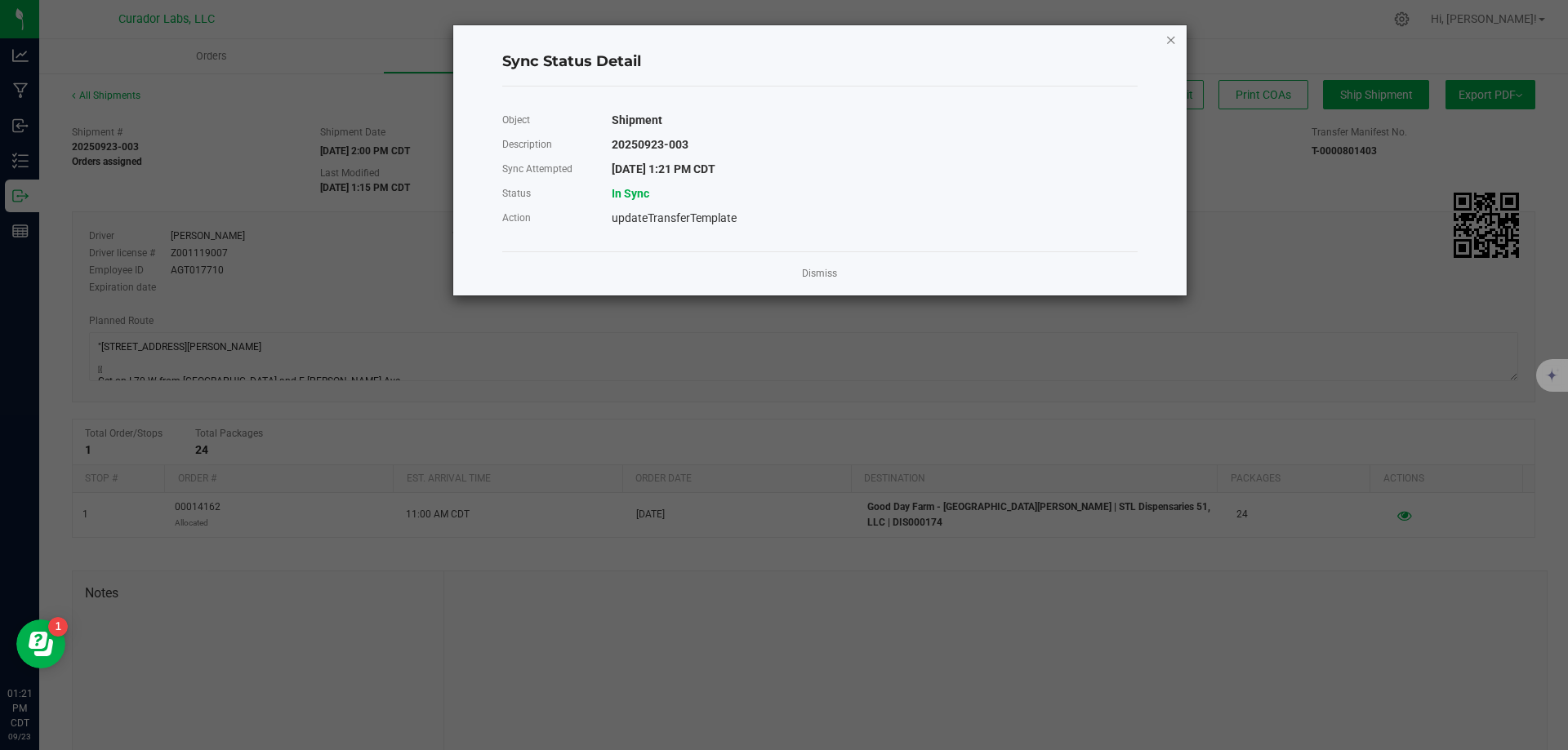
click at [1169, 44] on icon "Close" at bounding box center [1171, 39] width 11 height 20
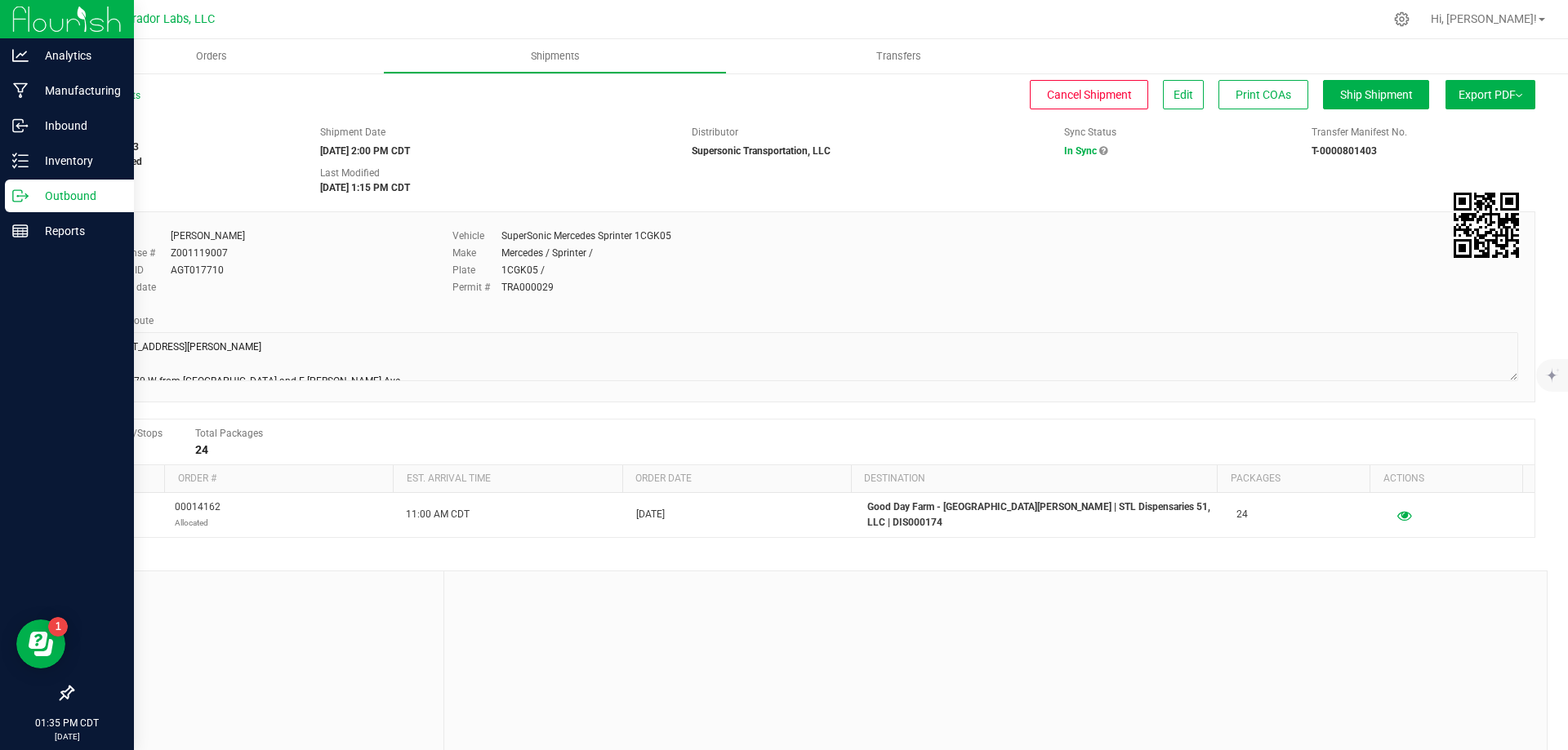
click at [47, 191] on p "Outbound" at bounding box center [78, 196] width 98 height 20
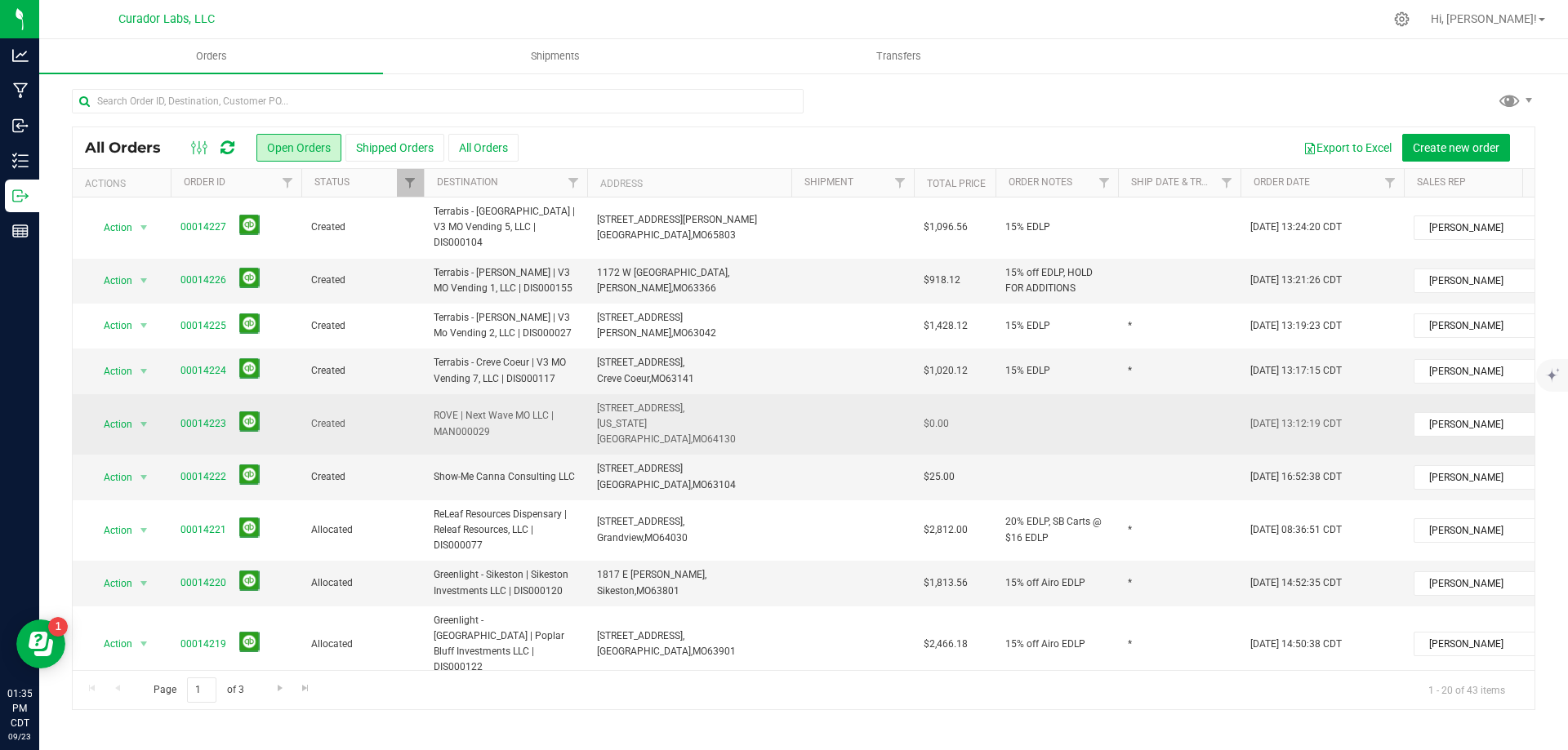
click at [373, 416] on span "Created" at bounding box center [363, 424] width 103 height 16
